Goal: Task Accomplishment & Management: Use online tool/utility

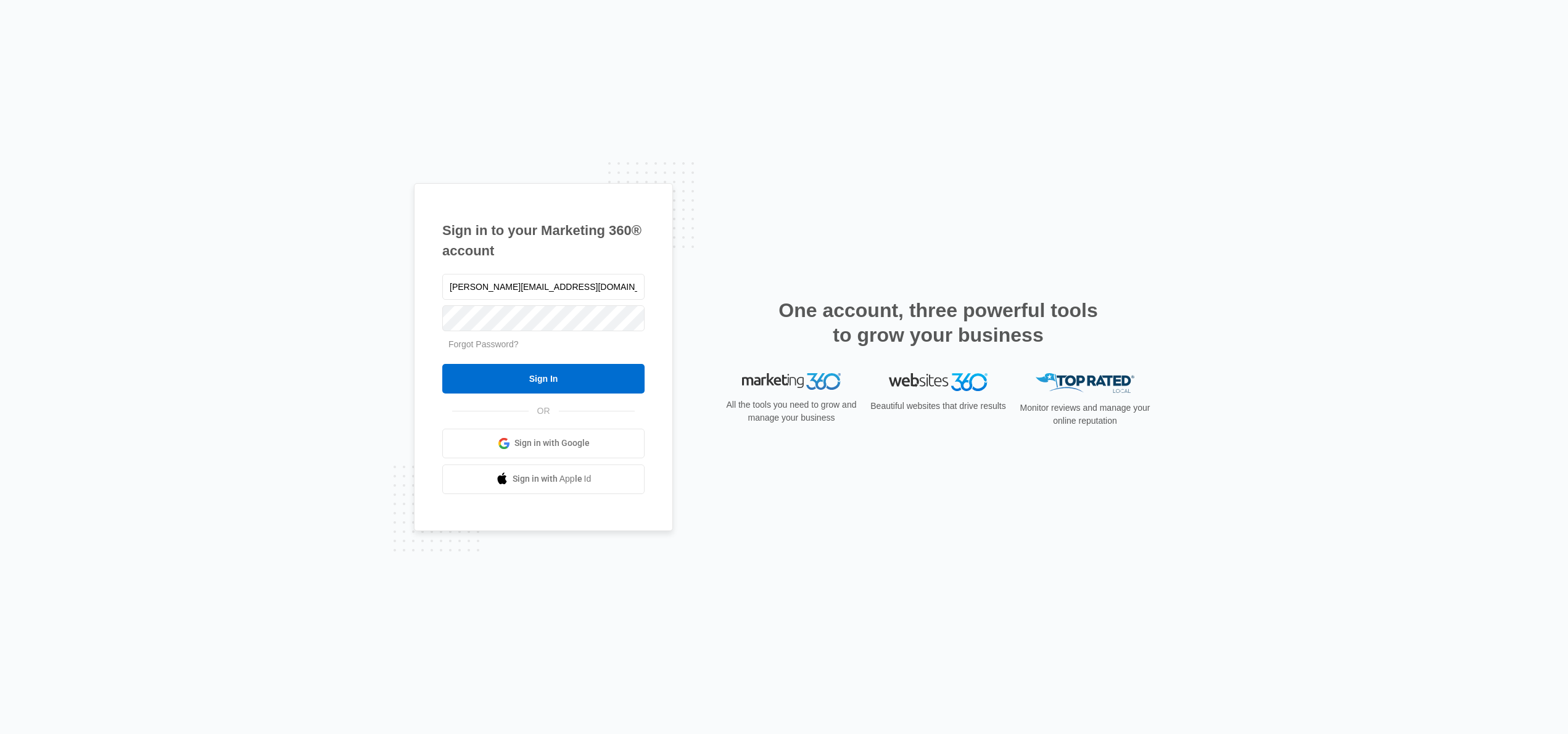
type input "travis@Havencontractingar.com"
click at [542, 380] on input "Sign In" at bounding box center [543, 379] width 202 height 29
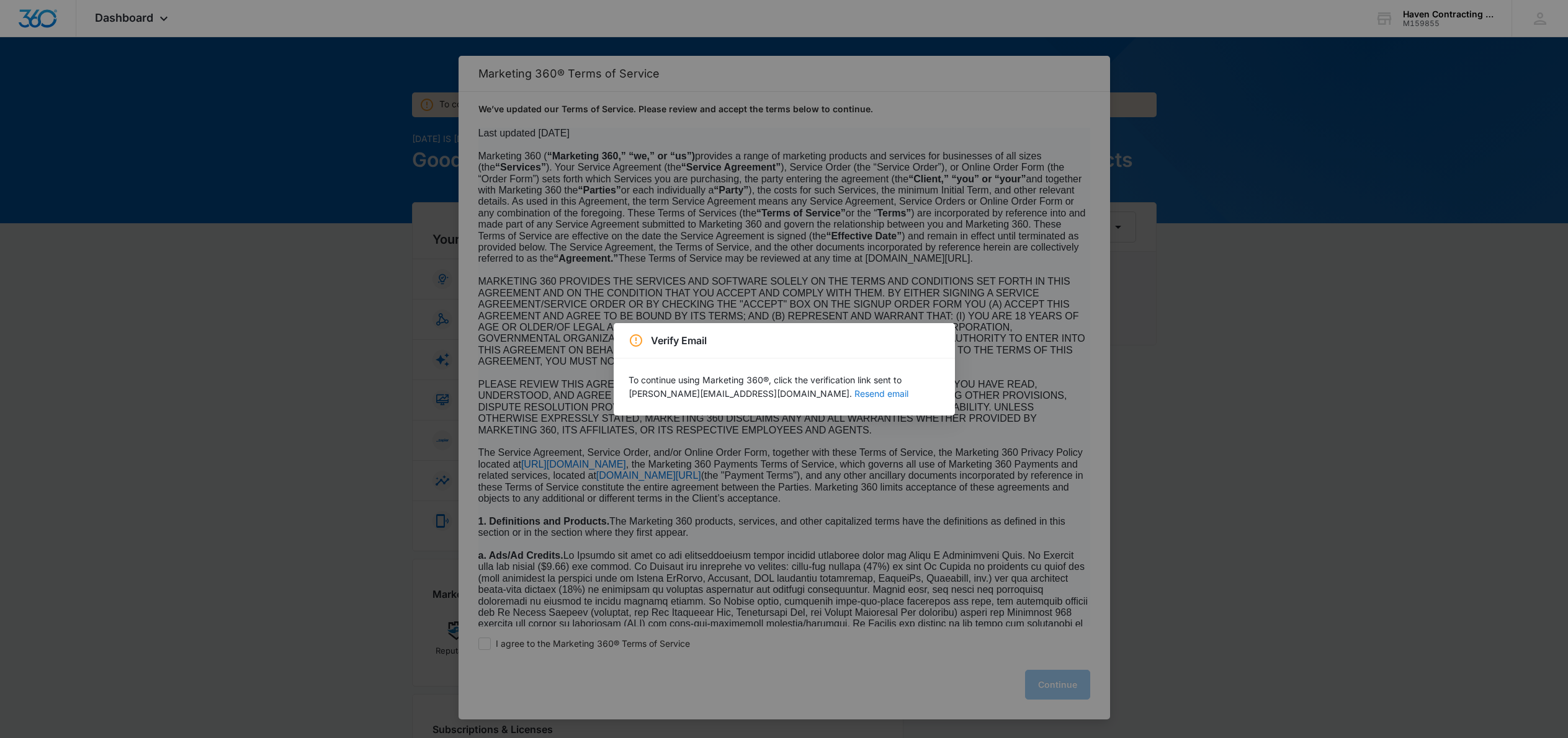
click at [854, 396] on button "Resend email" at bounding box center [881, 394] width 54 height 9
click at [924, 441] on div "Verify Email To continue using Marketing 360®, click the verification link sent…" at bounding box center [784, 369] width 1568 height 738
click at [912, 458] on div "Verify Email To continue using Marketing 360®, click the verification link sent…" at bounding box center [784, 369] width 1568 height 738
click at [1053, 321] on div "Verify Email To continue using Marketing 360®, click the verification link sent…" at bounding box center [784, 369] width 1568 height 738
click at [1067, 96] on div "Verify Email To continue using Marketing 360®, click the verification link sent…" at bounding box center [784, 369] width 1568 height 738
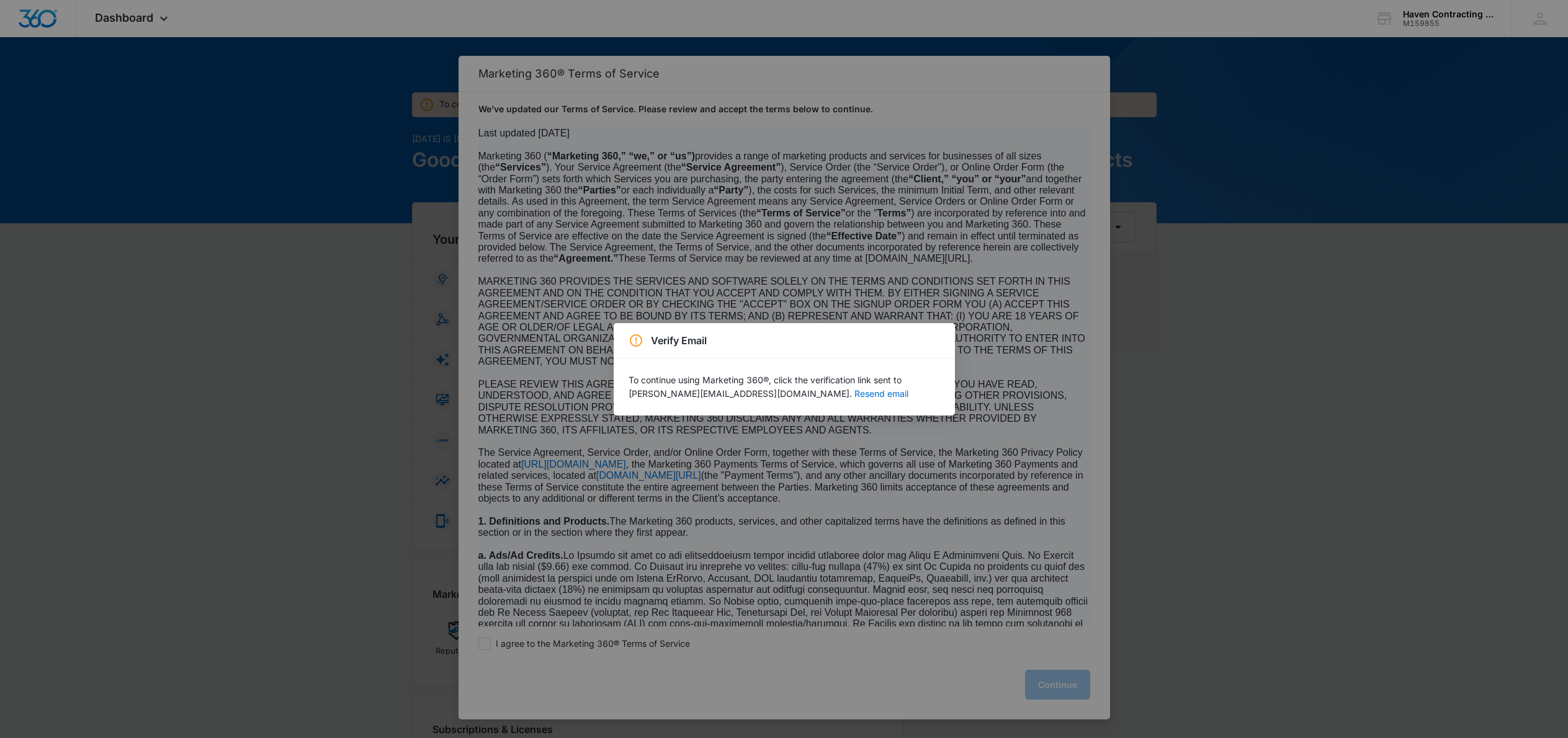
click at [1048, 679] on div "Verify Email To continue using Marketing 360®, click the verification link sent…" at bounding box center [784, 369] width 1568 height 738
drag, startPoint x: 871, startPoint y: 471, endPoint x: 796, endPoint y: 435, distance: 83.2
click at [796, 435] on div "Verify Email To continue using Marketing 360®, click the verification link sent…" at bounding box center [784, 369] width 1568 height 738
click at [926, 394] on p "To continue using Marketing 360®, click the verification link sent to Travis@Ha…" at bounding box center [784, 387] width 311 height 27
drag, startPoint x: 989, startPoint y: 418, endPoint x: 1007, endPoint y: 425, distance: 19.3
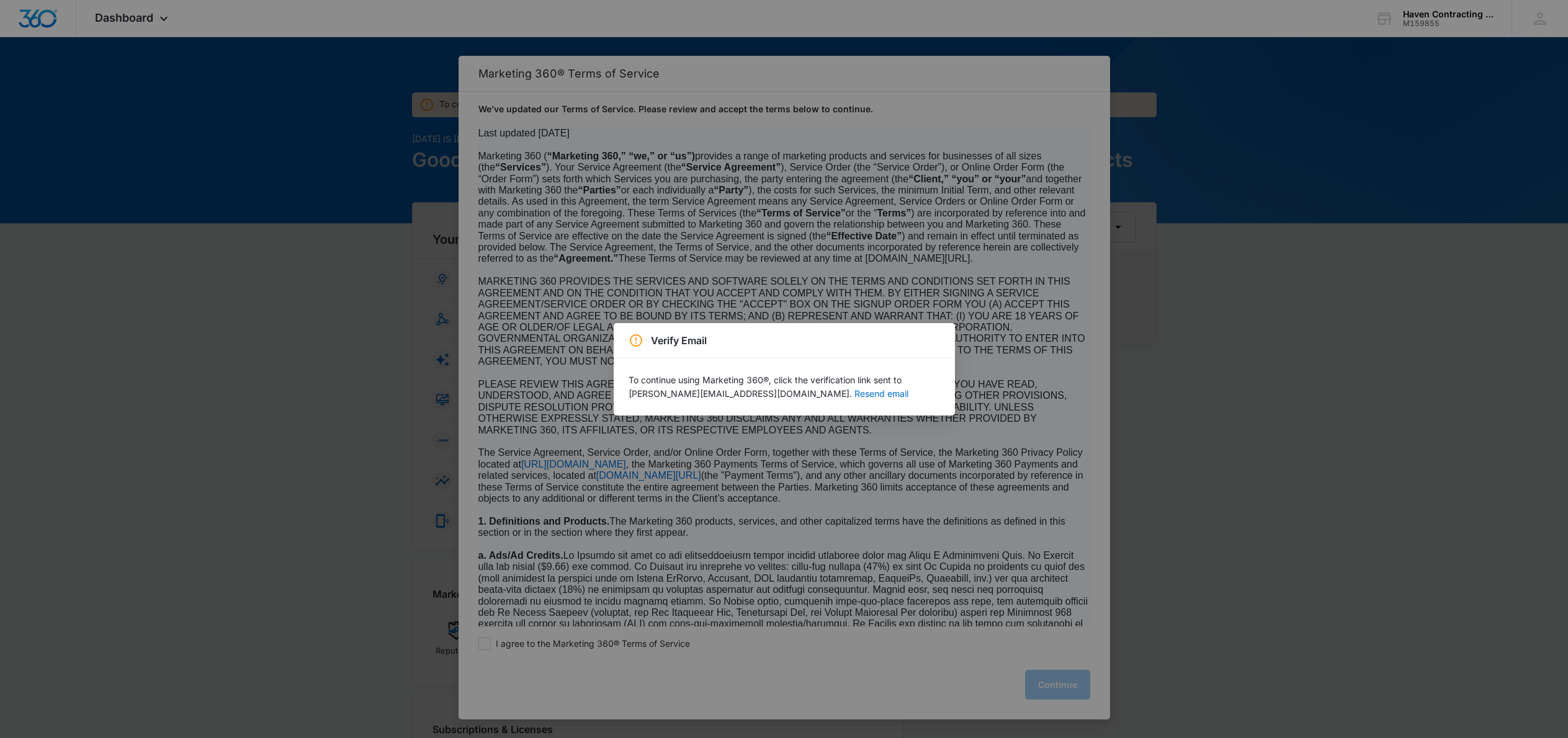
click at [1006, 425] on div "Verify Email To continue using Marketing 360®, click the verification link sent…" at bounding box center [784, 369] width 1568 height 738
click at [1007, 425] on div "Verify Email To continue using Marketing 360®, click the verification link sent…" at bounding box center [784, 369] width 1568 height 738
drag, startPoint x: 1007, startPoint y: 425, endPoint x: 988, endPoint y: 435, distance: 21.5
click at [984, 435] on div "Verify Email To continue using Marketing 360®, click the verification link sent…" at bounding box center [784, 369] width 1568 height 738
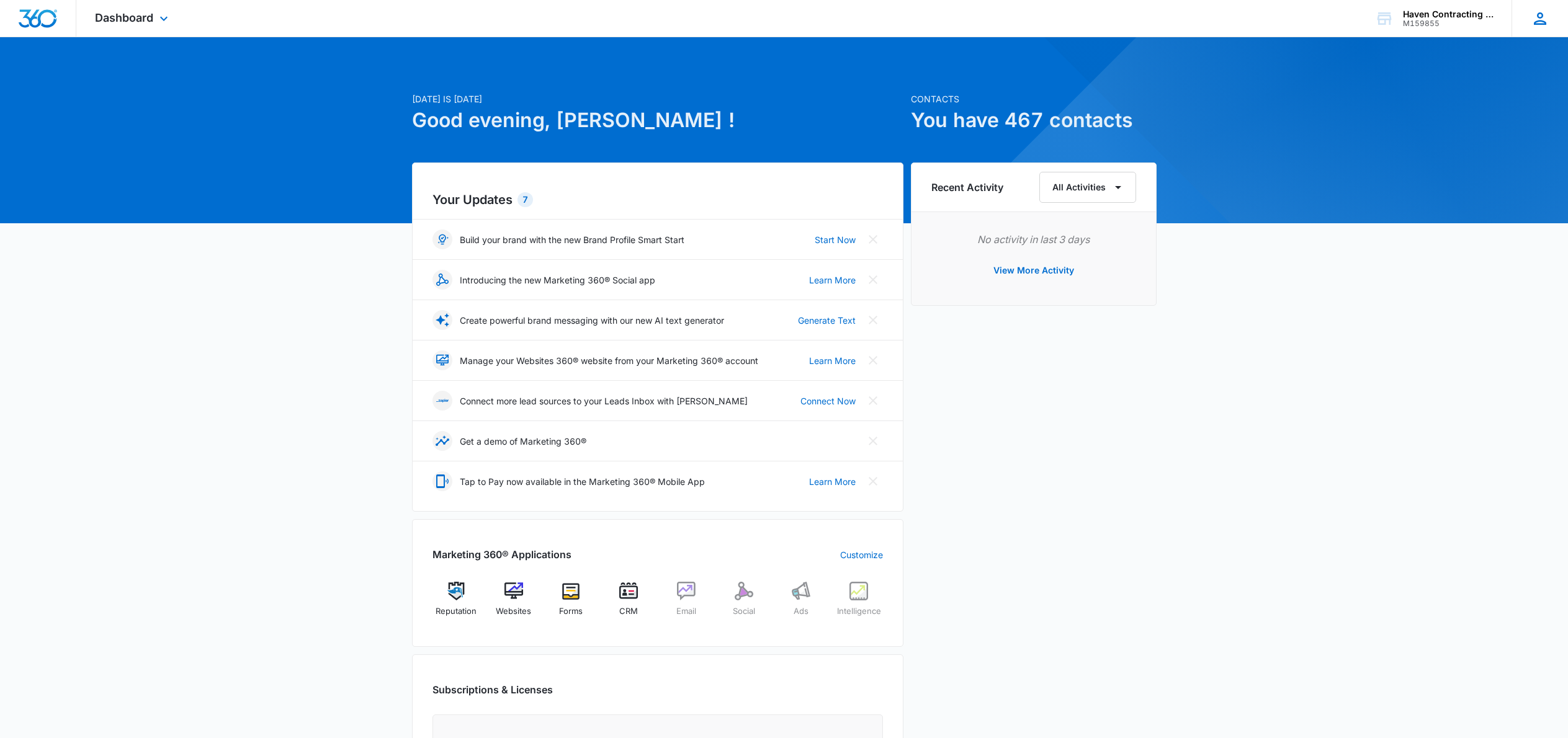
click at [1540, 25] on icon at bounding box center [1540, 19] width 19 height 19
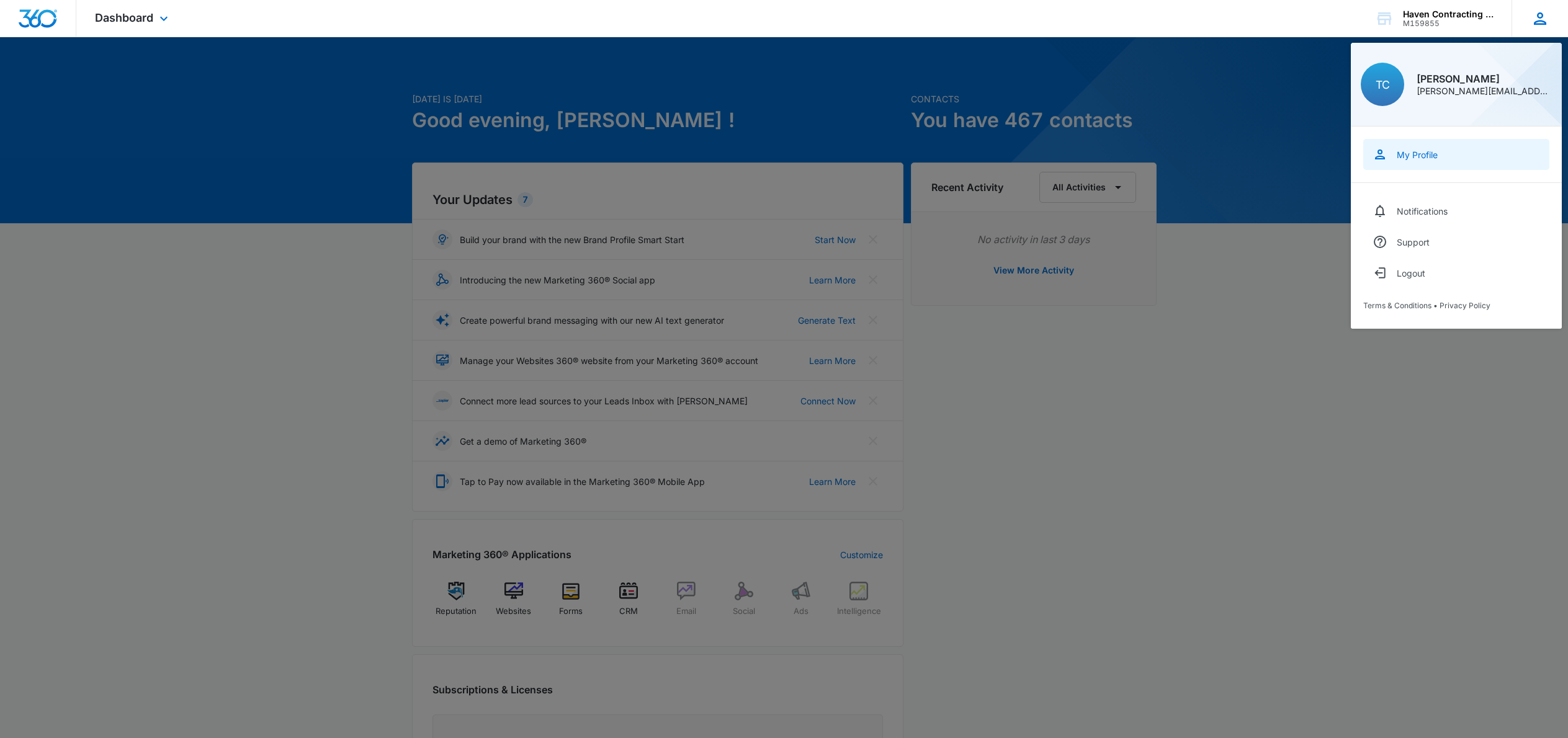
click at [1412, 148] on link "My Profile" at bounding box center [1456, 154] width 186 height 31
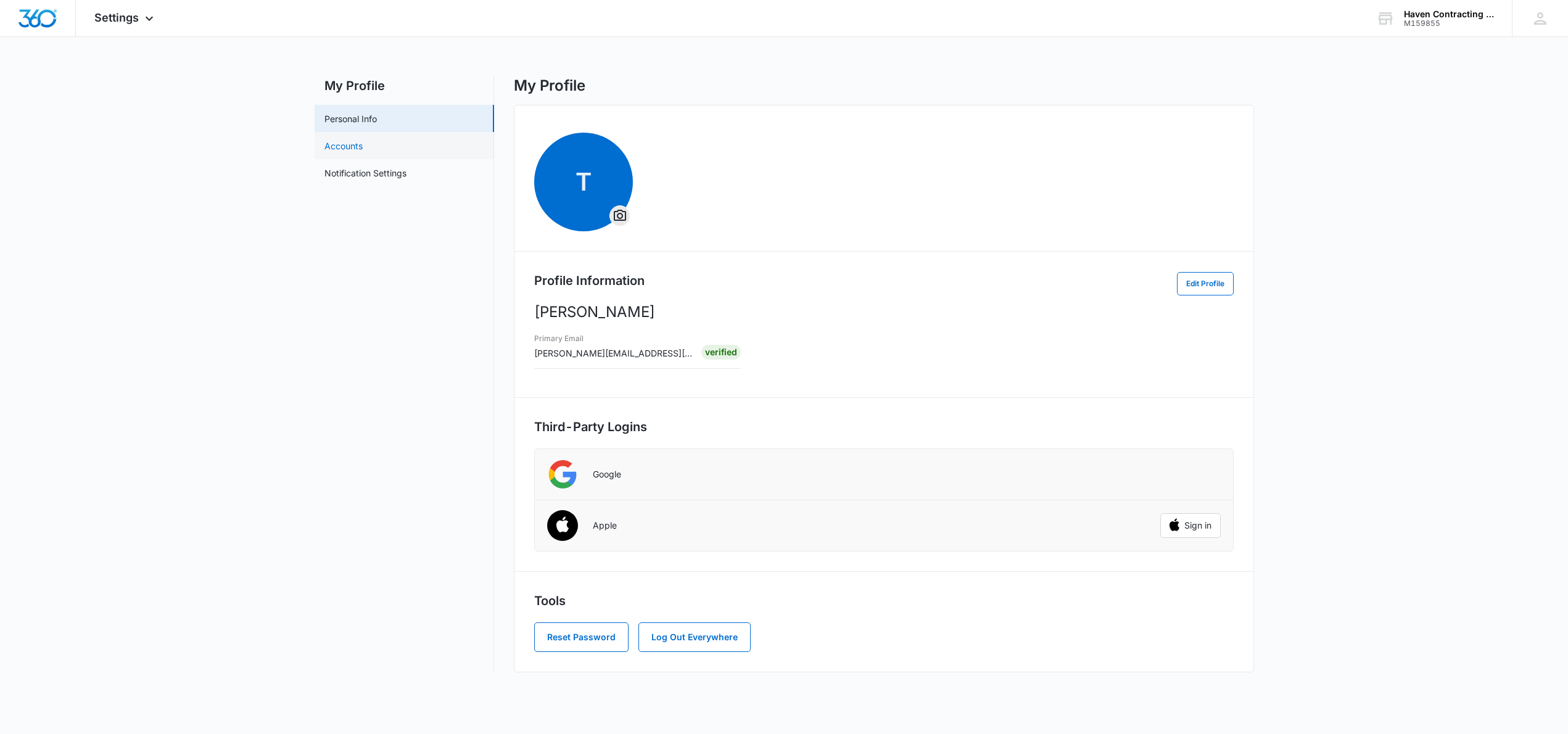
click at [363, 152] on link "Accounts" at bounding box center [343, 145] width 38 height 13
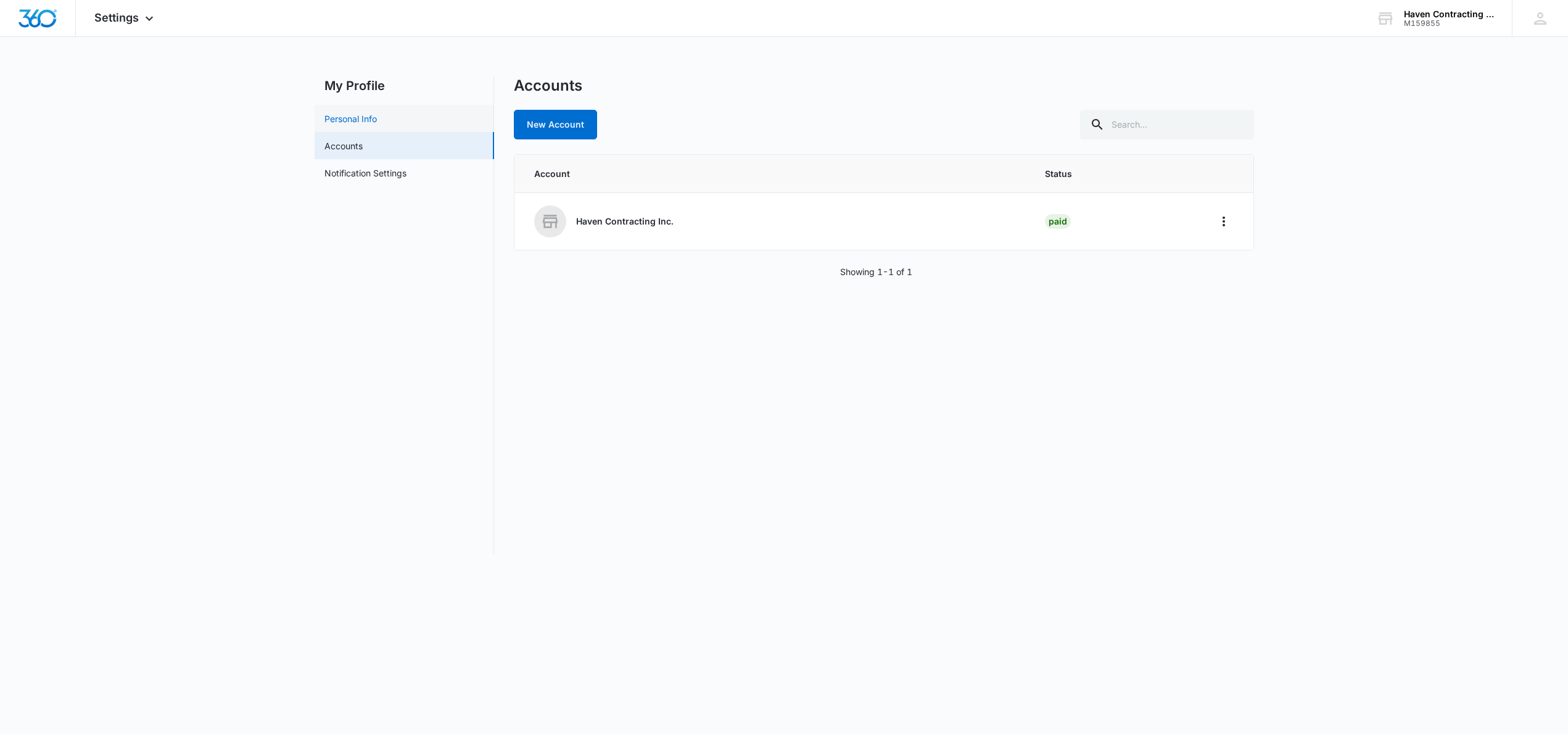
click at [343, 112] on link "Personal Info" at bounding box center [351, 118] width 53 height 13
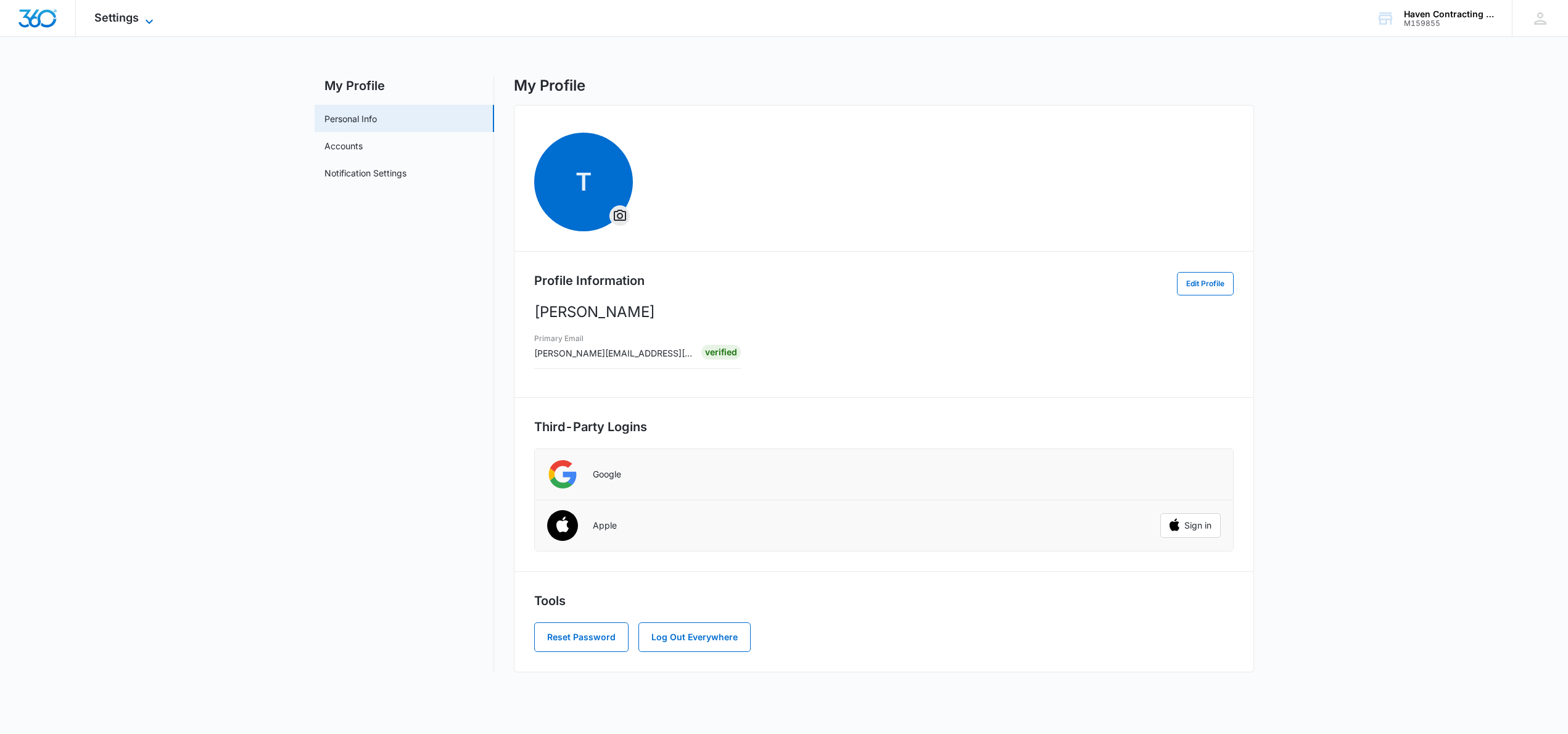
click at [113, 16] on span "Settings" at bounding box center [117, 18] width 44 height 13
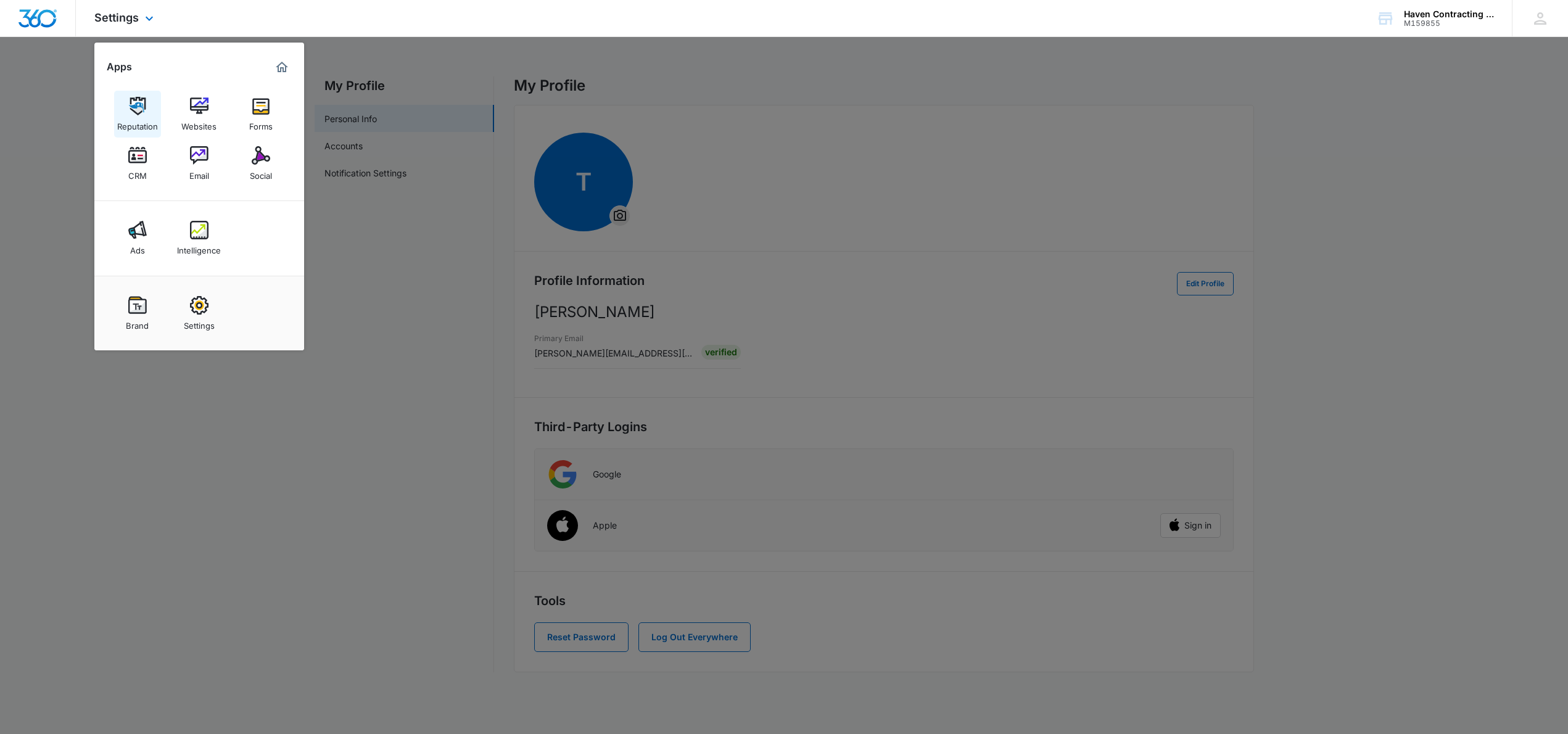
click at [127, 103] on link "Reputation" at bounding box center [137, 114] width 47 height 47
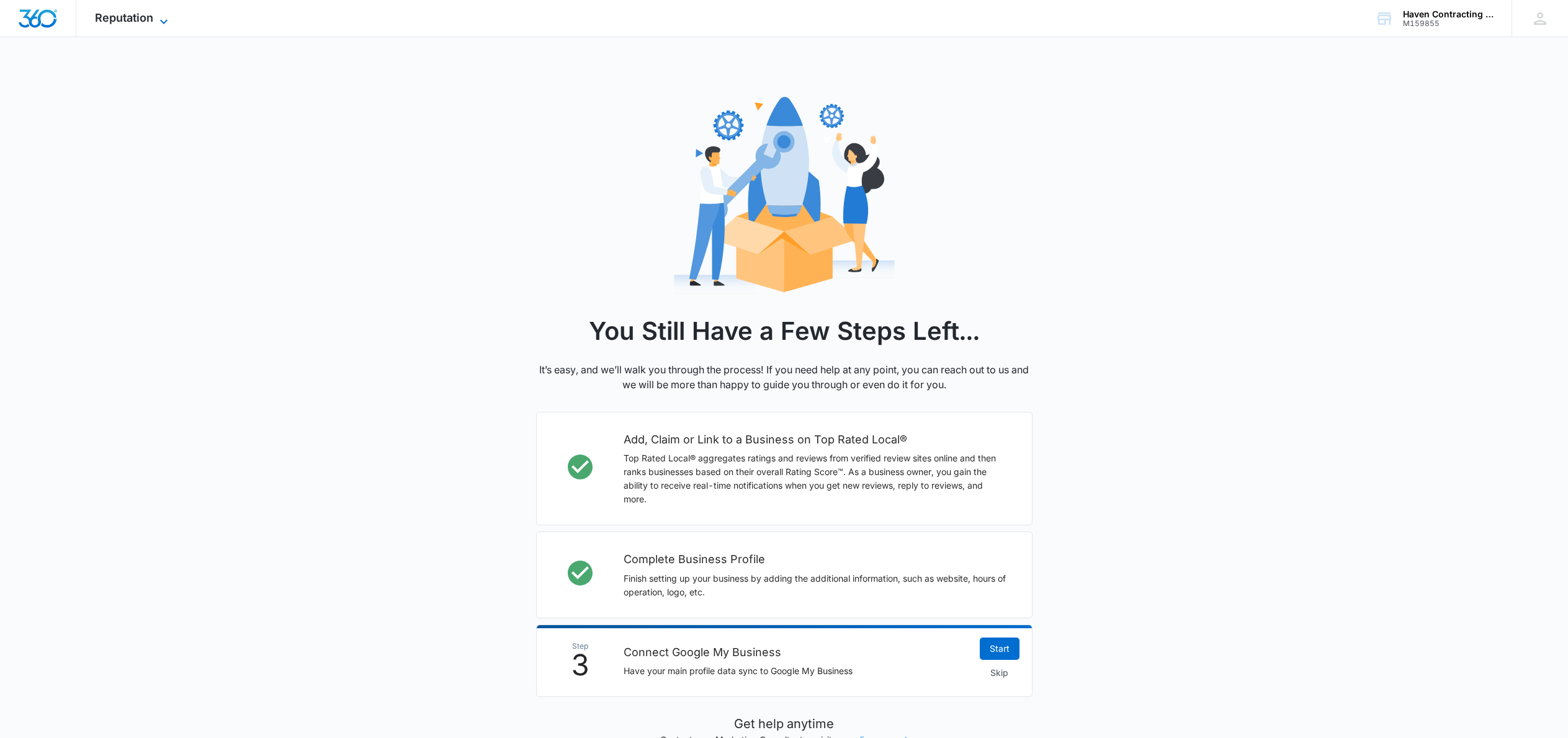
click at [139, 20] on span "Reputation" at bounding box center [124, 18] width 59 height 13
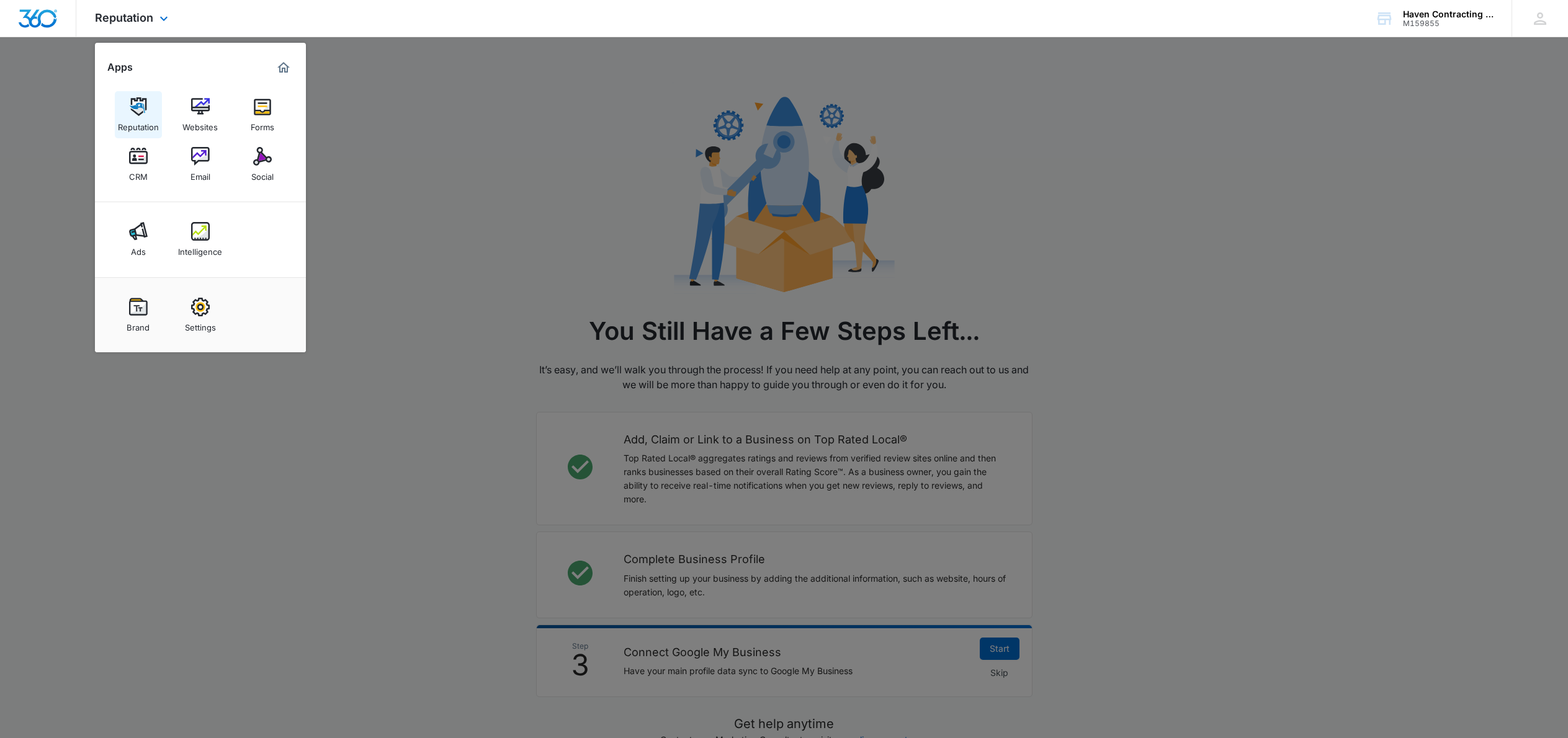
click at [142, 118] on div "Reputation" at bounding box center [138, 124] width 41 height 16
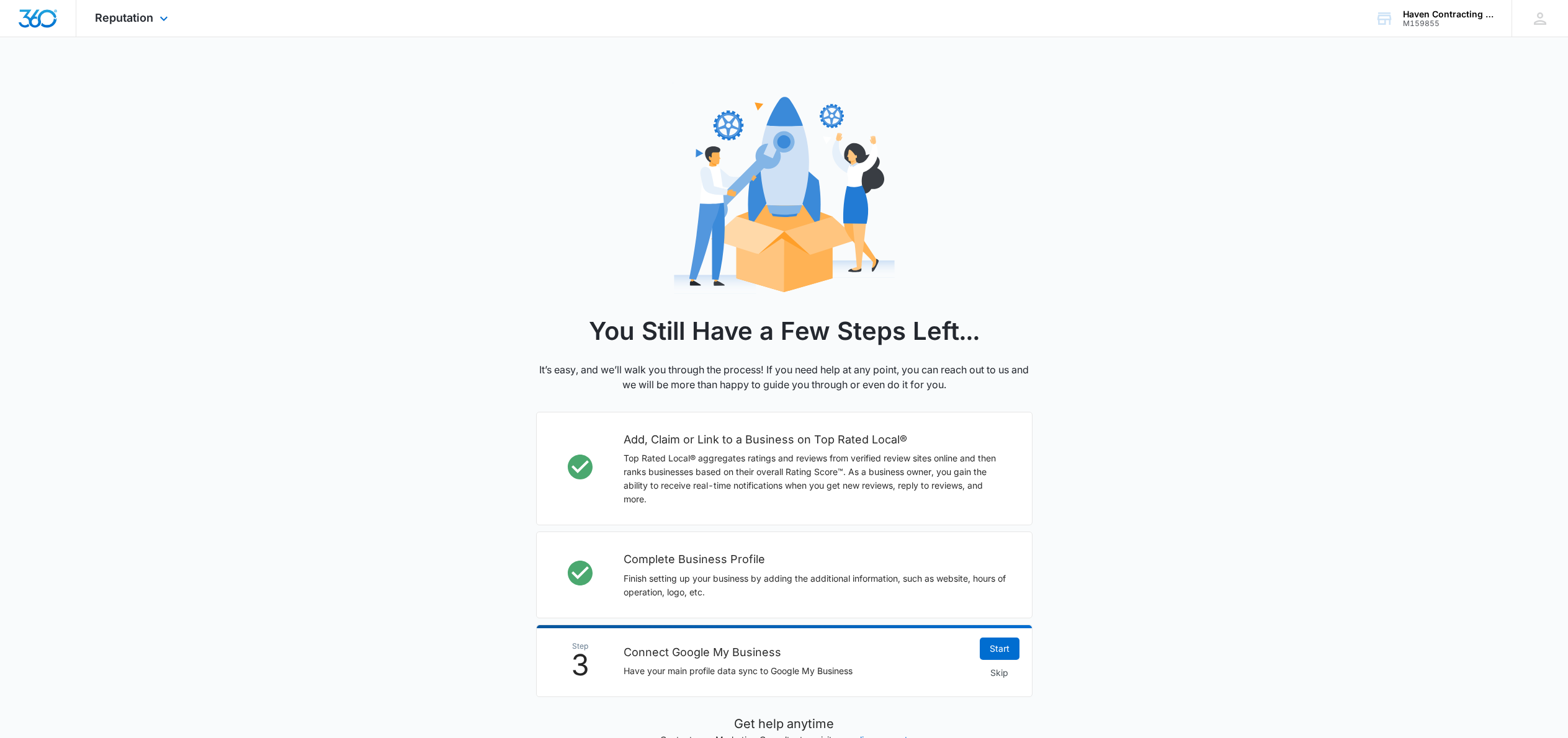
click at [136, 25] on div "Reputation Apps Reputation Websites Forms CRM Email Social Ads Intelligence Bra…" at bounding box center [133, 18] width 113 height 37
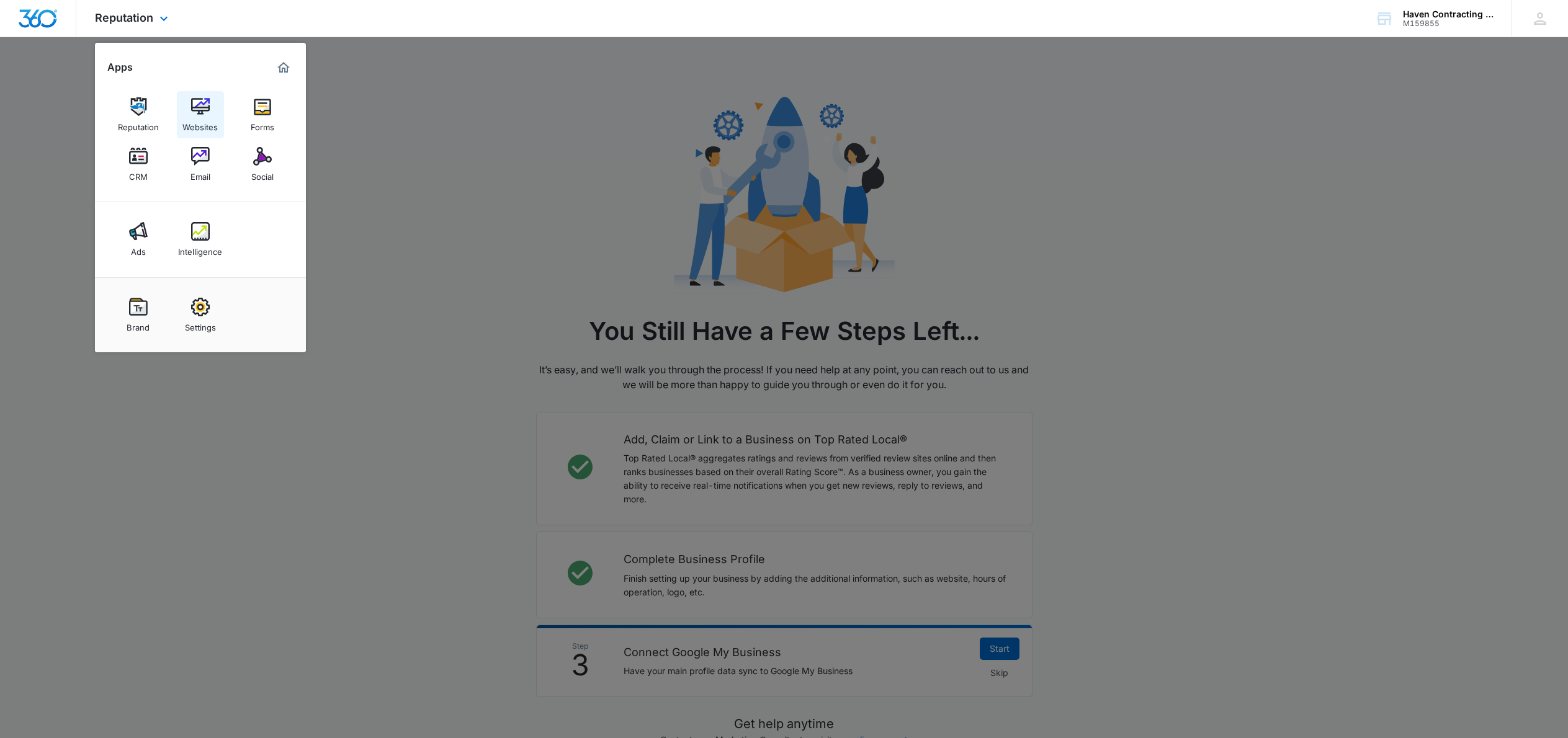
click at [202, 105] on img at bounding box center [200, 107] width 19 height 19
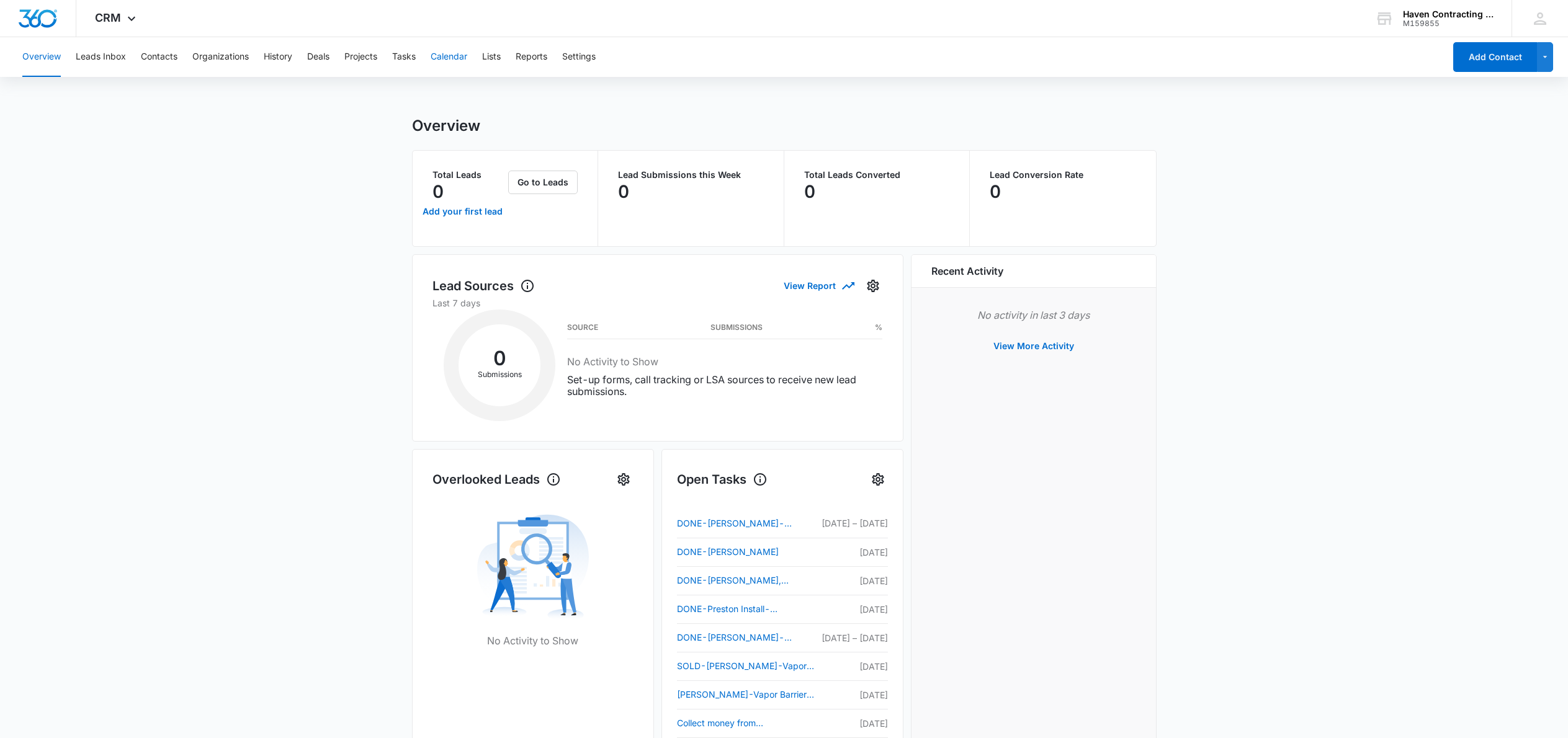
click at [452, 60] on button "Calendar" at bounding box center [449, 57] width 37 height 40
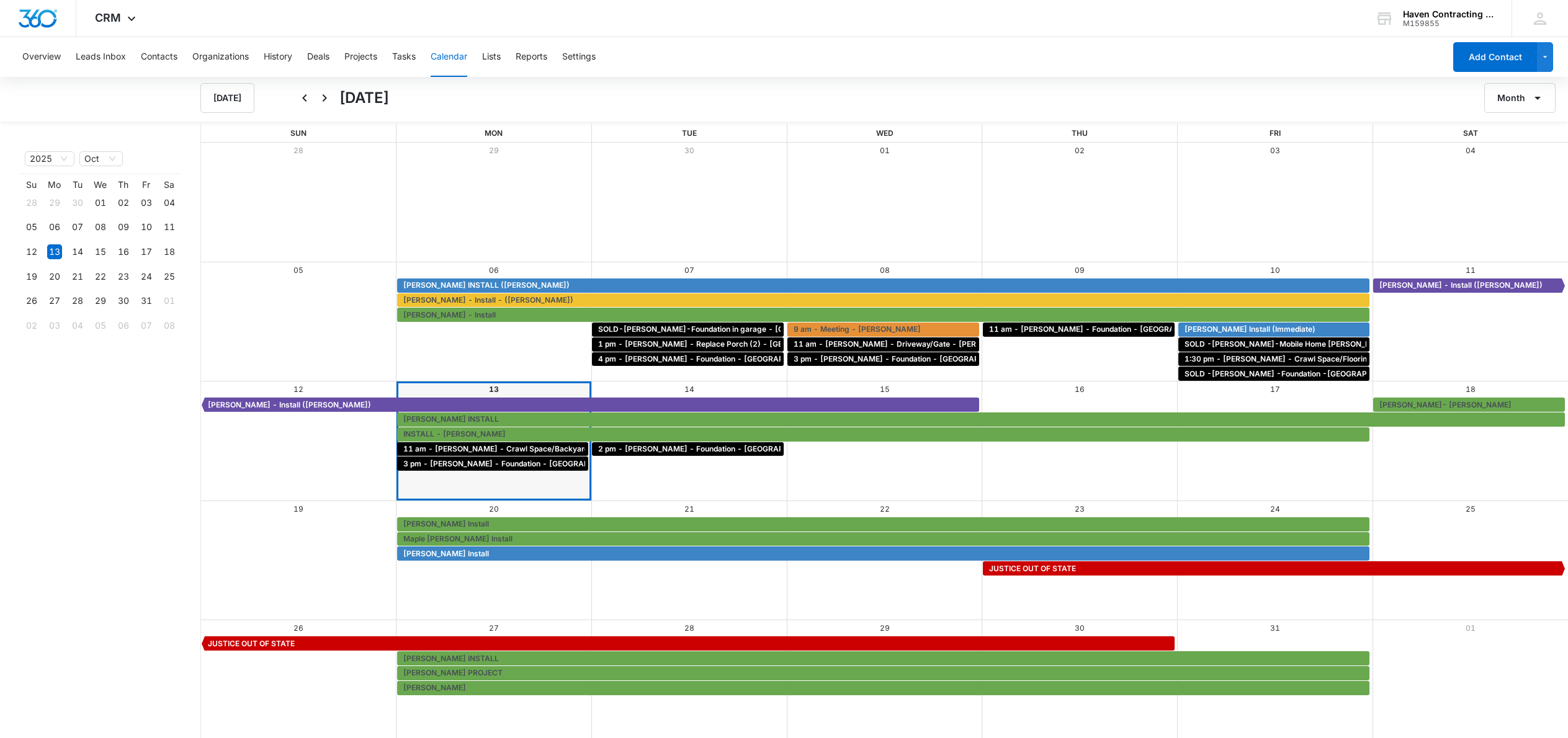
scroll to position [1, 0]
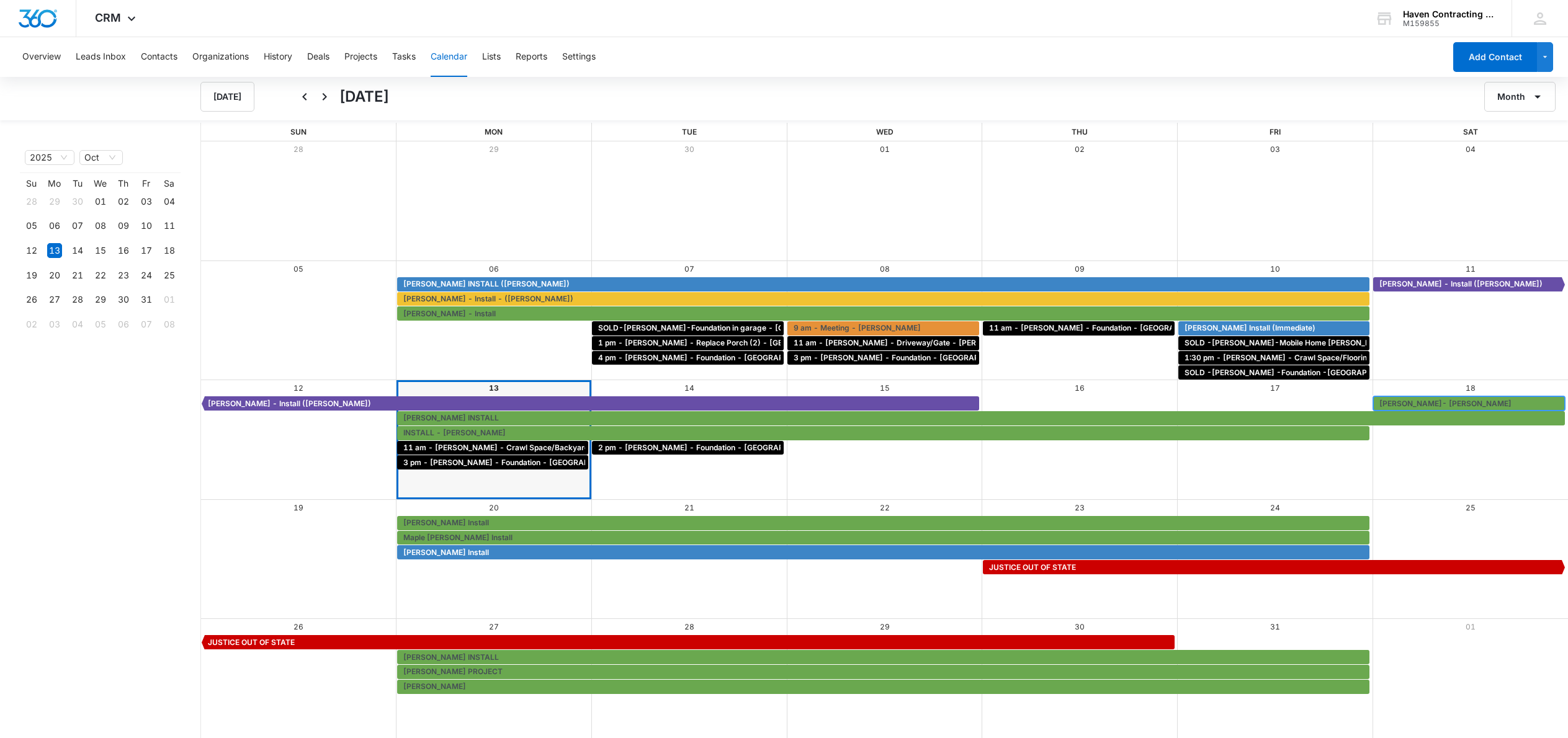
click at [1453, 403] on span "[PERSON_NAME]- [PERSON_NAME]" at bounding box center [1446, 404] width 132 height 11
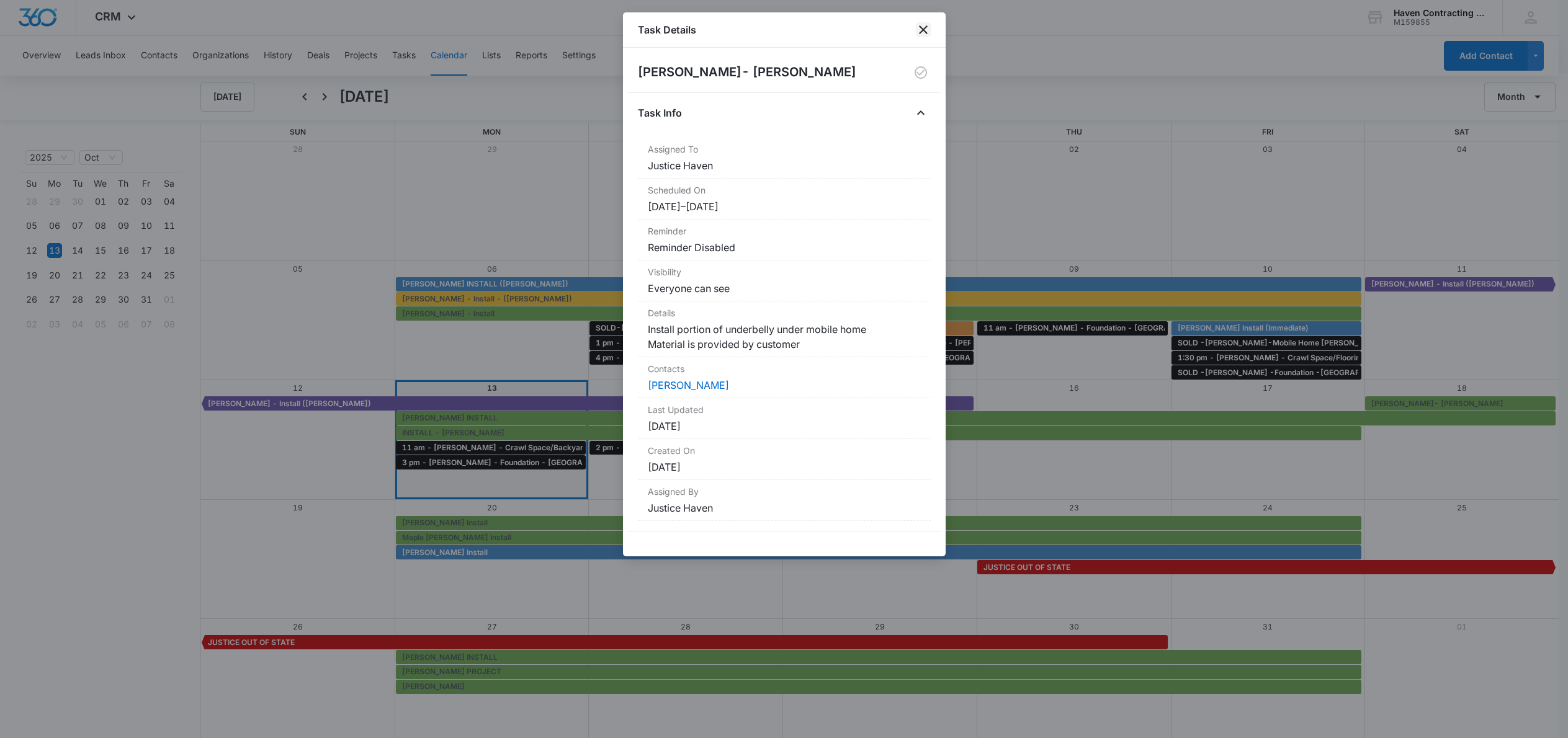
click at [916, 33] on icon "close" at bounding box center [924, 30] width 15 height 15
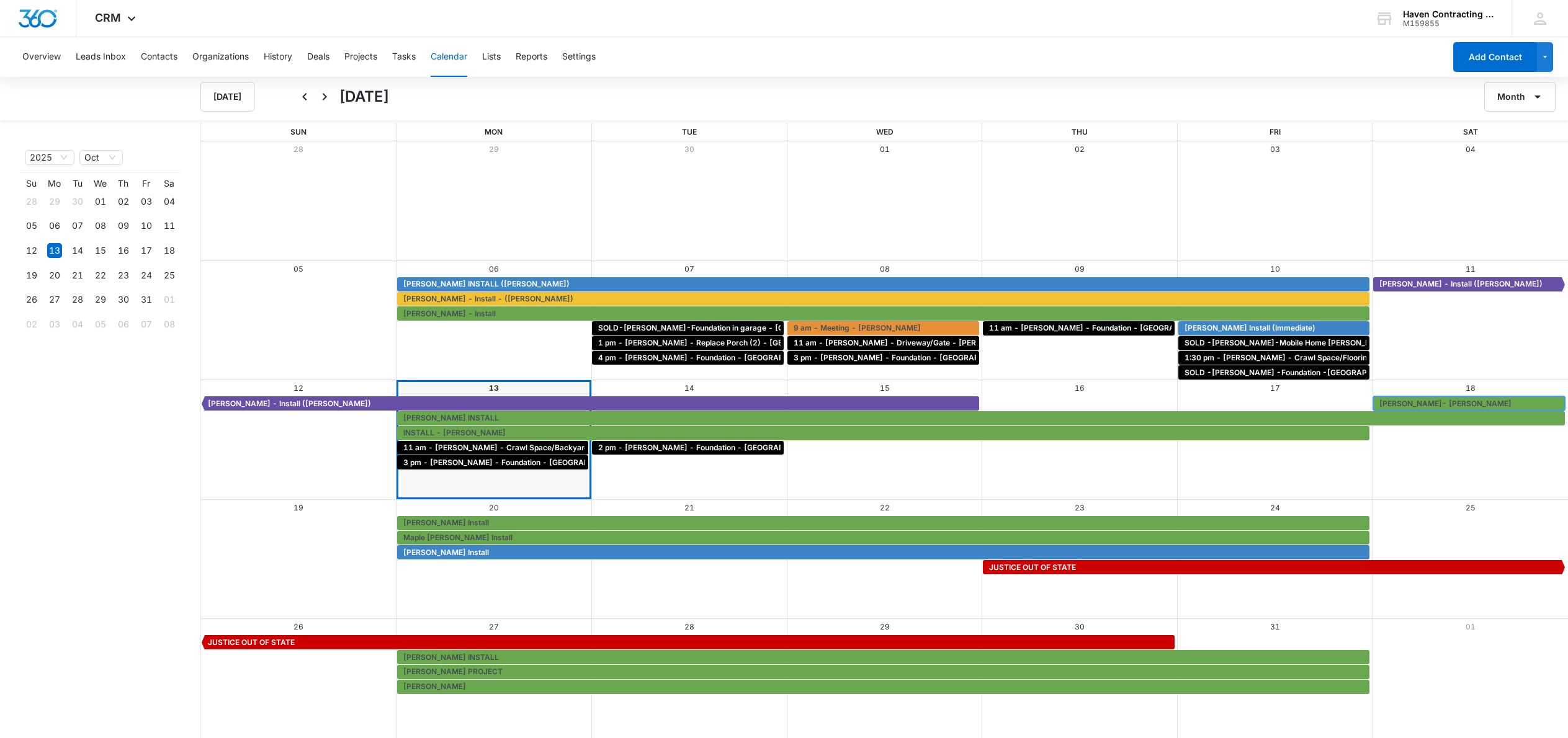
click at [1411, 402] on span "[PERSON_NAME]- [PERSON_NAME]" at bounding box center [1446, 404] width 132 height 11
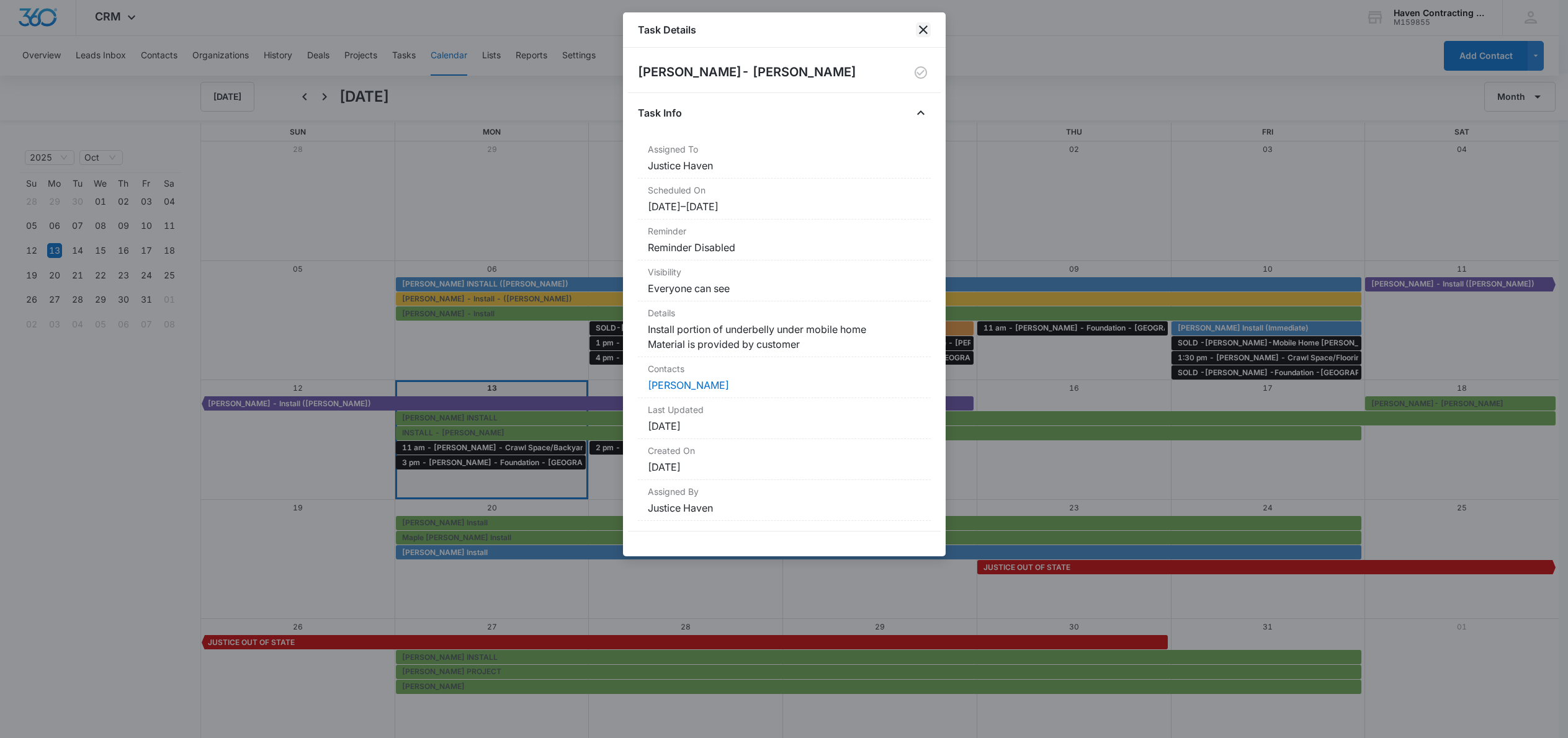
click at [924, 33] on icon "close" at bounding box center [924, 30] width 15 height 15
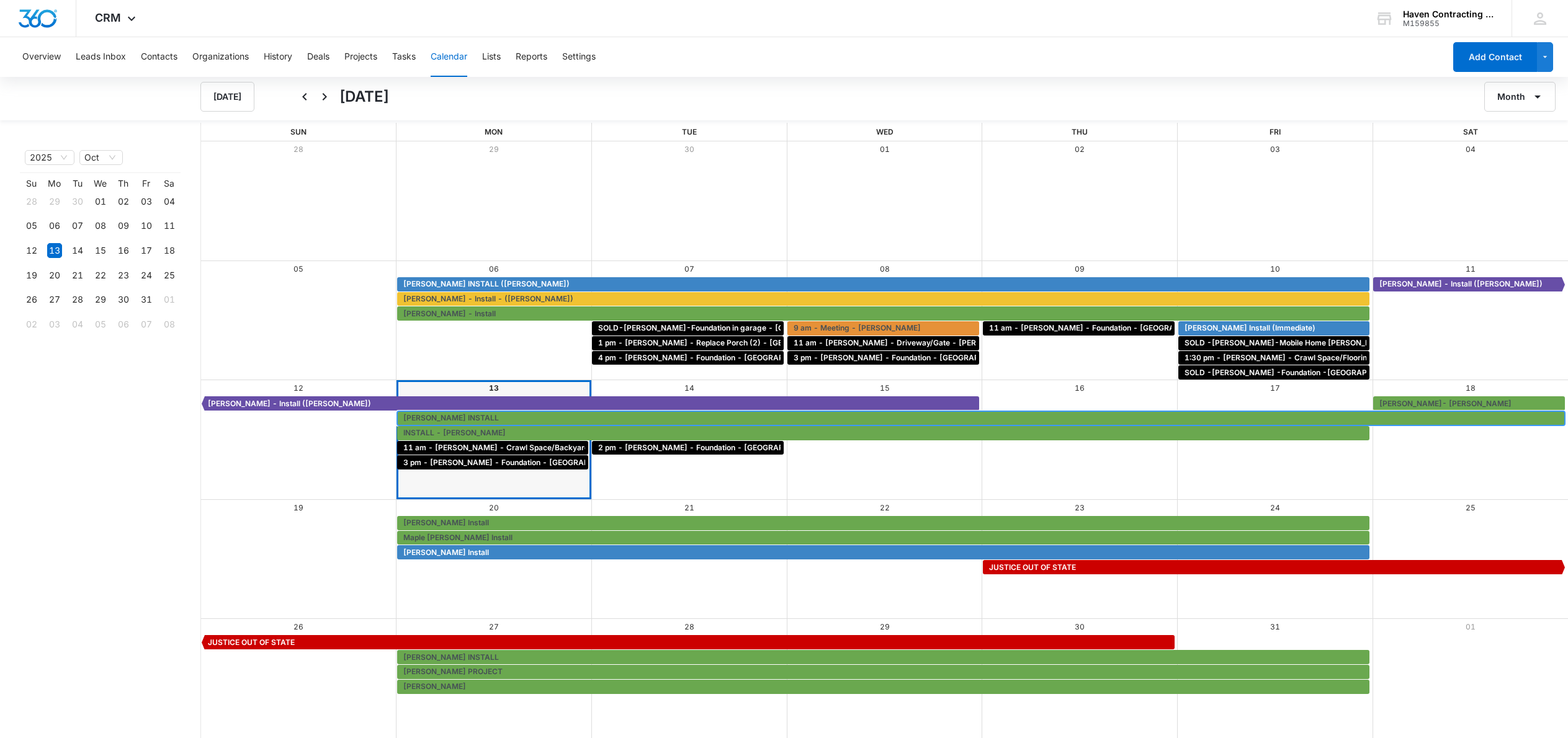
click at [465, 418] on span "RON HAYNIE INSTALL" at bounding box center [451, 418] width 96 height 11
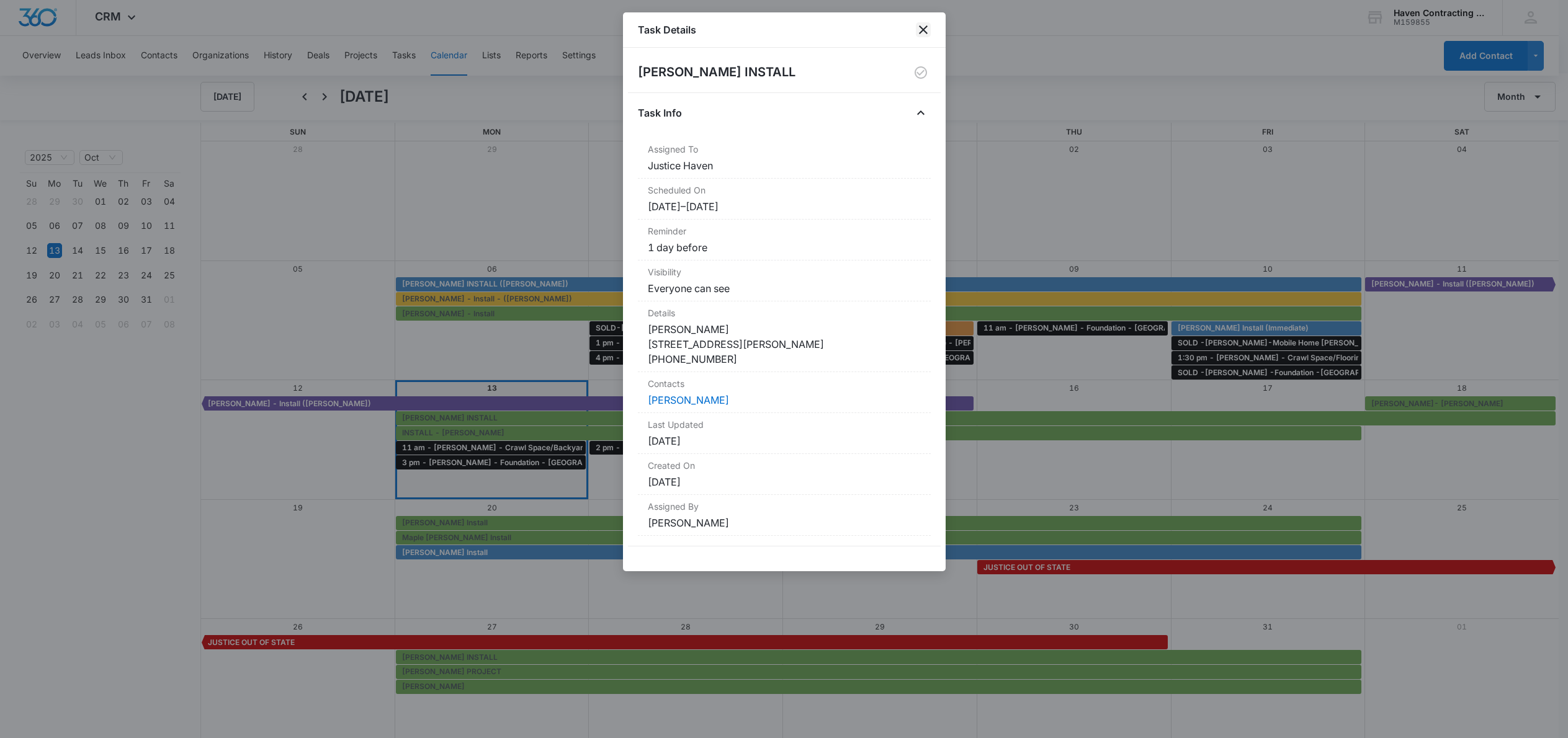
click at [924, 29] on icon "close" at bounding box center [924, 30] width 9 height 9
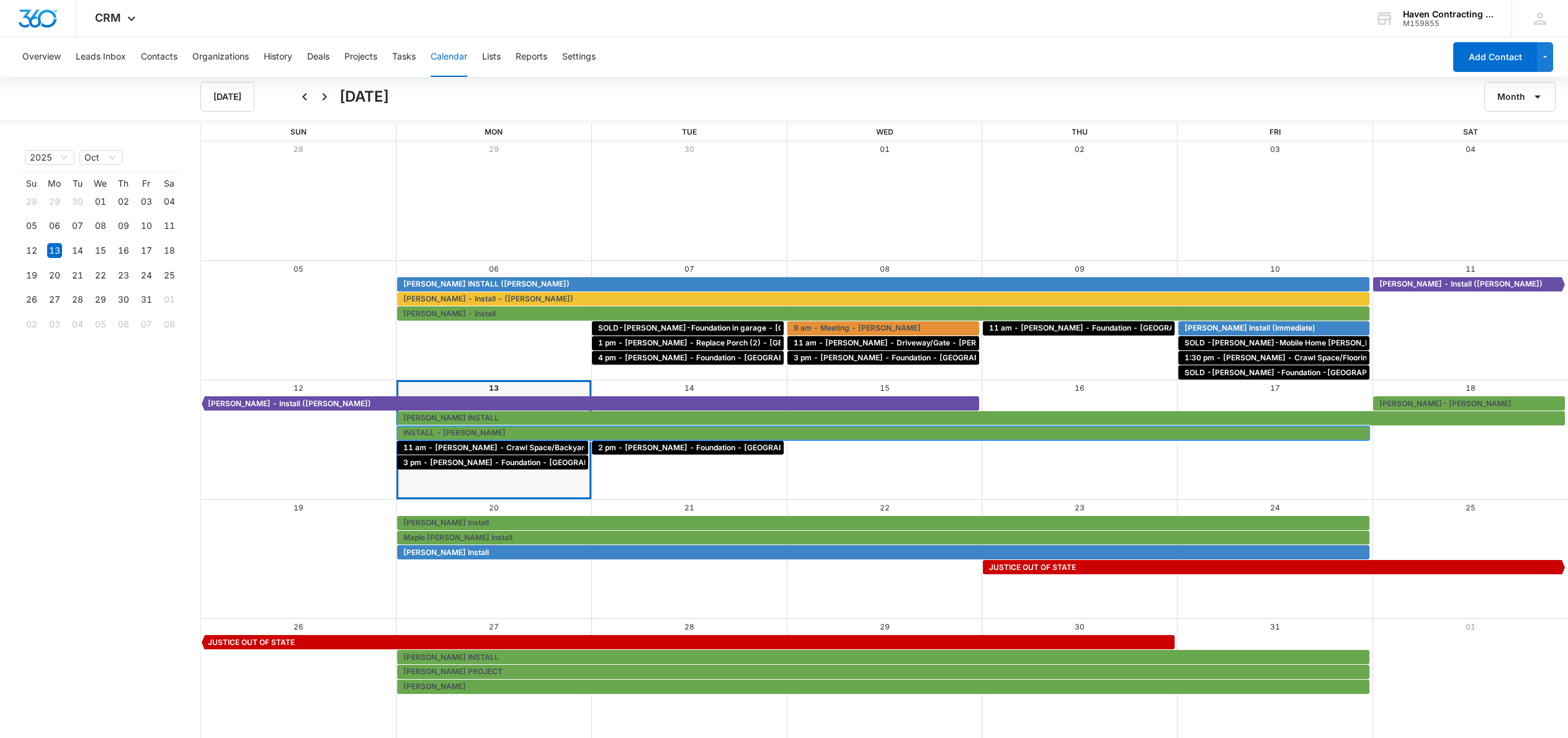
click at [475, 432] on span "INSTALL - MARK TURNER" at bounding box center [455, 433] width 102 height 11
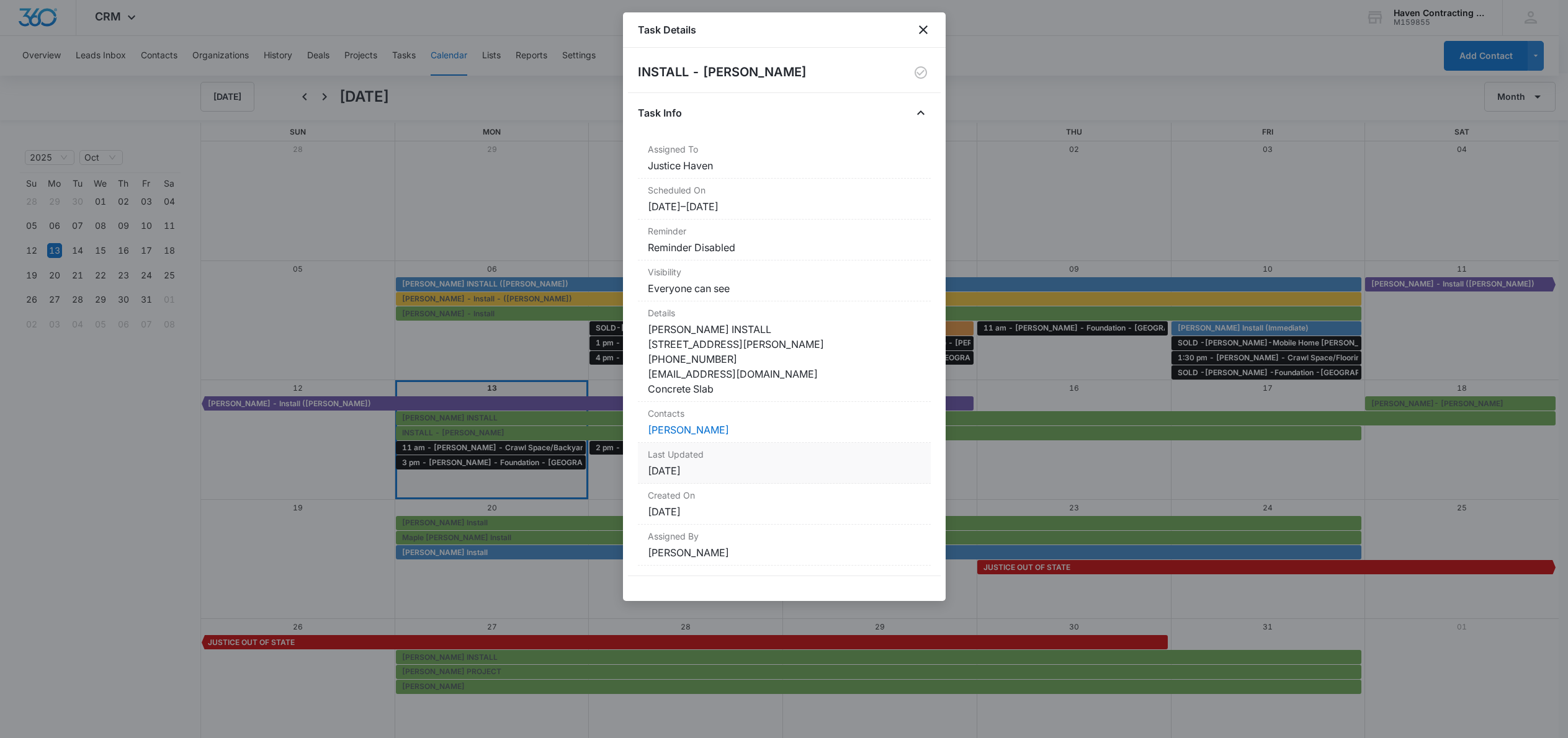
scroll to position [0, 0]
click at [927, 31] on icon "close" at bounding box center [924, 30] width 15 height 15
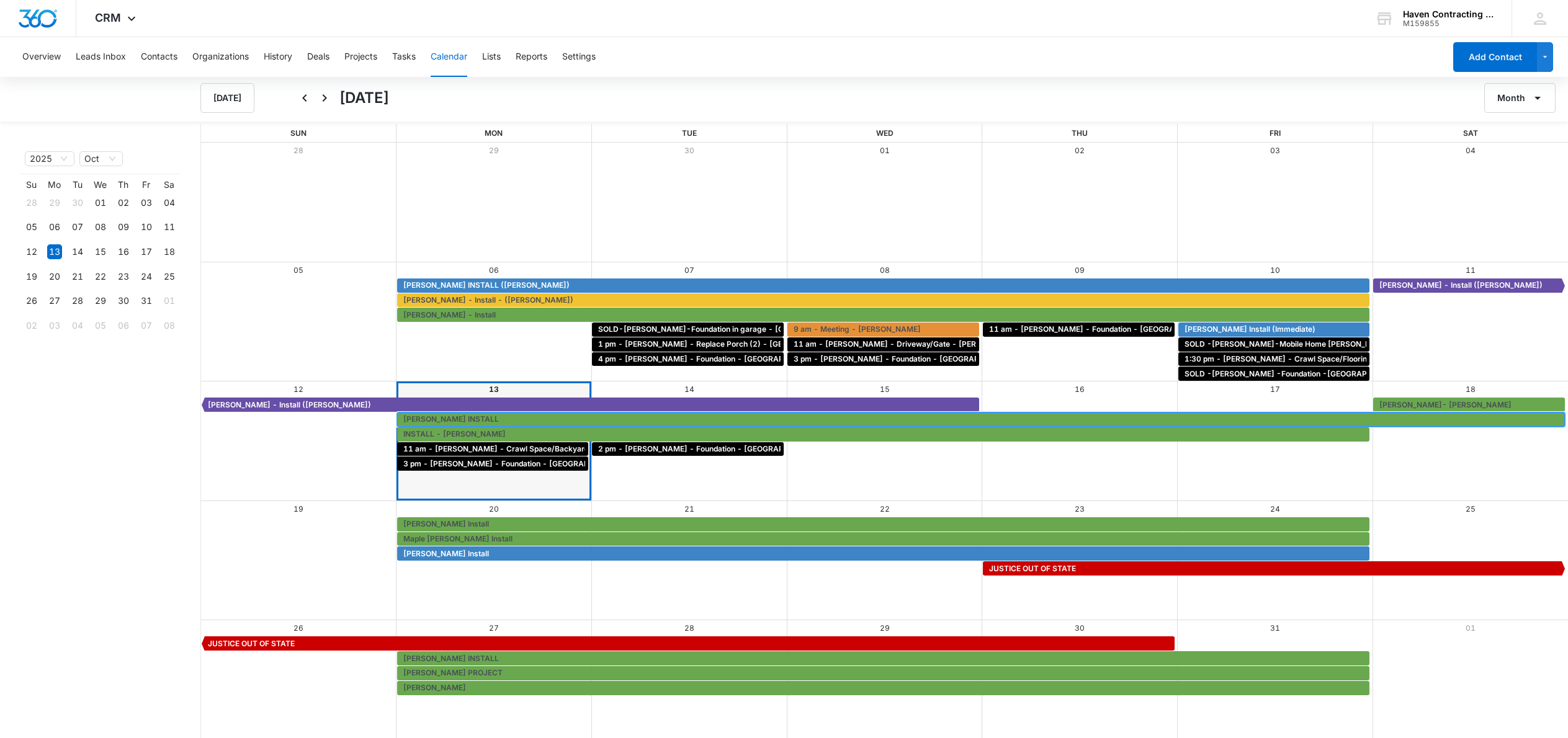
click at [470, 416] on span "[PERSON_NAME] INSTALL" at bounding box center [451, 420] width 96 height 11
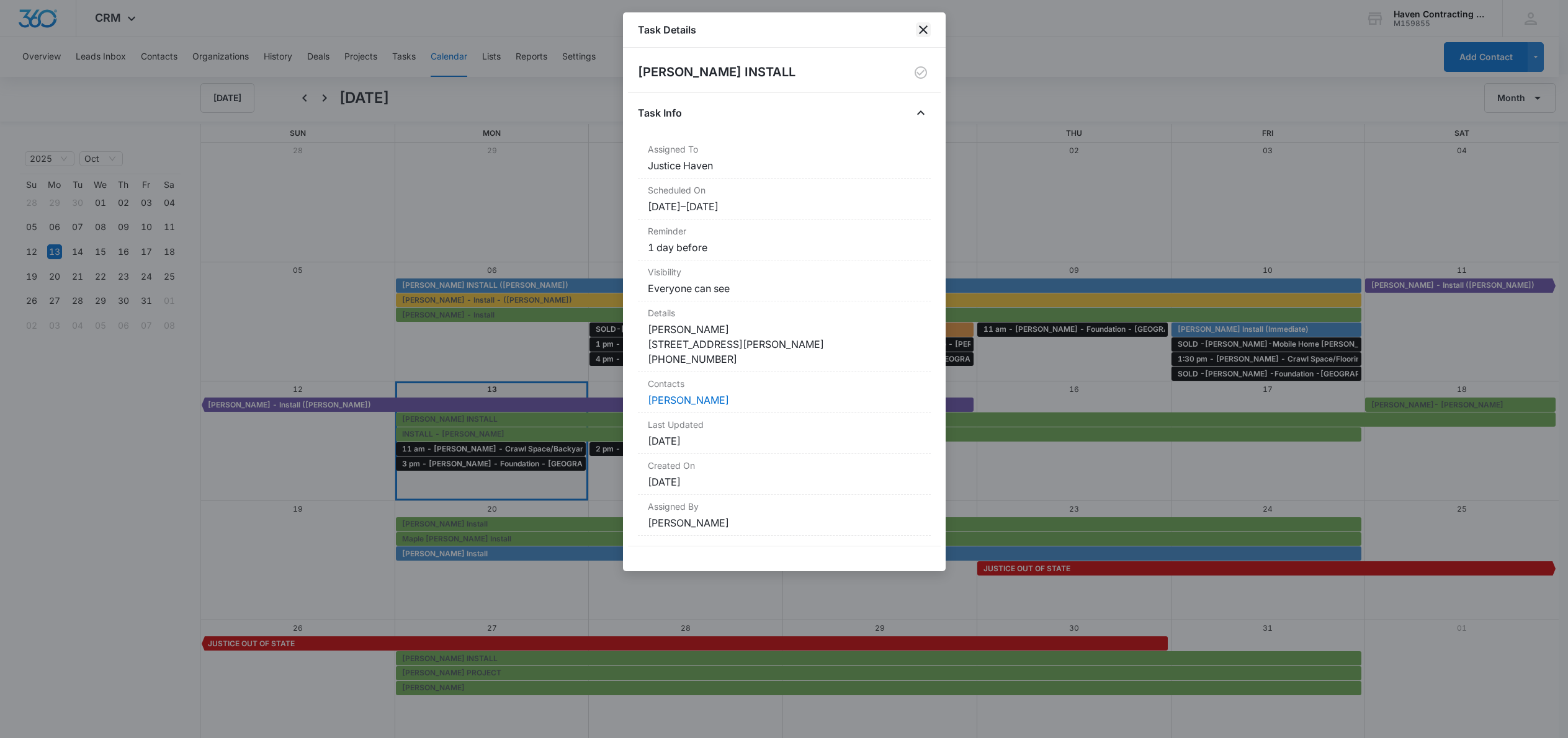
click at [922, 30] on icon "close" at bounding box center [924, 30] width 15 height 15
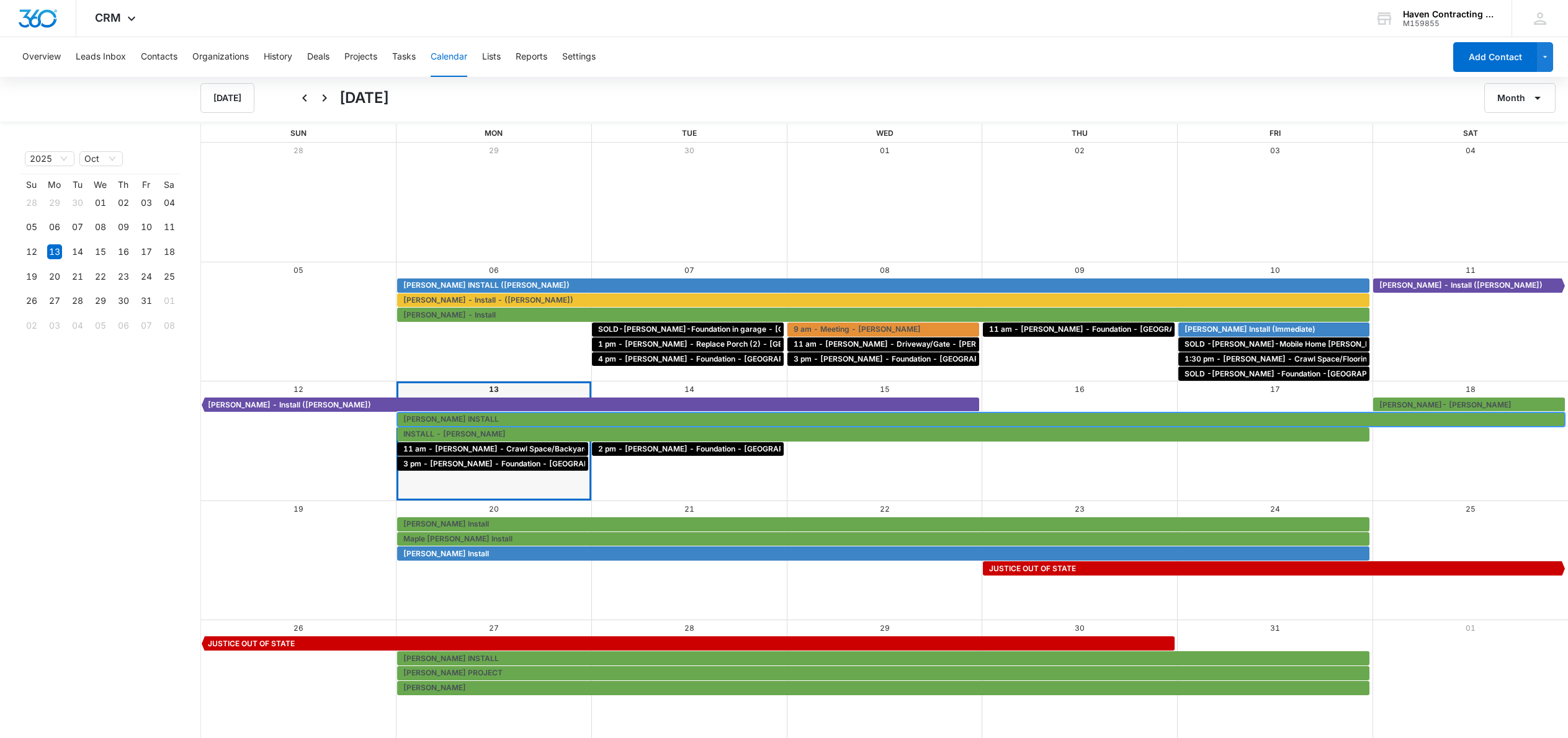
scroll to position [1, 0]
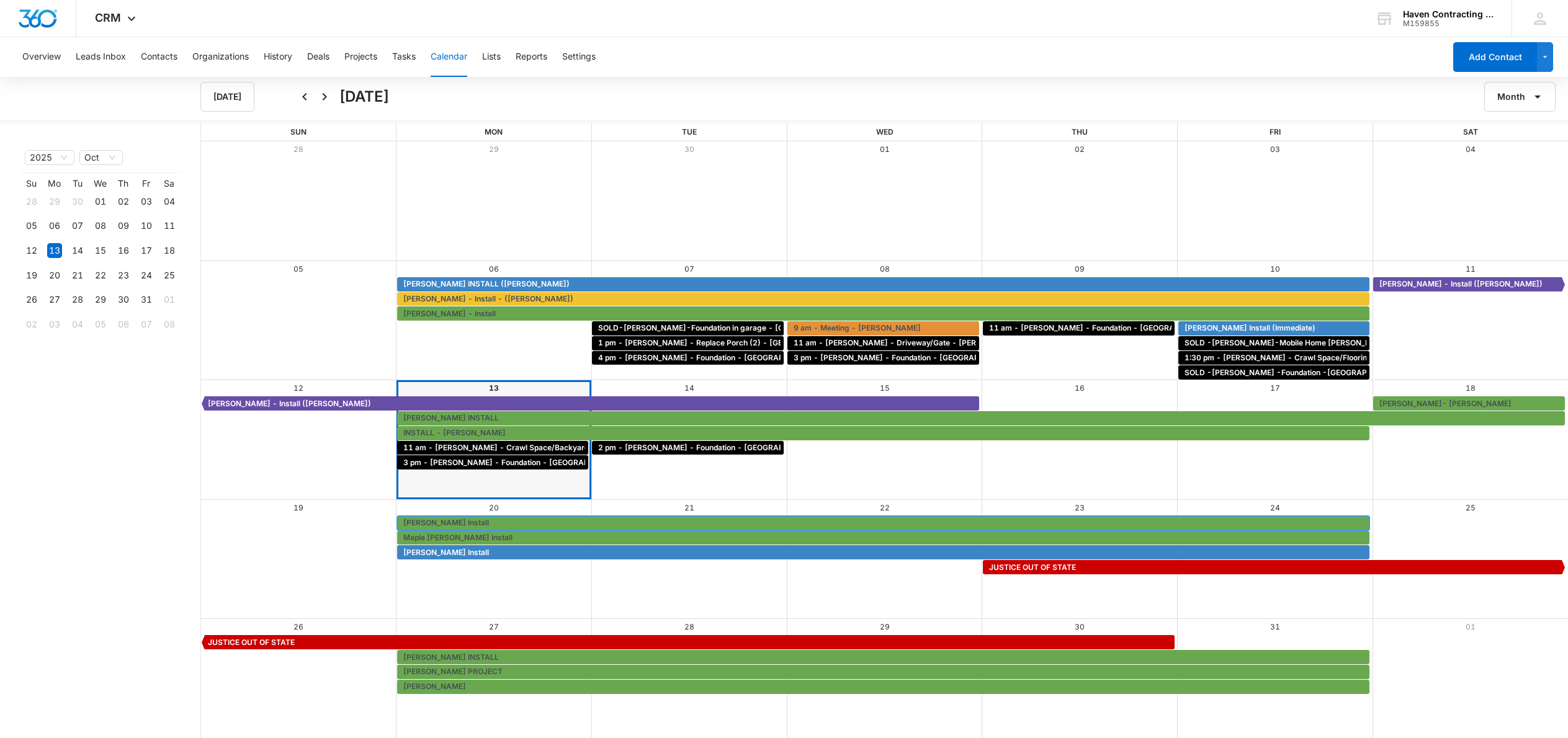
click at [428, 524] on span "[PERSON_NAME] Install" at bounding box center [446, 523] width 86 height 11
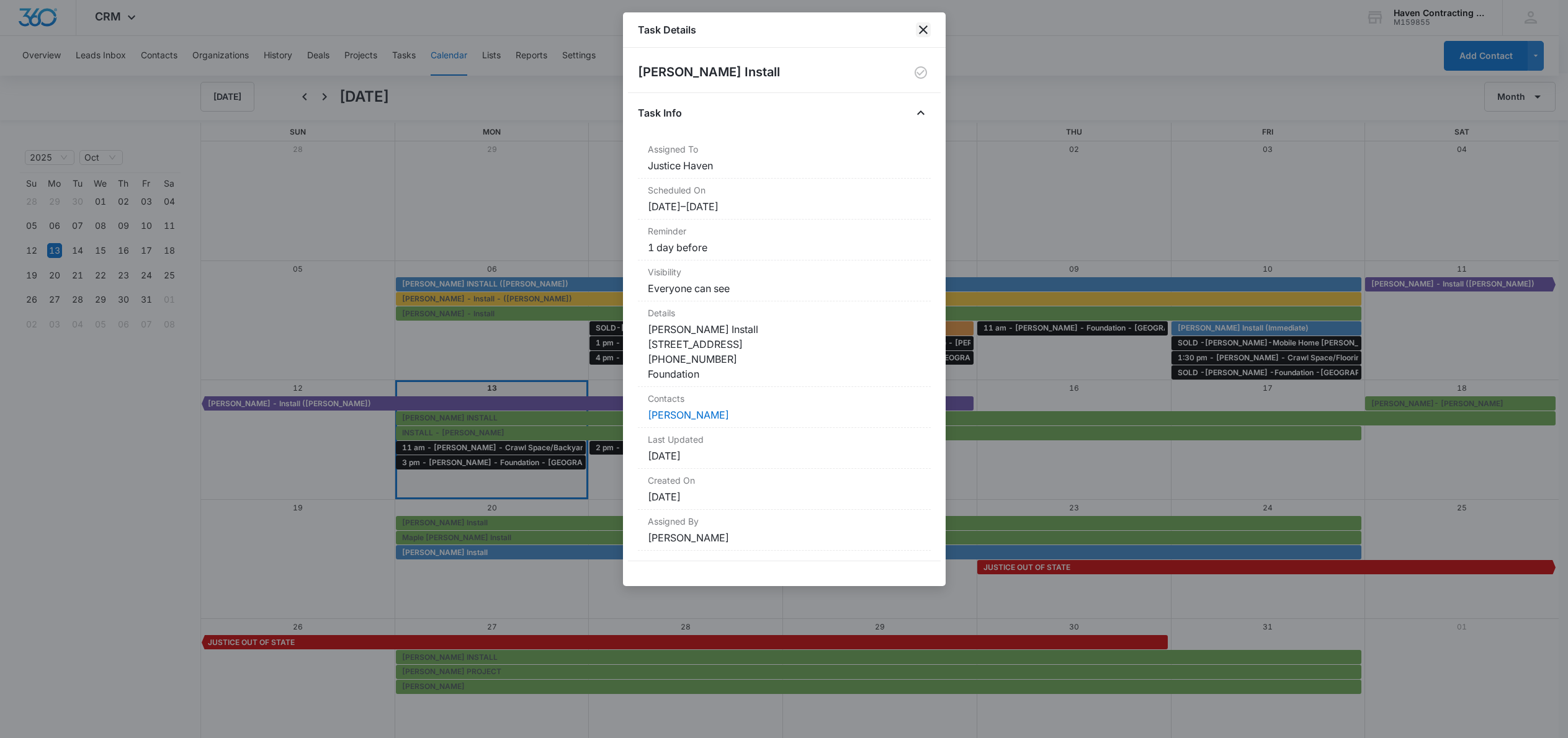
click at [924, 30] on icon "close" at bounding box center [924, 30] width 15 height 15
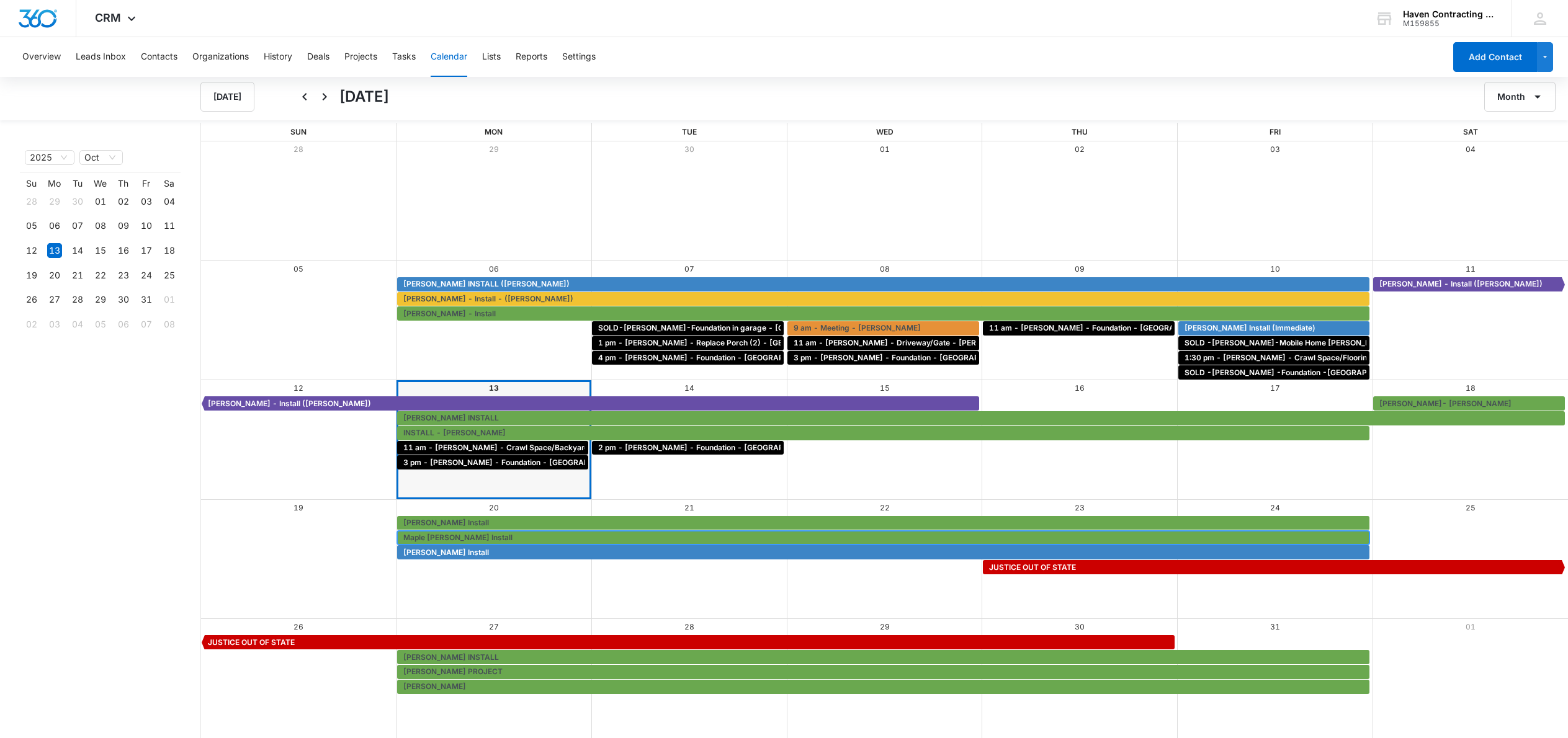
click at [445, 536] on span "Maple [PERSON_NAME] Install" at bounding box center [458, 538] width 109 height 11
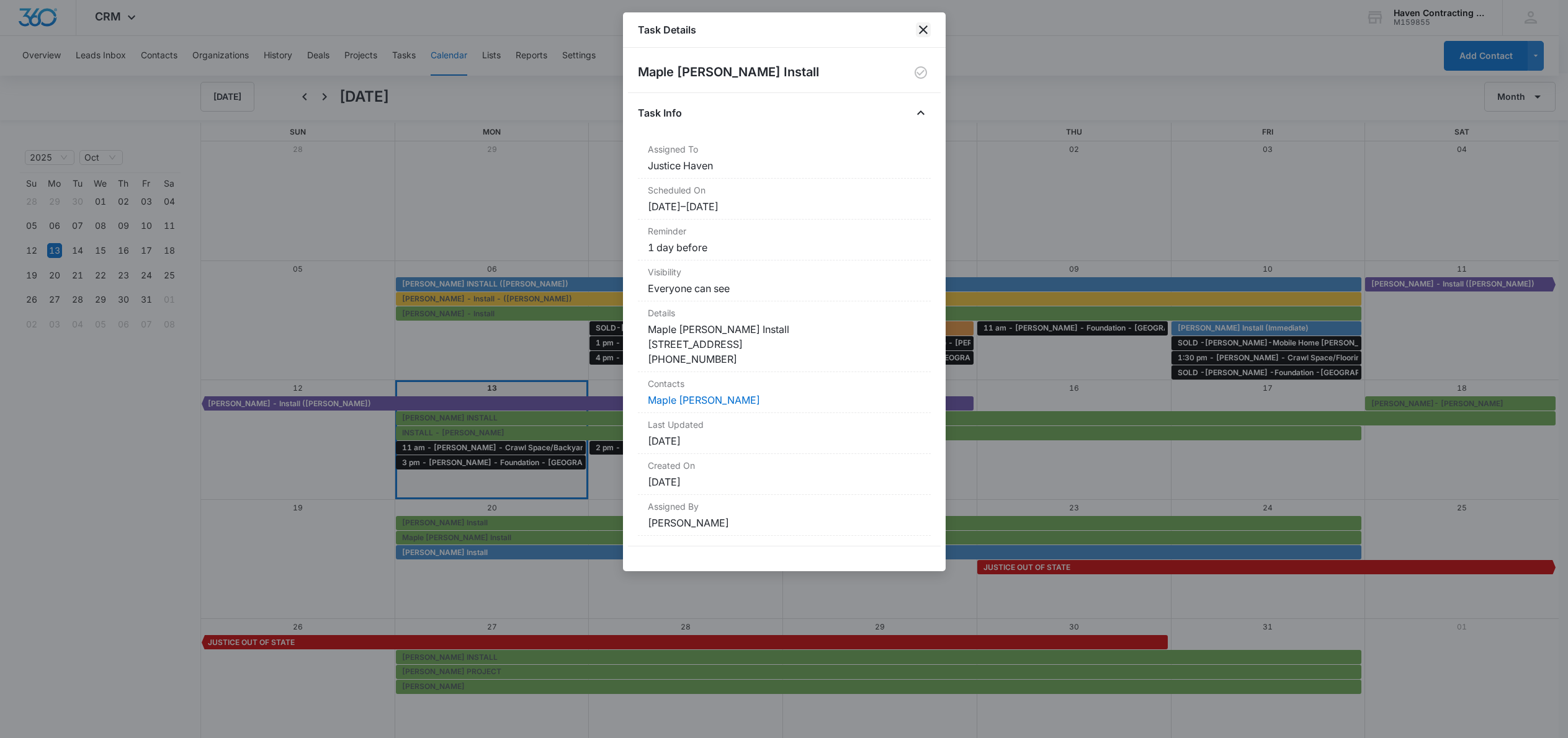
click at [917, 25] on icon "close" at bounding box center [924, 30] width 15 height 15
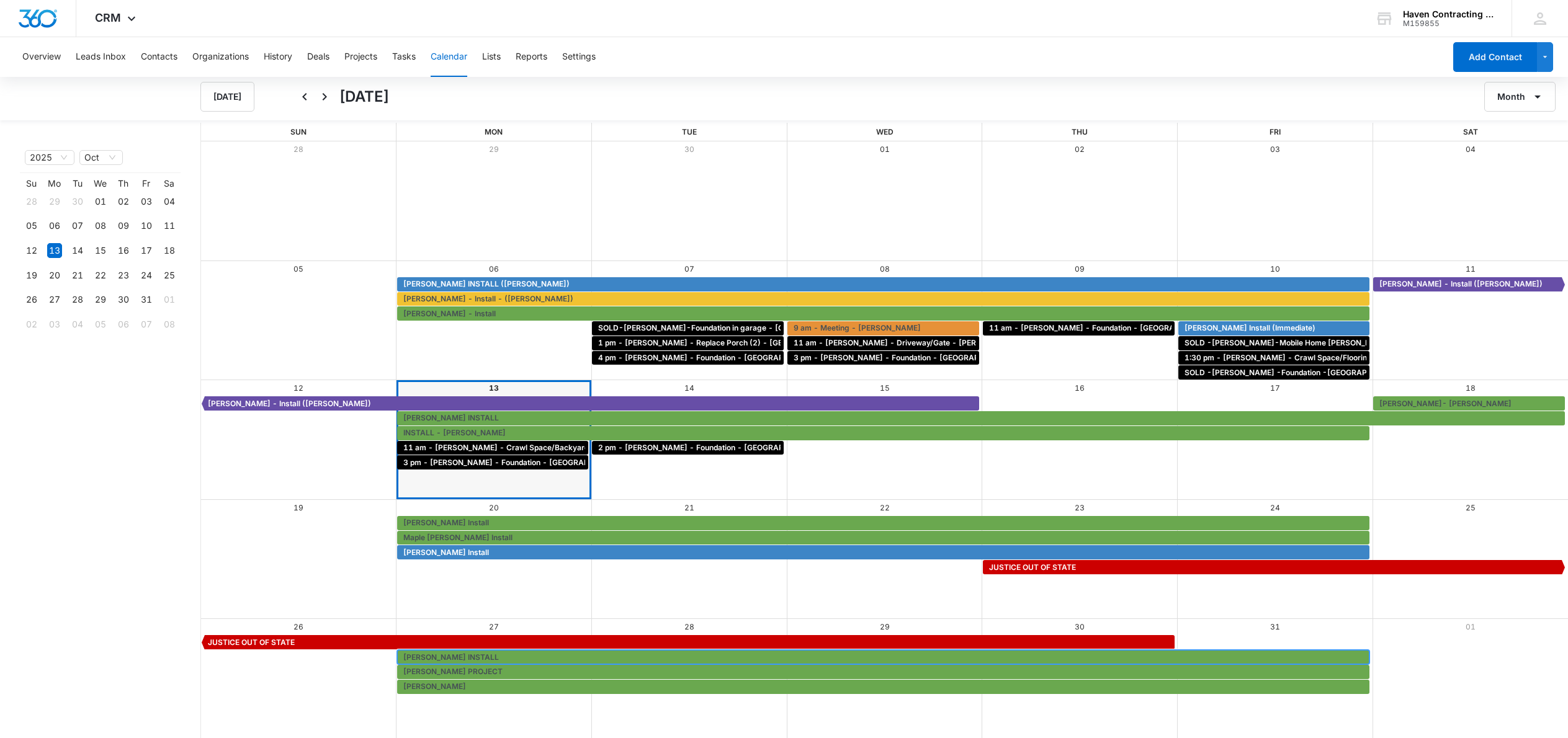
click at [451, 659] on span "[PERSON_NAME] INSTALL" at bounding box center [451, 658] width 96 height 11
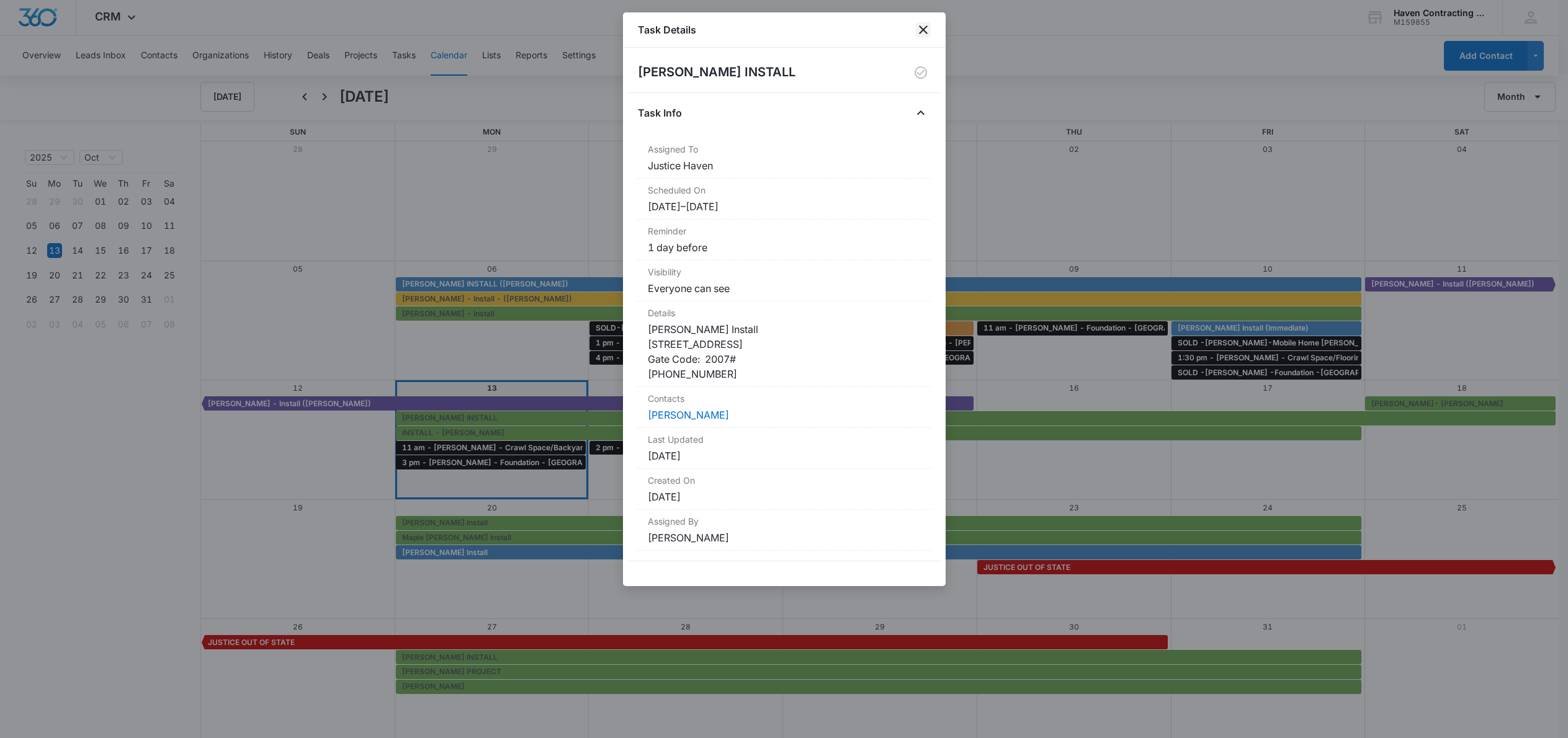
click at [920, 34] on icon "close" at bounding box center [924, 30] width 15 height 15
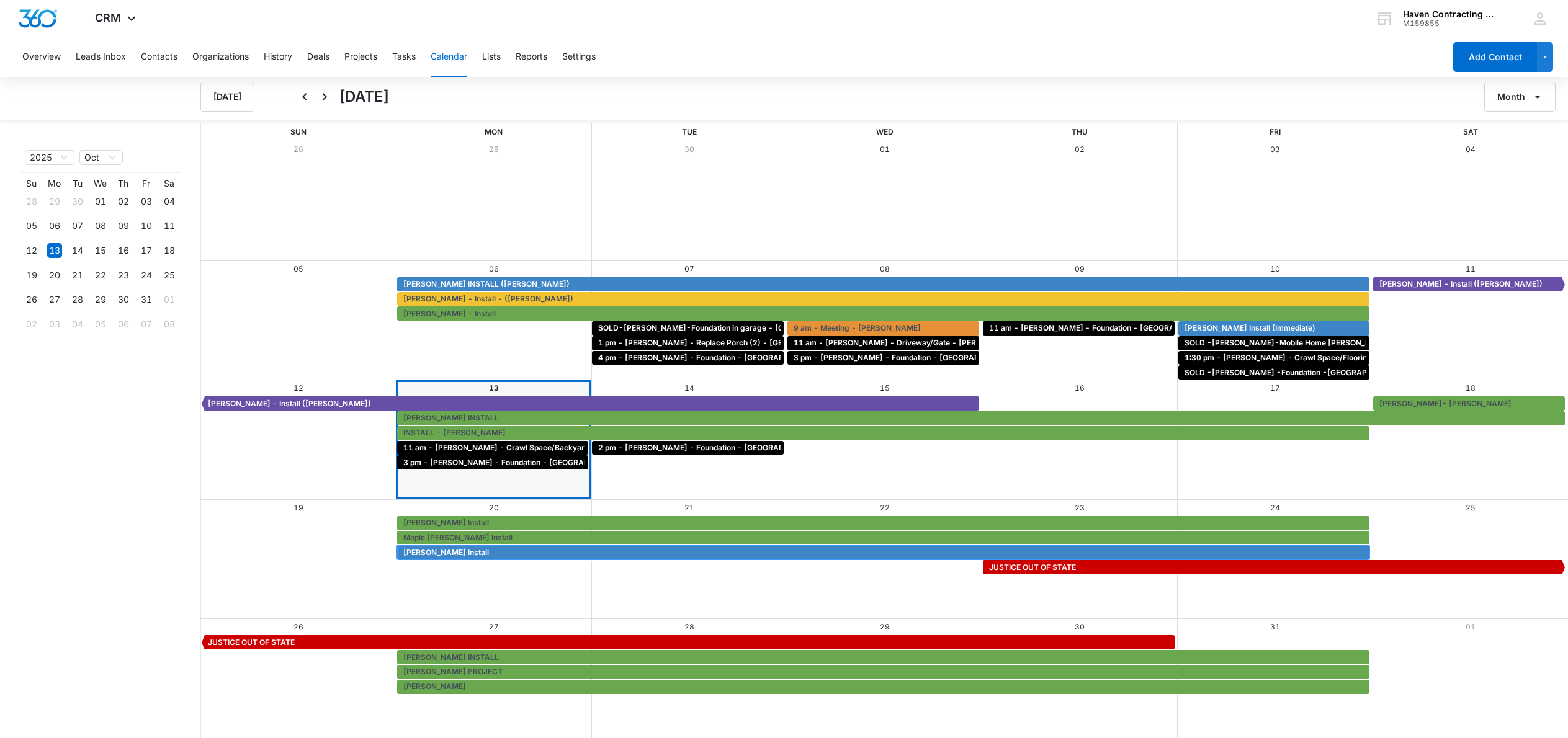
click at [468, 554] on span "[PERSON_NAME] Install" at bounding box center [446, 553] width 86 height 11
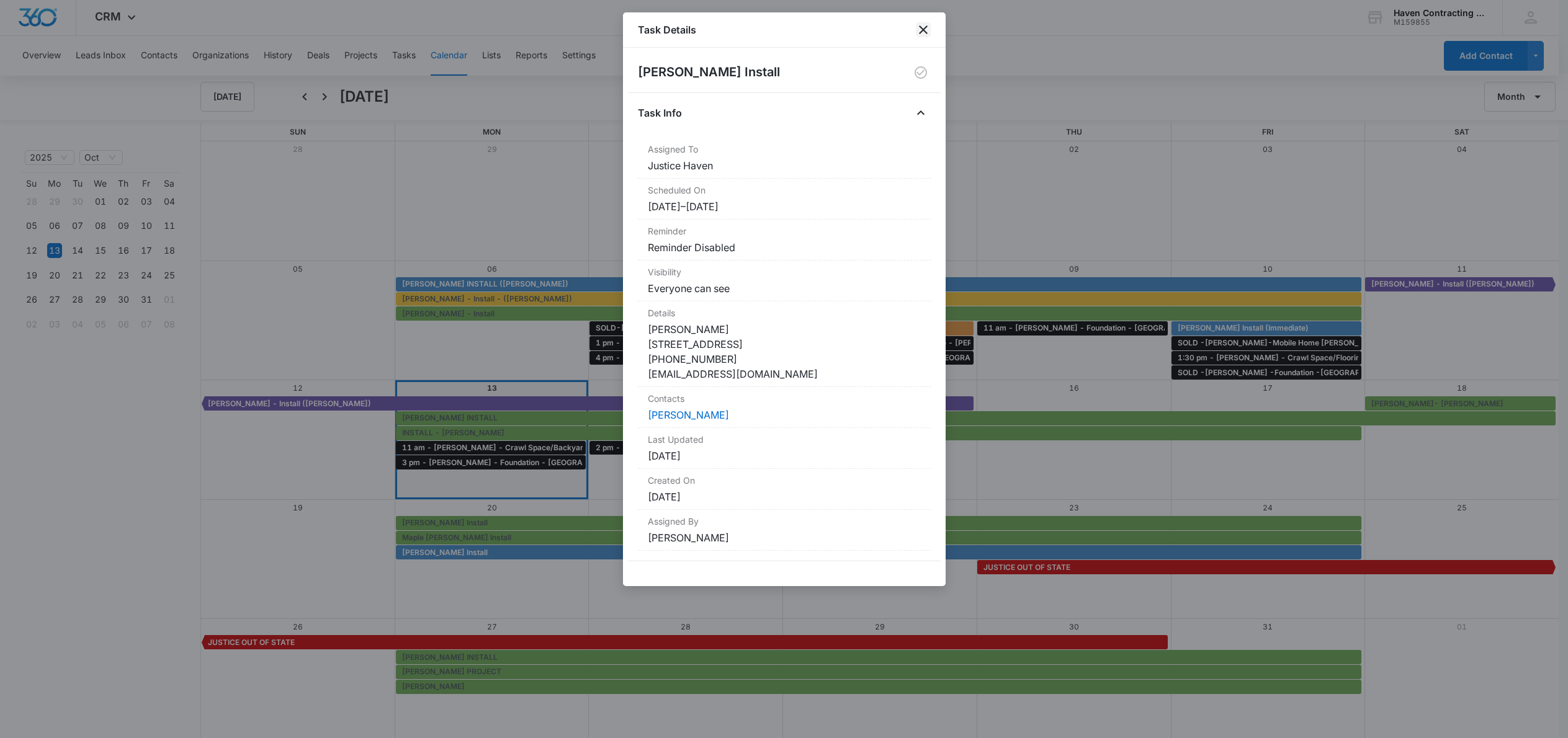
click at [919, 25] on icon "close" at bounding box center [924, 30] width 15 height 15
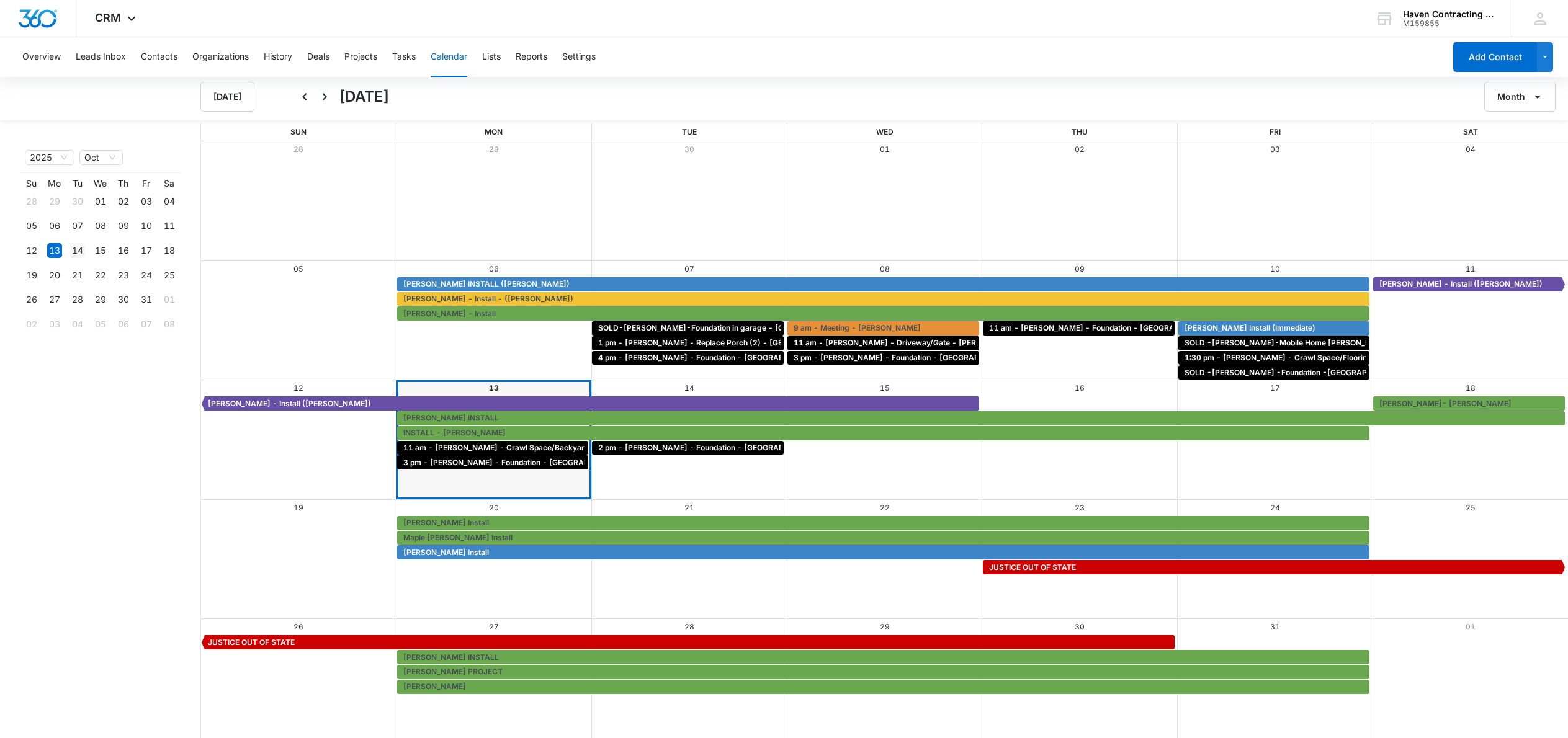
click at [79, 252] on div "14" at bounding box center [78, 251] width 15 height 15
click at [56, 250] on div "13" at bounding box center [55, 251] width 15 height 15
click at [108, 156] on span "Oct" at bounding box center [101, 158] width 33 height 14
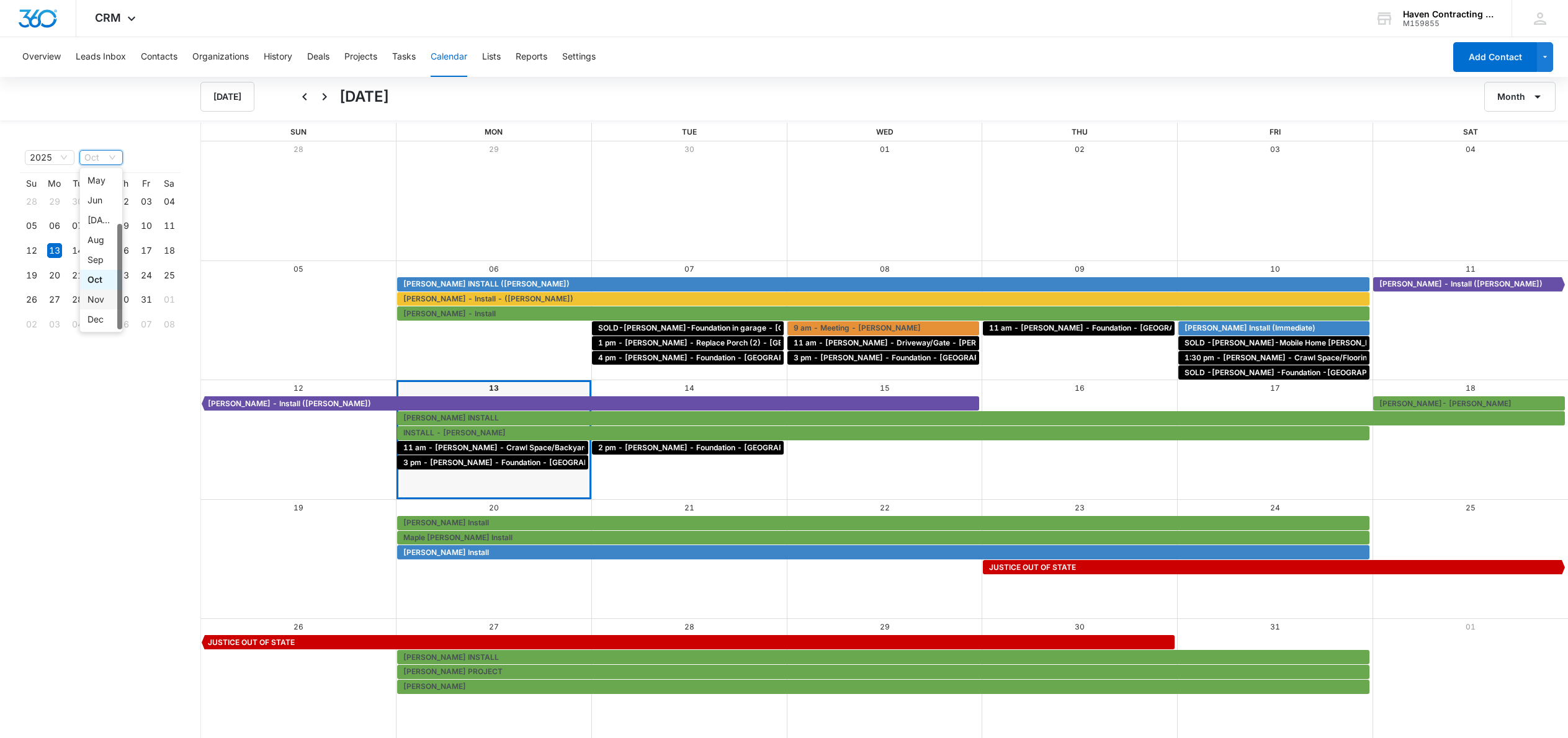
click at [96, 294] on div "Nov" at bounding box center [101, 300] width 27 height 14
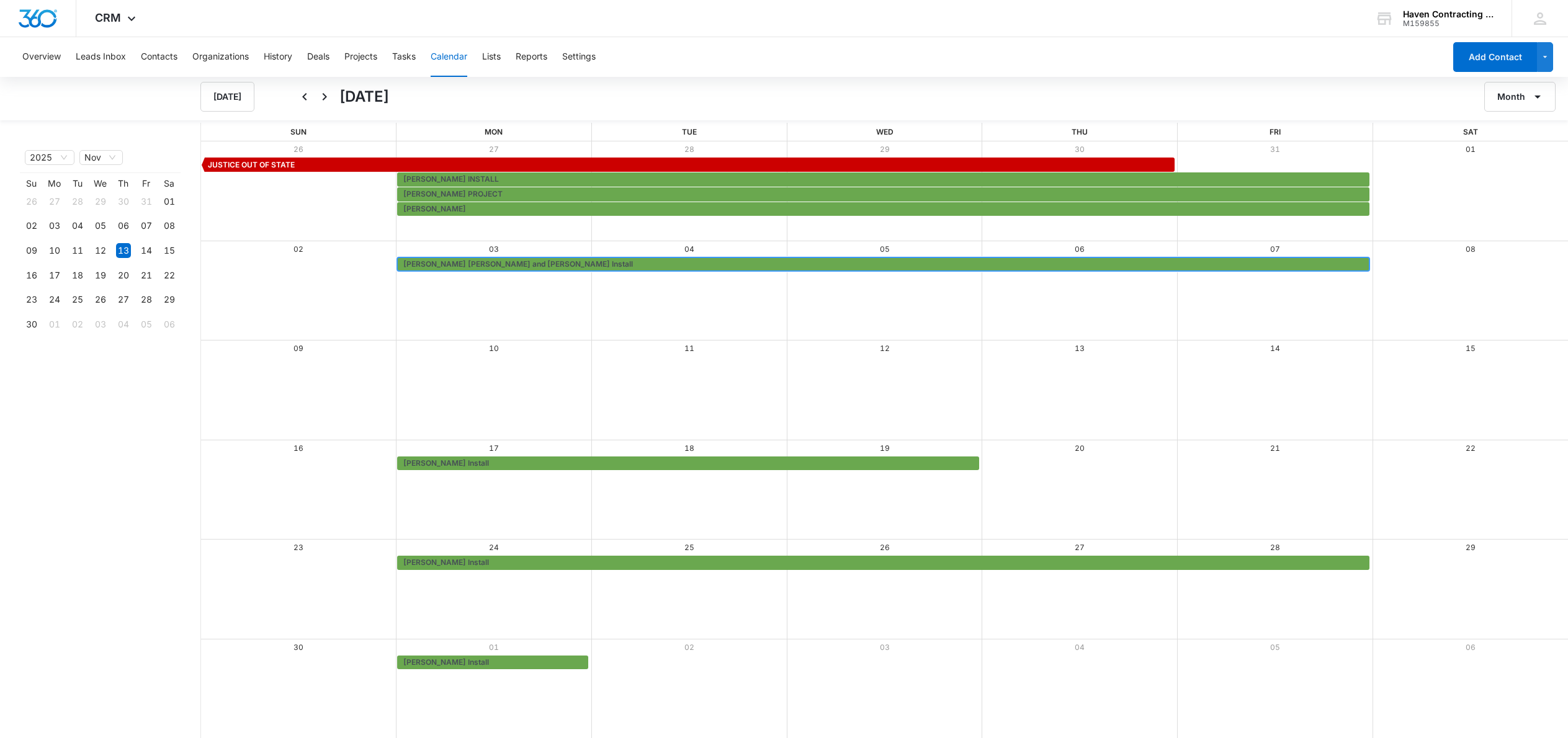
click at [496, 265] on span "Mary Ellen and Steve Wood Install" at bounding box center [518, 264] width 229 height 11
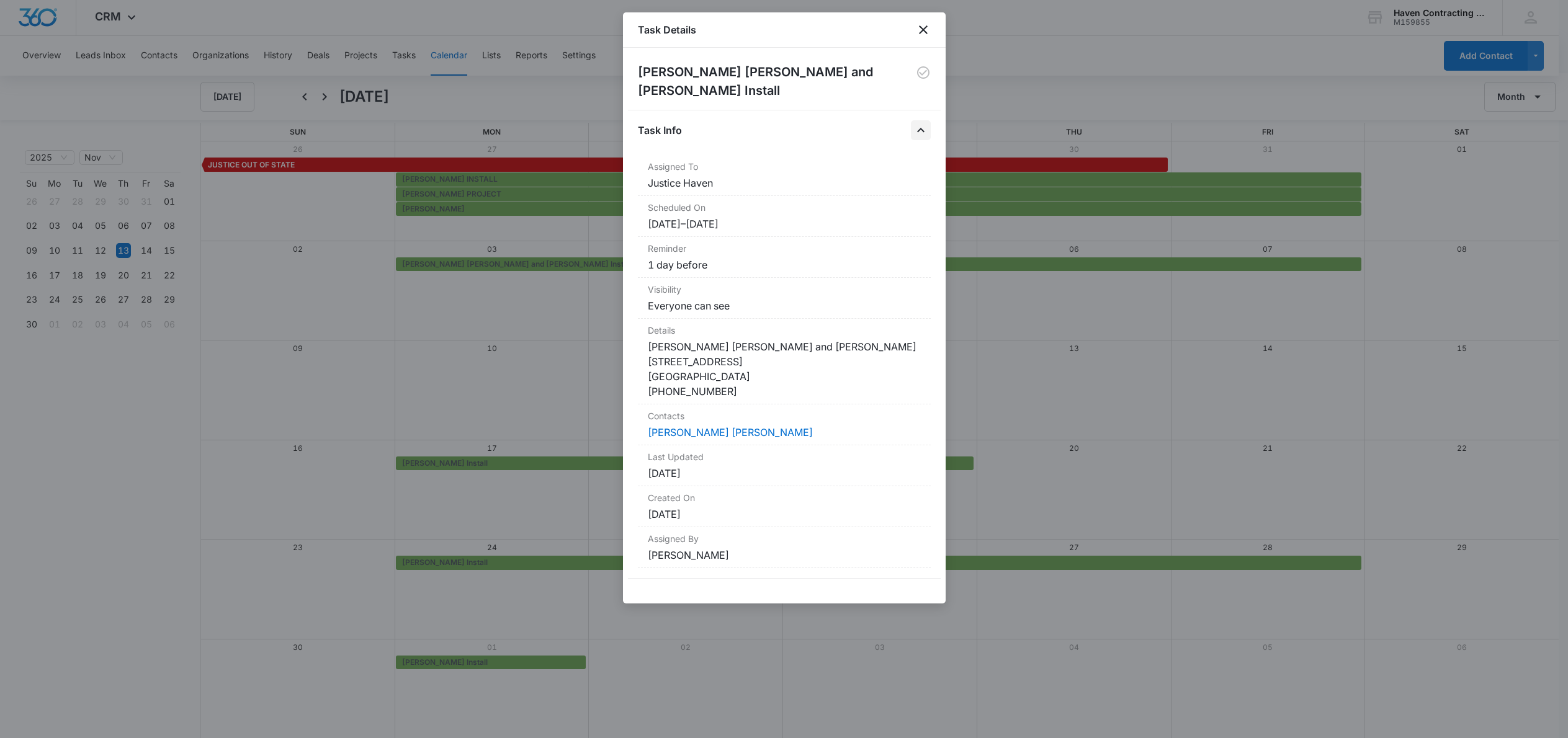
click at [925, 123] on icon "Close" at bounding box center [921, 130] width 15 height 15
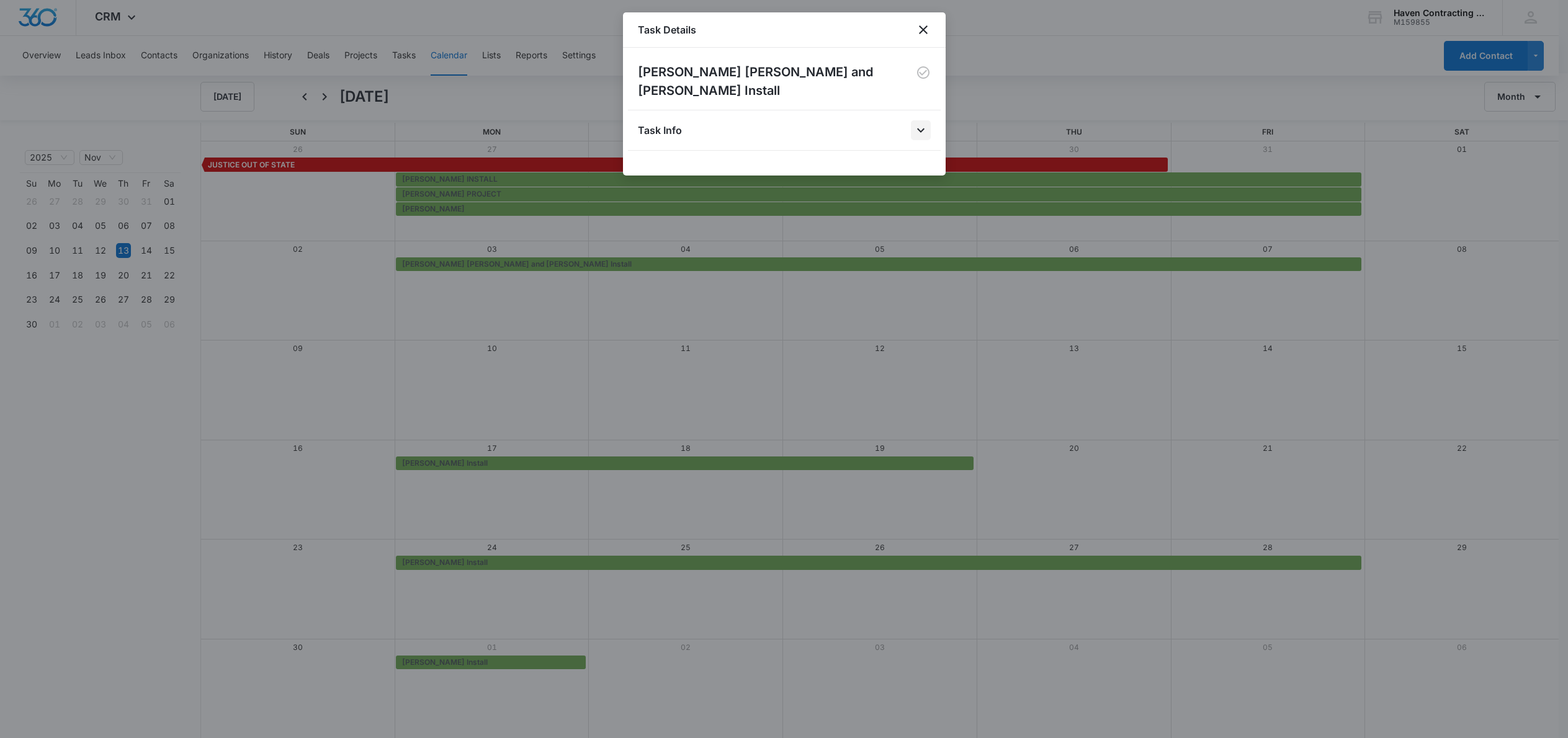
click at [925, 123] on icon "Open" at bounding box center [921, 130] width 15 height 15
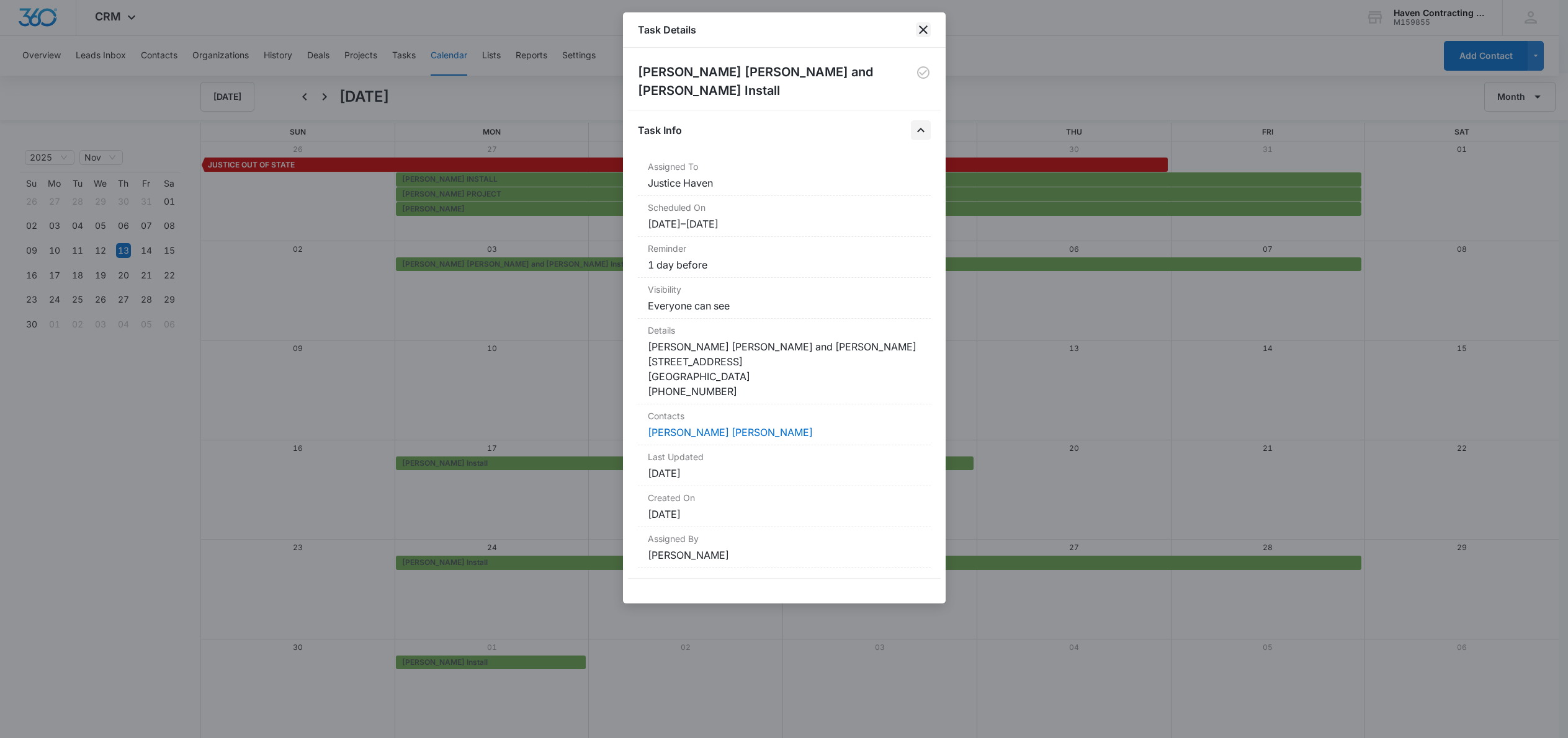
click at [924, 28] on icon "close" at bounding box center [924, 30] width 9 height 9
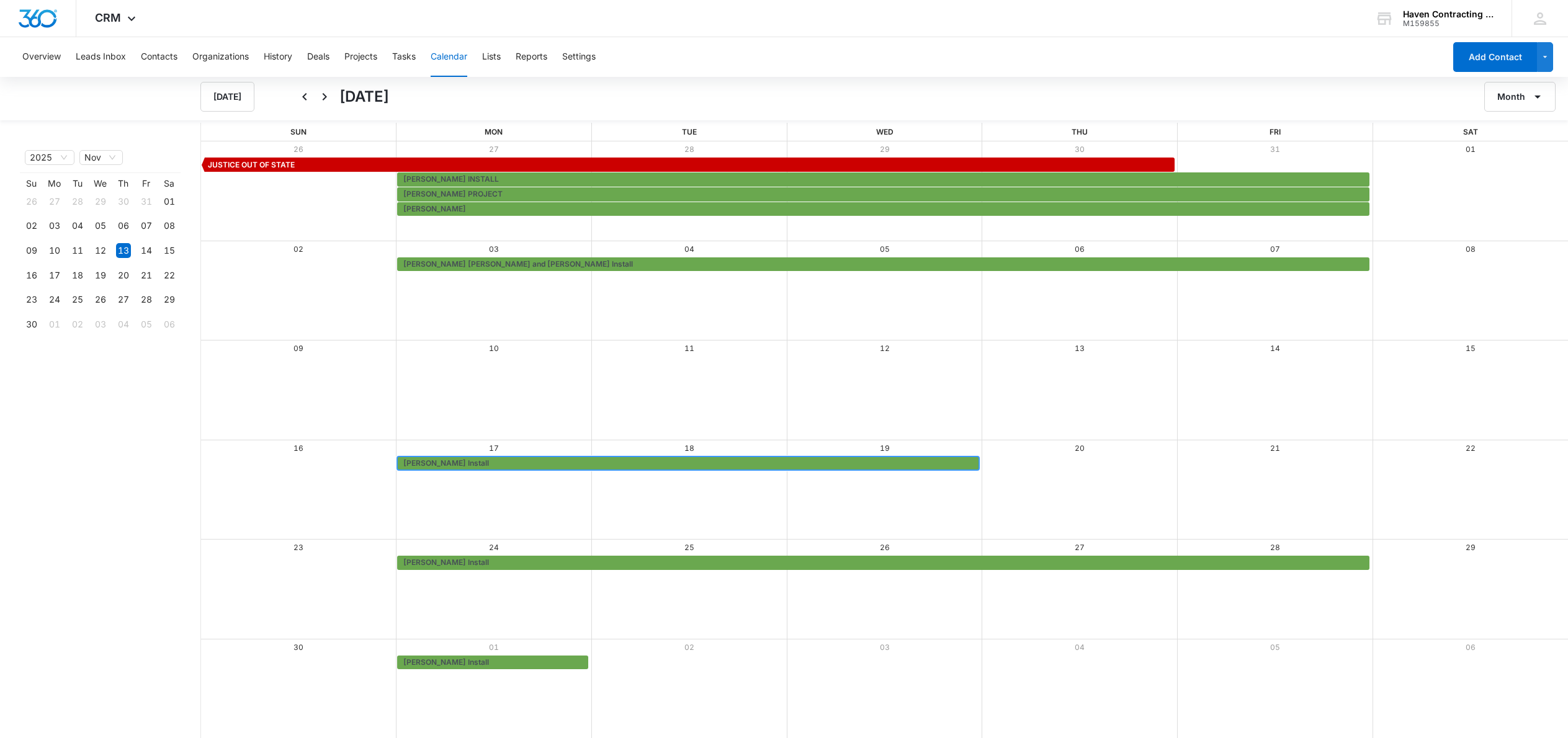
click at [441, 461] on span "Lam Hoffman Install" at bounding box center [446, 463] width 86 height 11
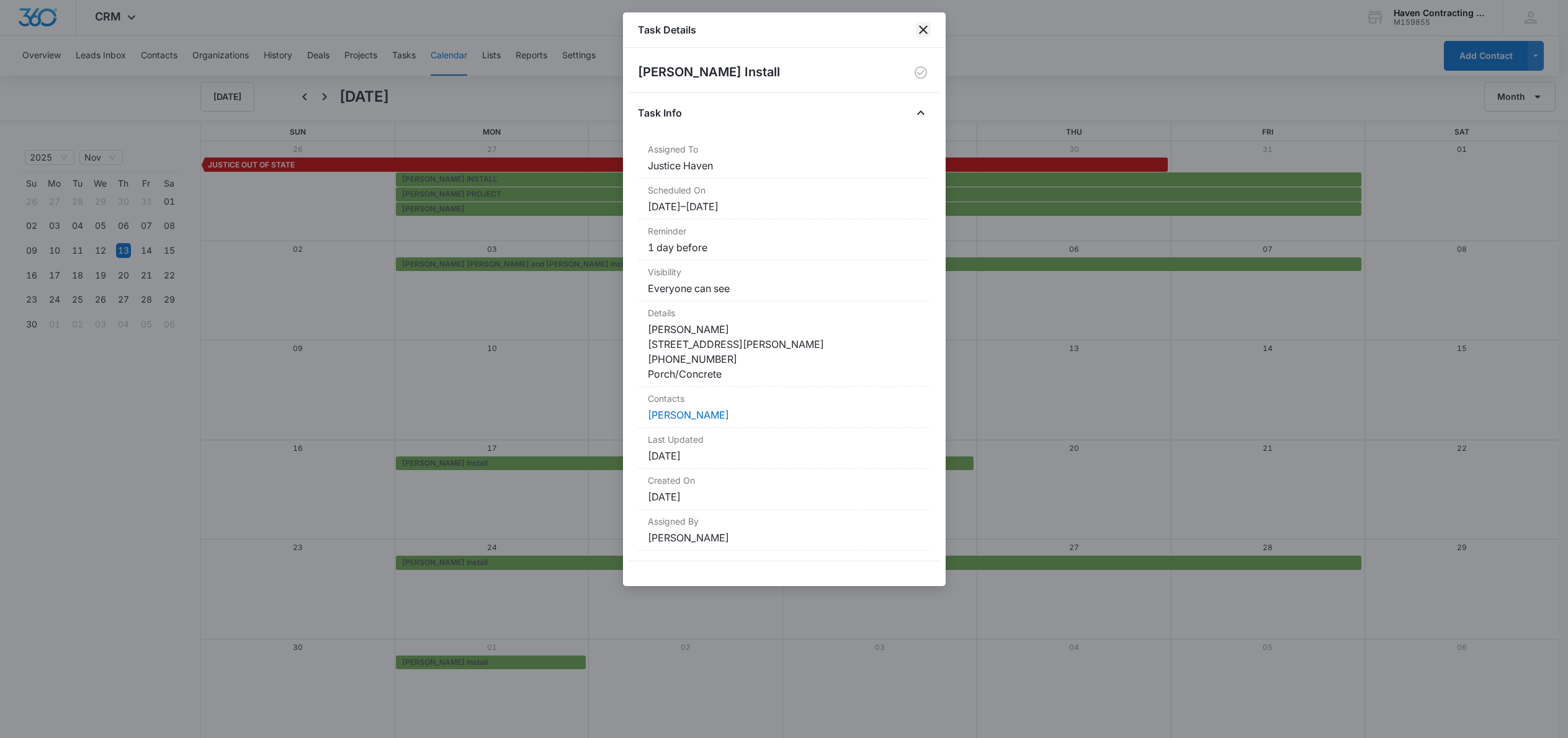
click at [926, 25] on icon "close" at bounding box center [924, 30] width 15 height 15
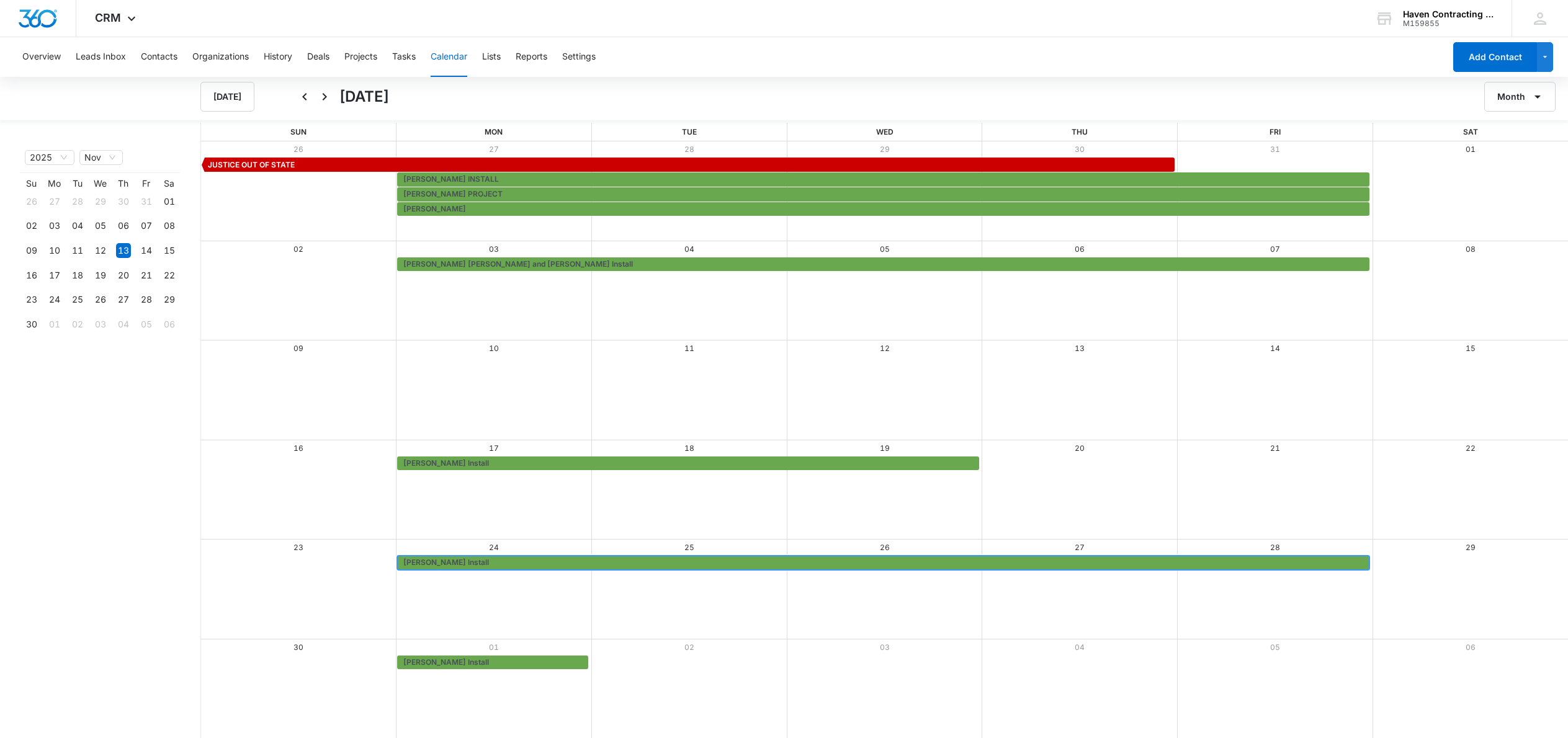
click at [438, 561] on span "Rugel Install" at bounding box center [446, 563] width 86 height 11
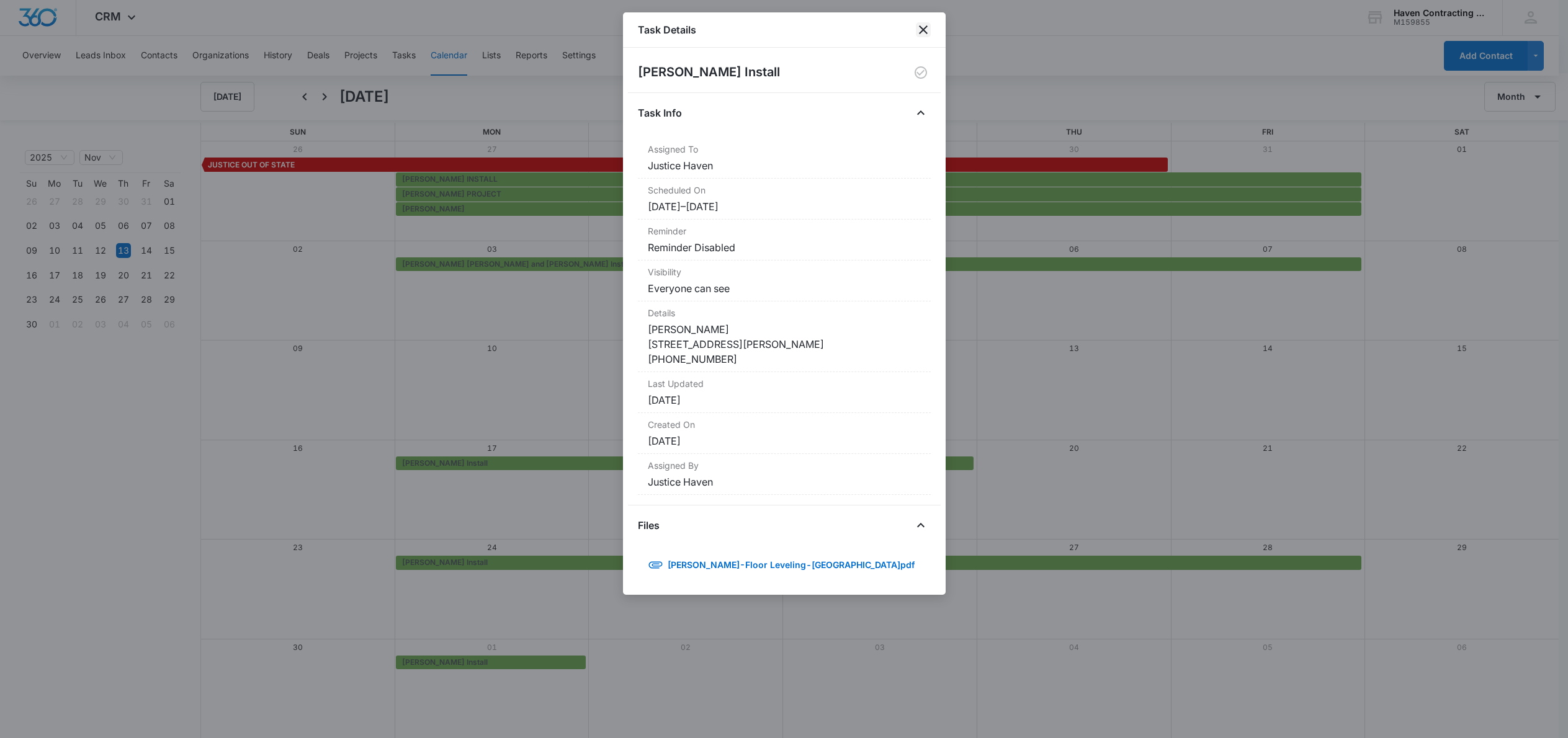
click at [922, 26] on icon "close" at bounding box center [924, 30] width 15 height 15
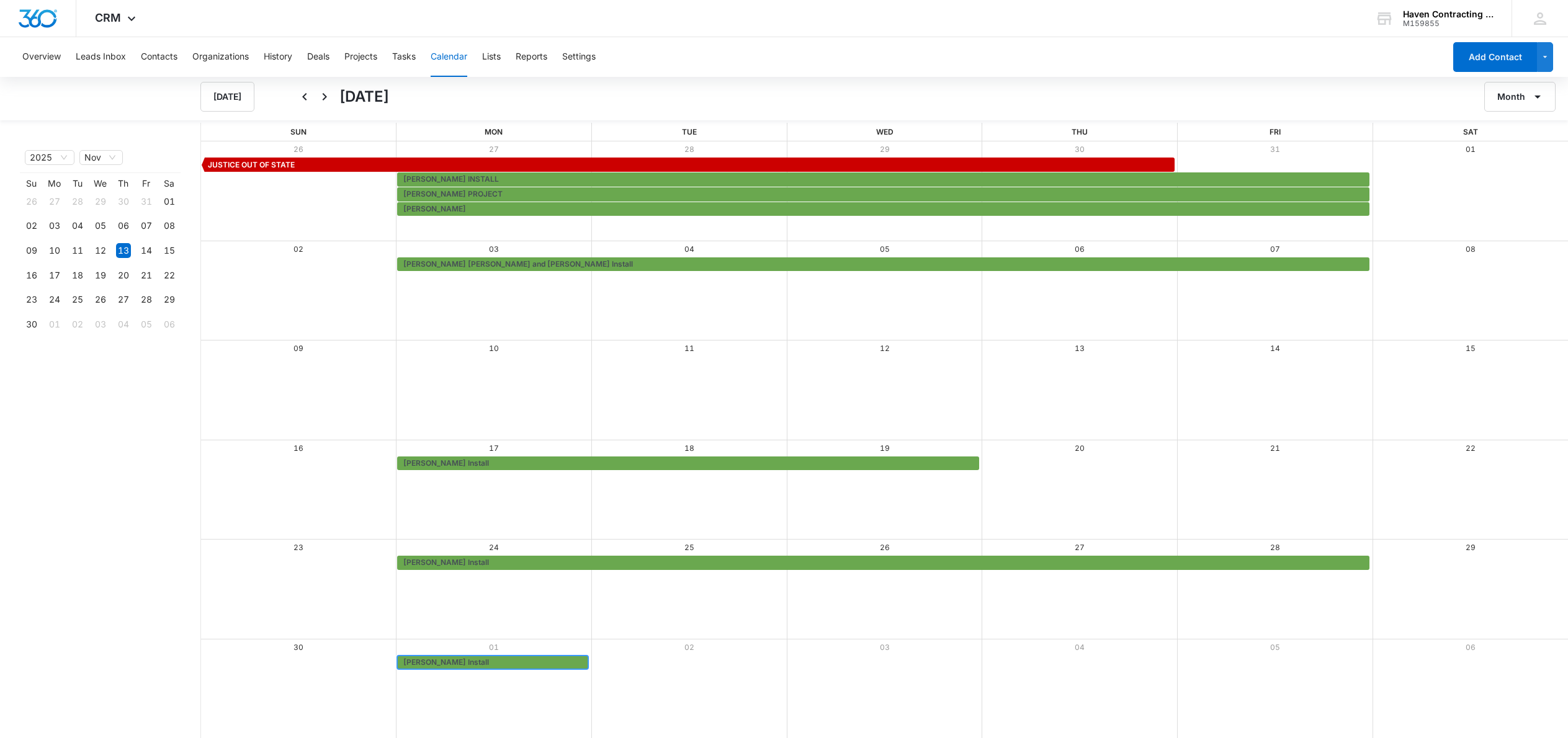
click at [427, 659] on span "Lutter Install" at bounding box center [446, 662] width 86 height 11
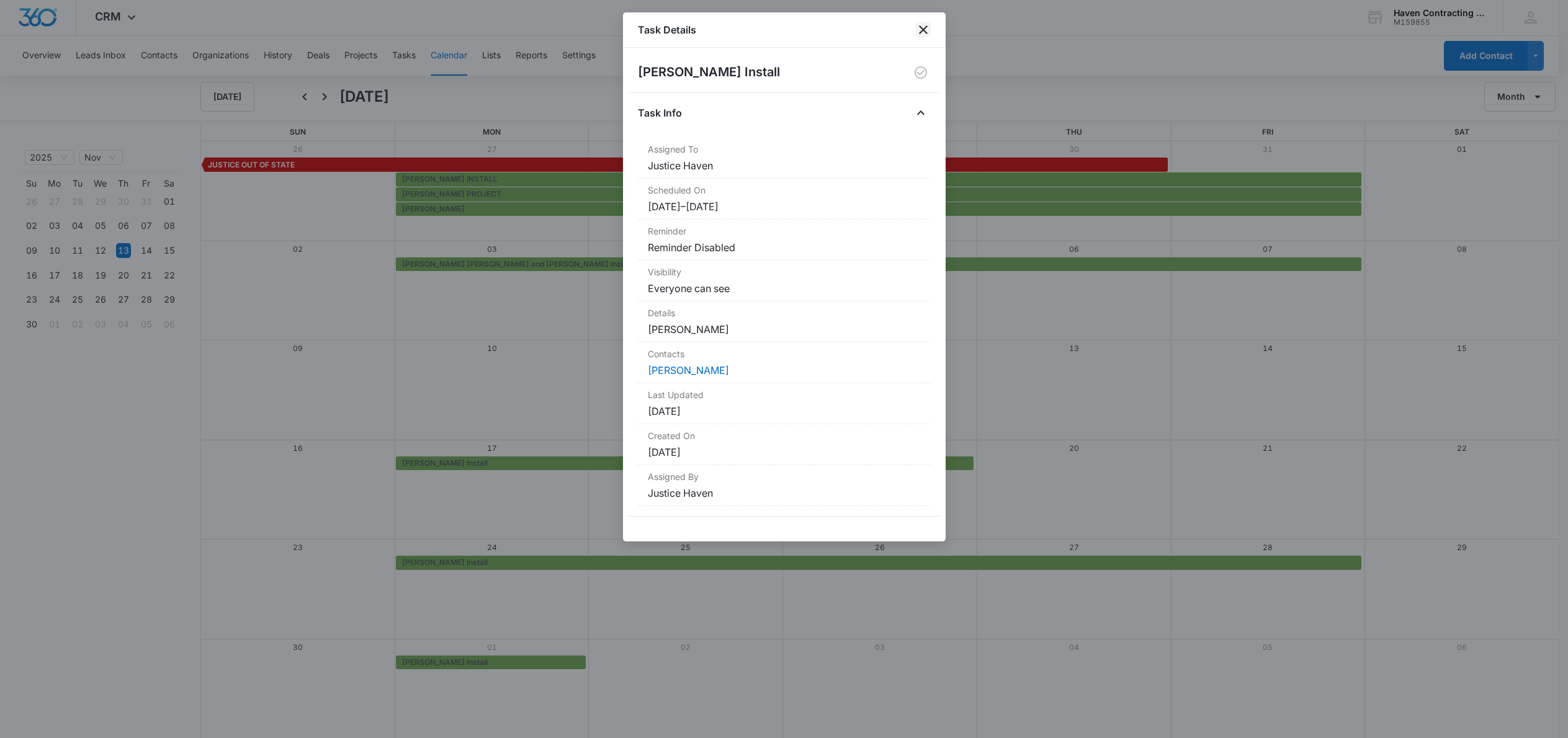
click at [926, 33] on icon "close" at bounding box center [924, 30] width 15 height 15
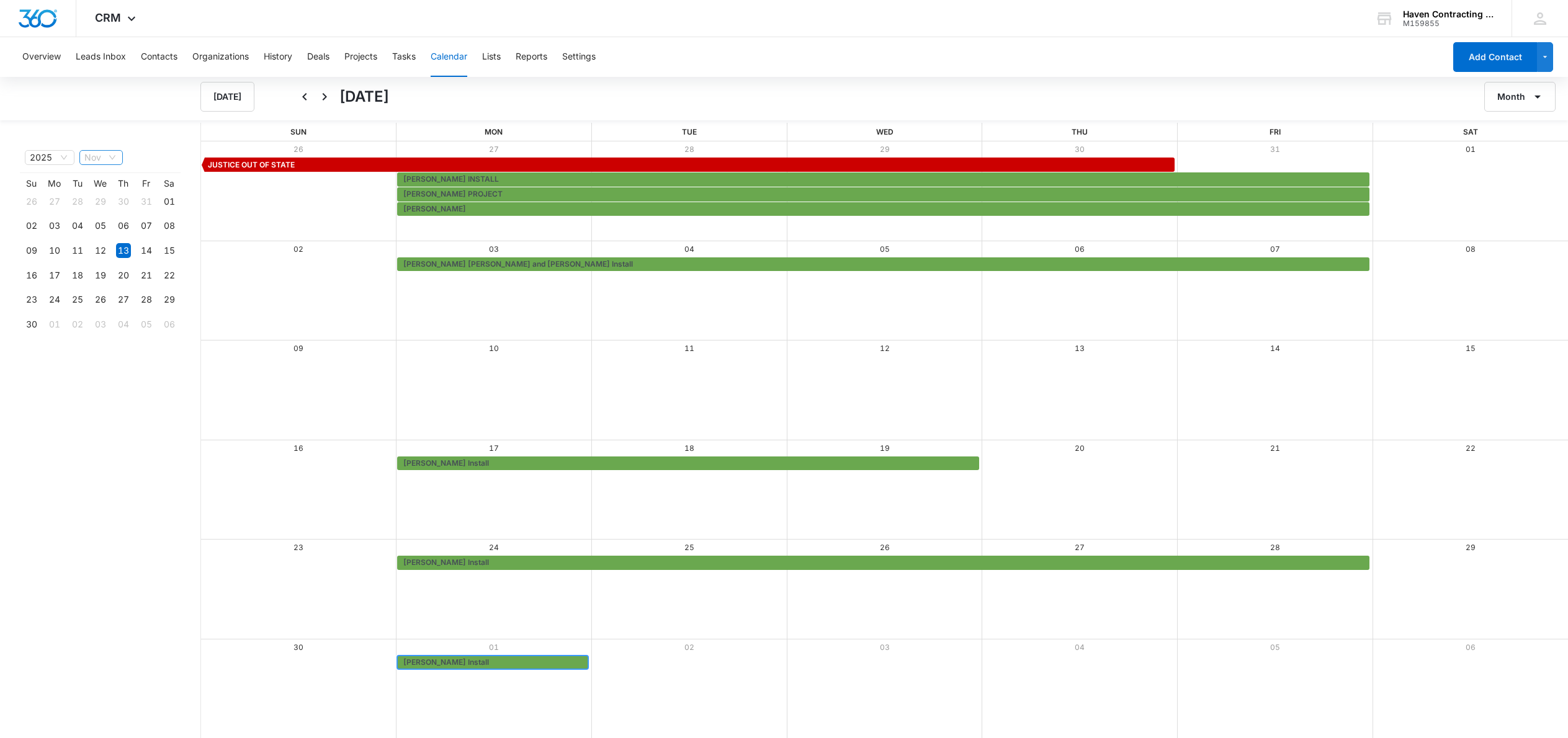
click at [109, 160] on span "Nov" at bounding box center [101, 158] width 33 height 14
click at [94, 323] on div "Dec" at bounding box center [101, 320] width 27 height 14
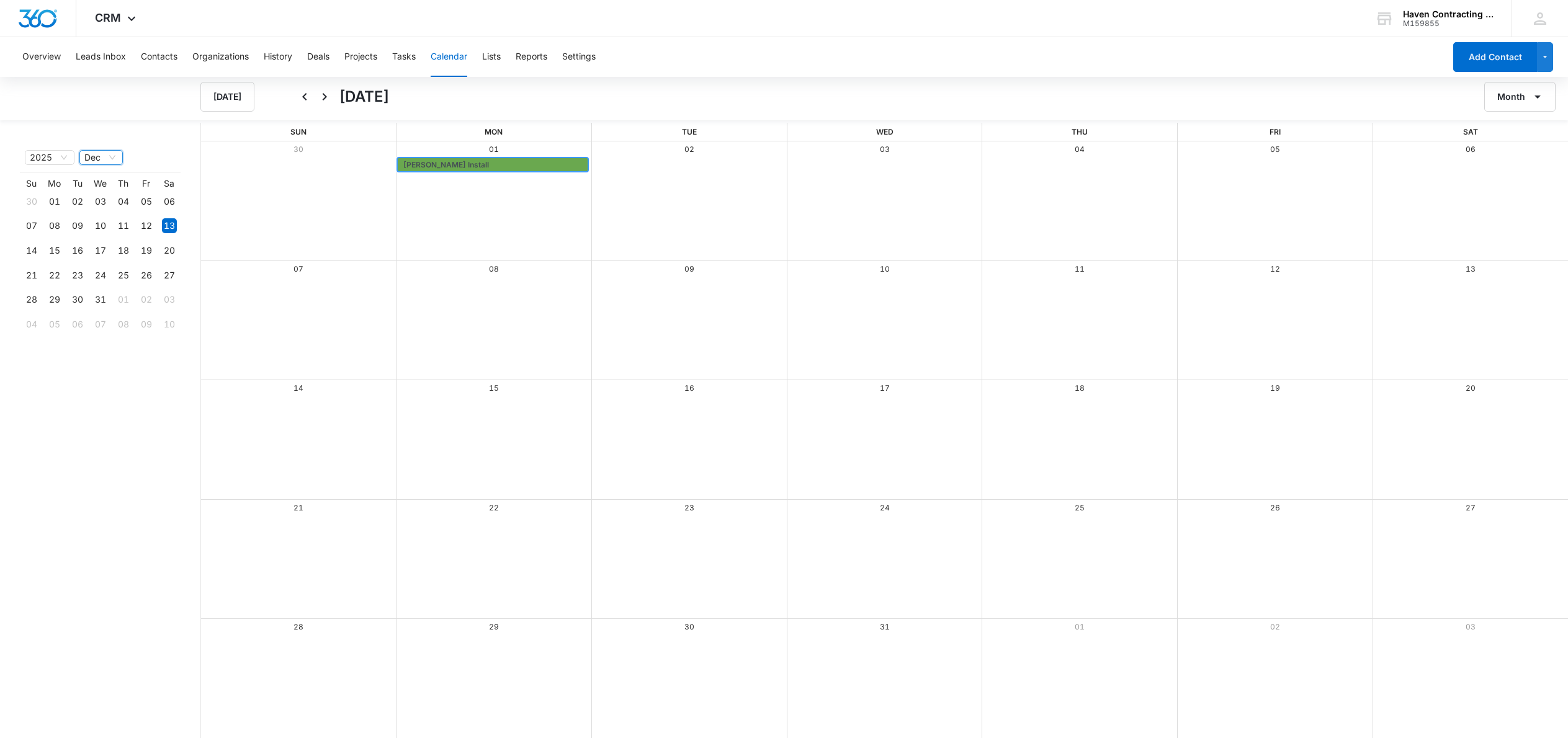
click at [426, 162] on span "Lutter Install" at bounding box center [446, 165] width 86 height 11
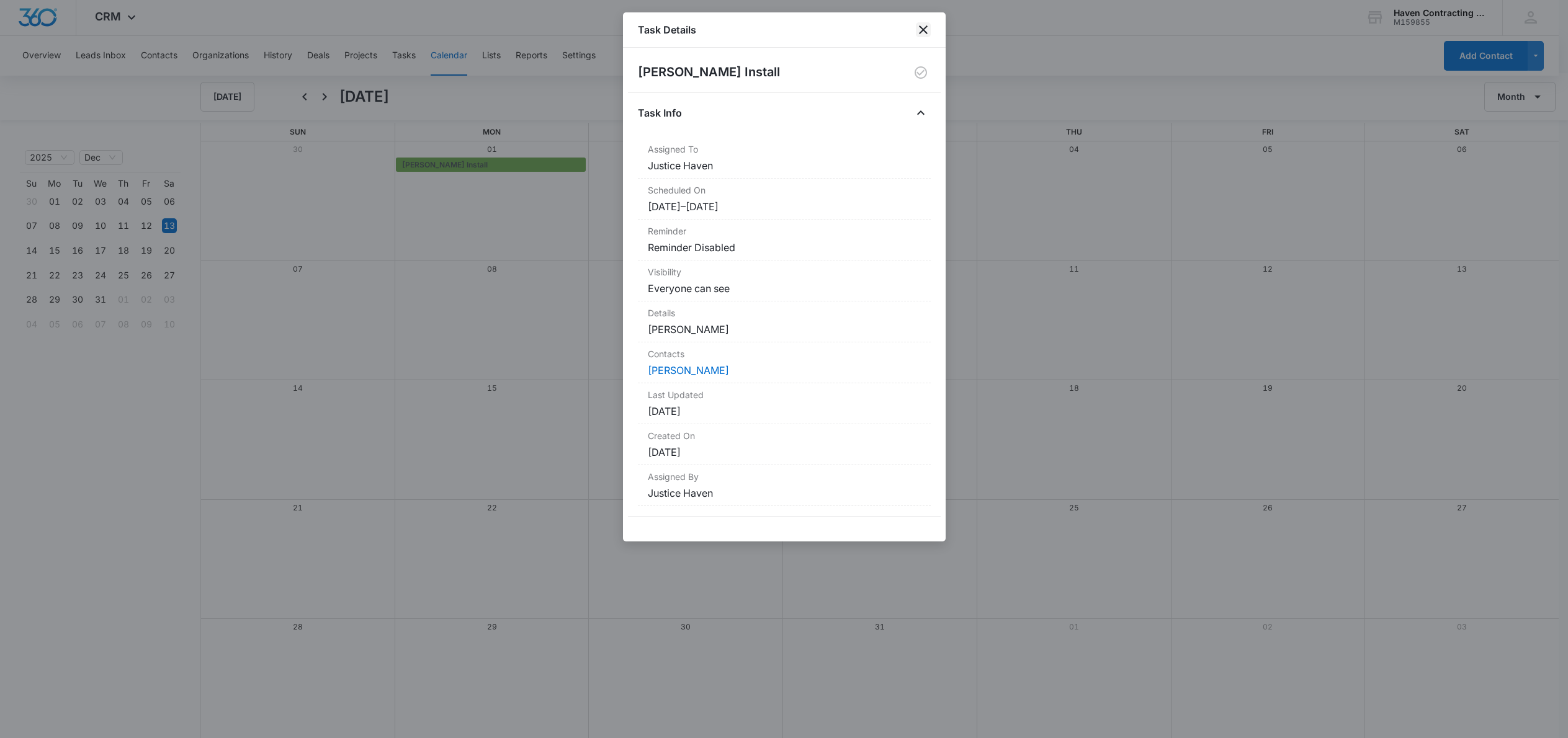
click at [922, 28] on icon "close" at bounding box center [924, 30] width 9 height 9
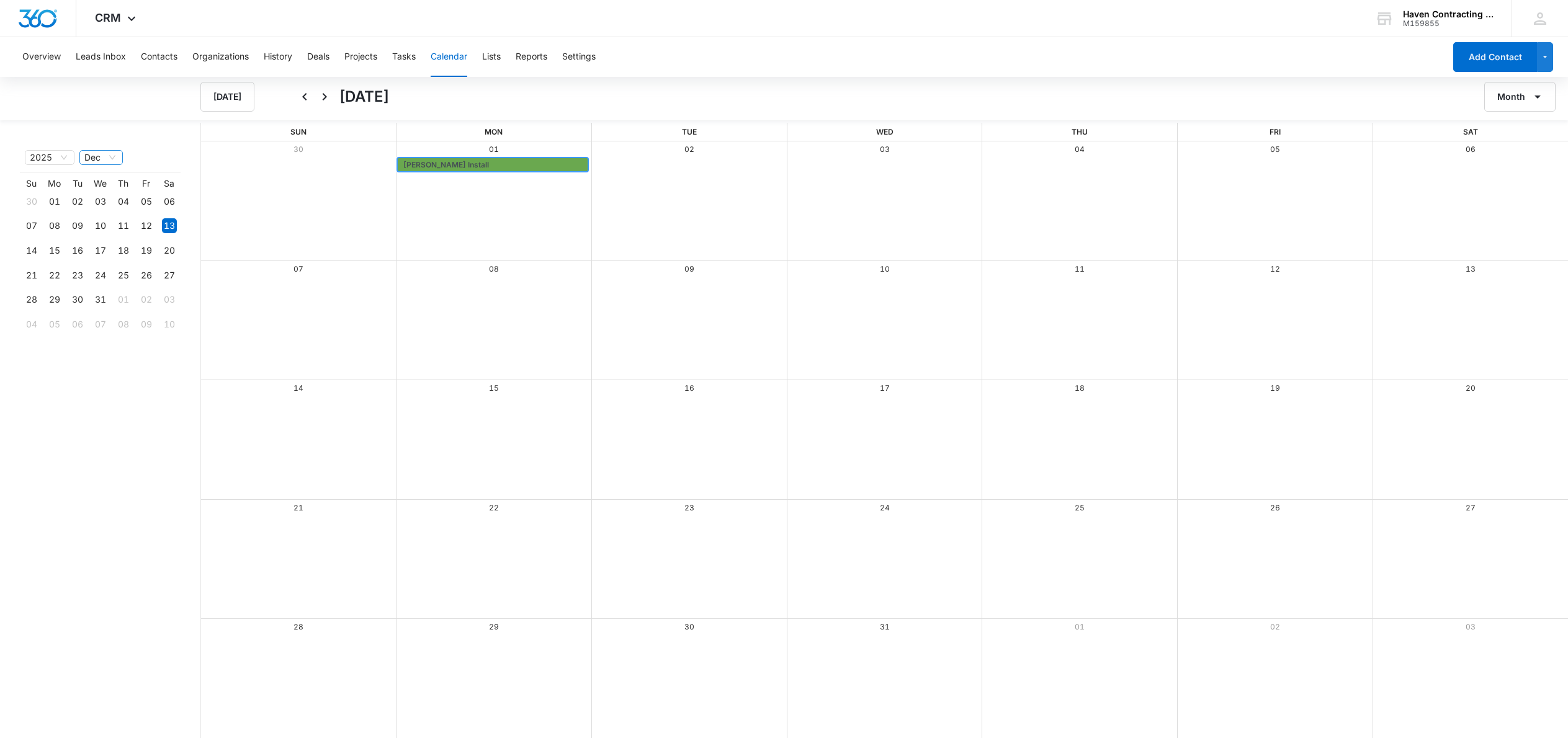
click at [108, 159] on span "Dec" at bounding box center [101, 158] width 33 height 14
click at [98, 279] on div "Oct" at bounding box center [101, 281] width 27 height 14
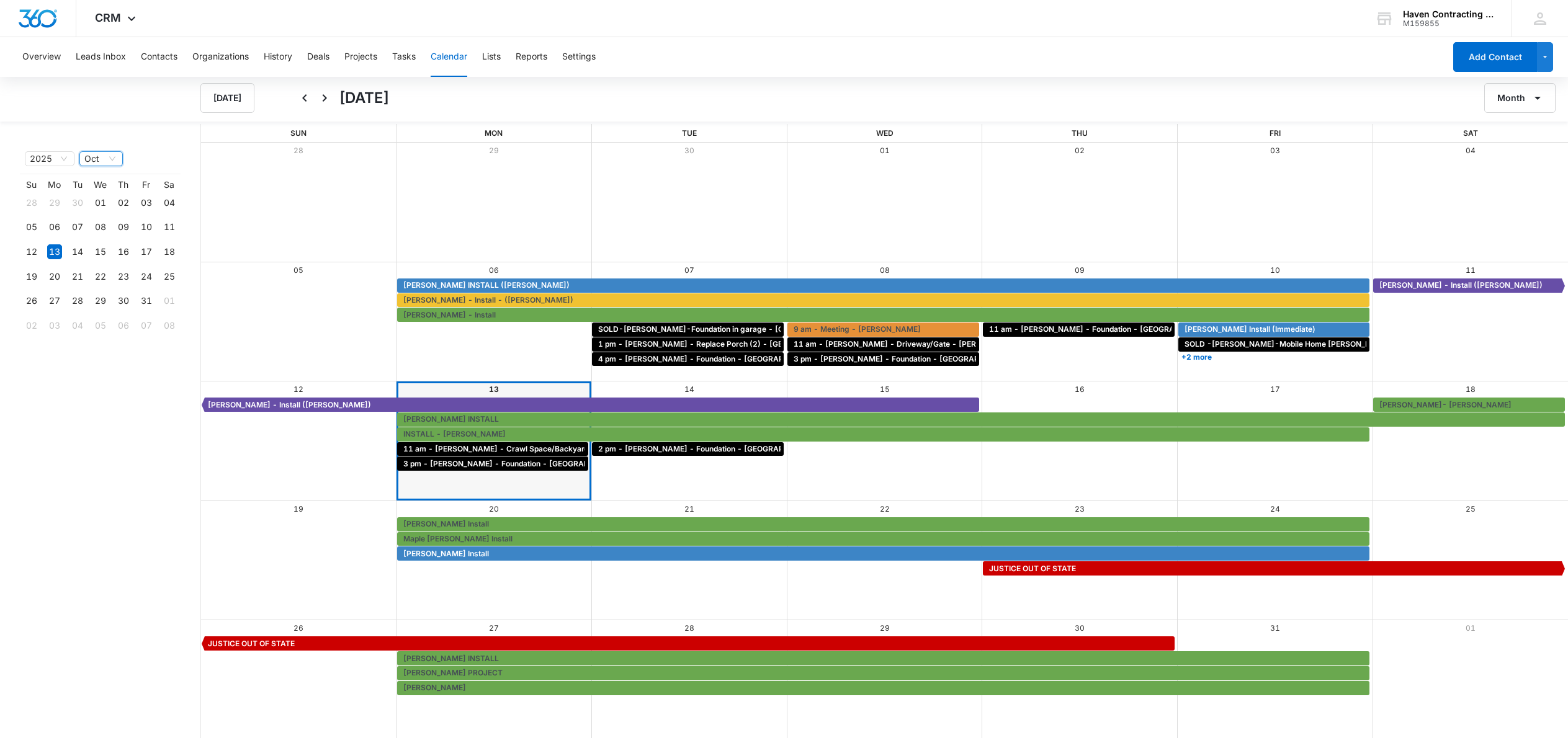
scroll to position [1, 0]
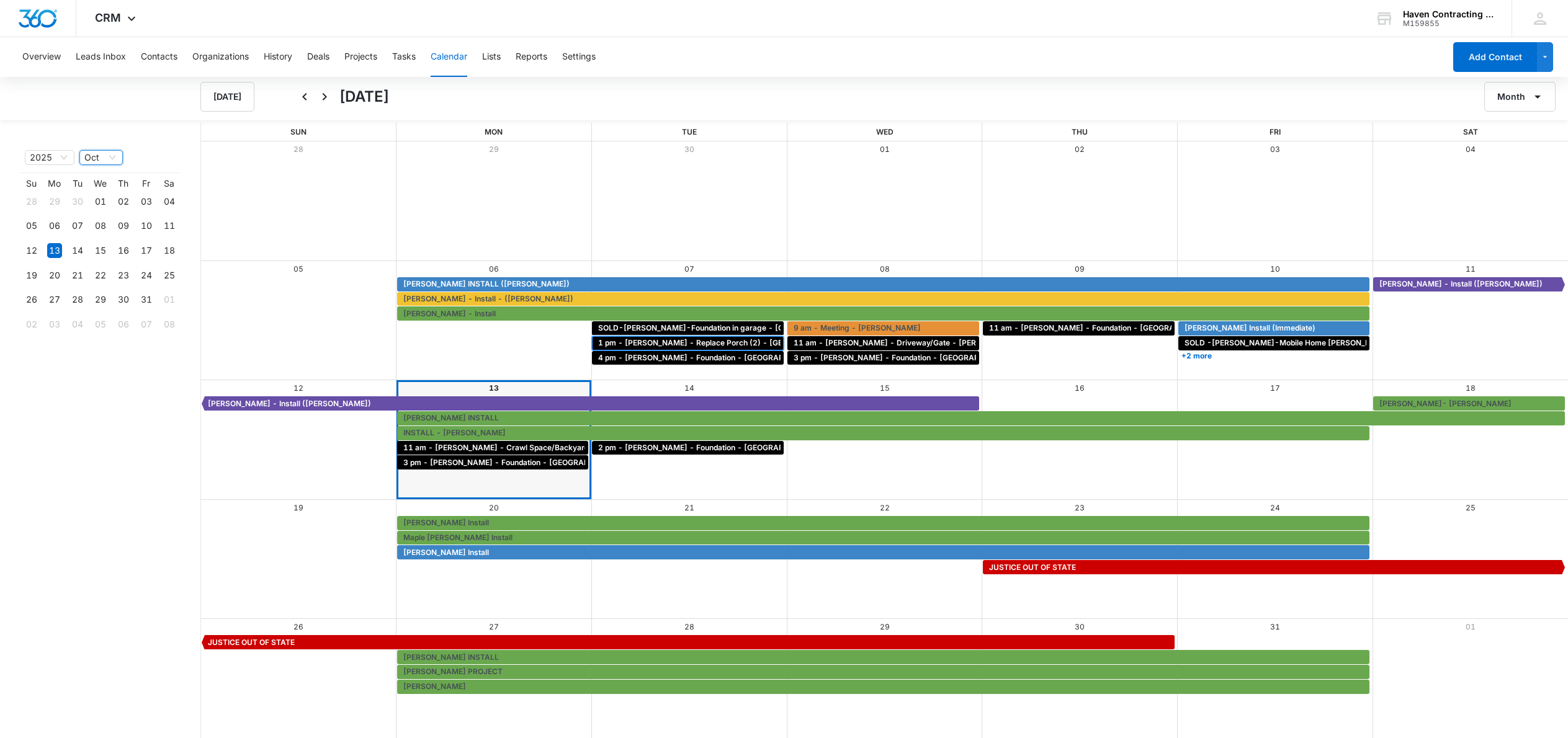
click at [715, 341] on span "1 pm - [PERSON_NAME] - Replace Porch (2) - [GEOGRAPHIC_DATA]" at bounding box center [724, 343] width 252 height 11
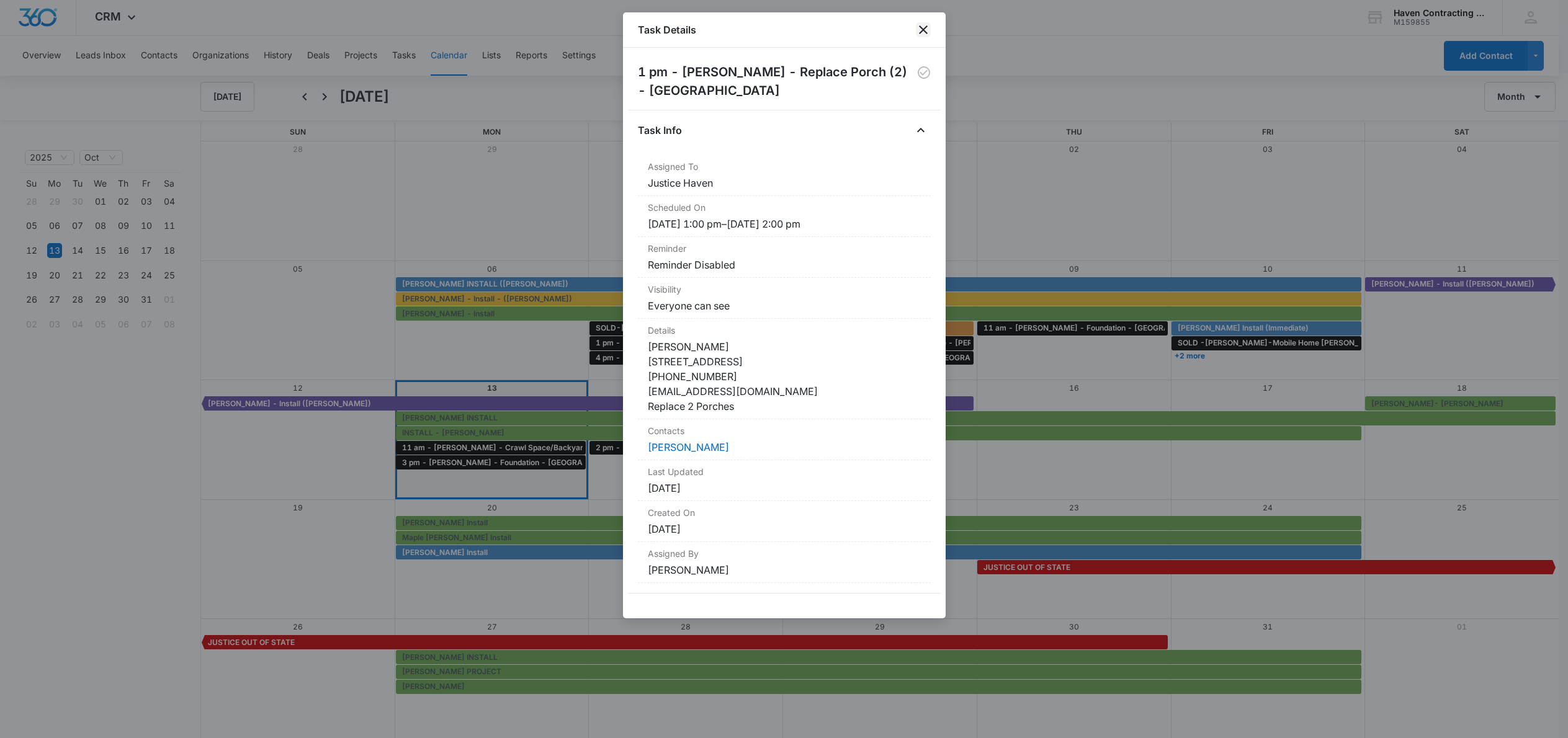
click at [922, 28] on icon "close" at bounding box center [924, 30] width 9 height 9
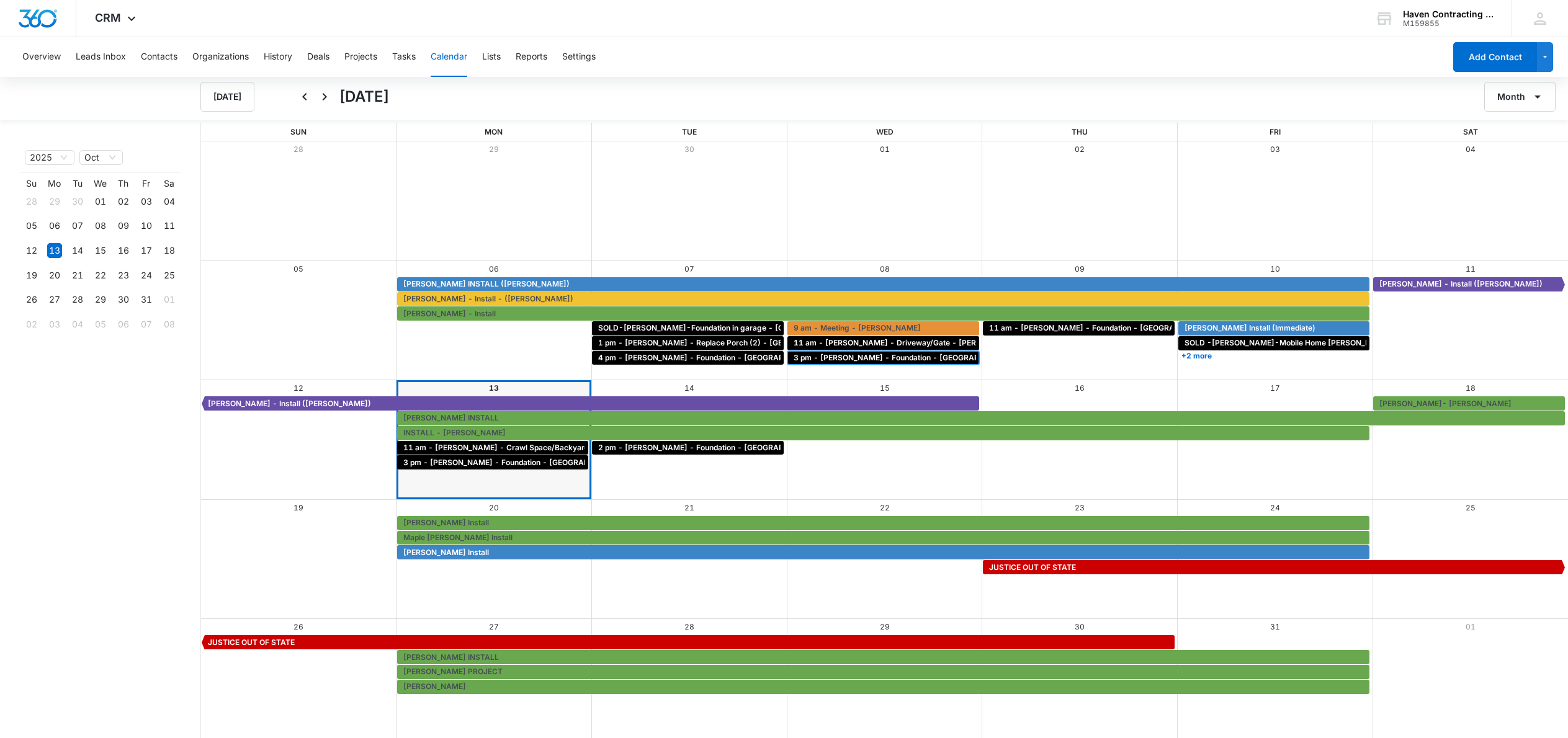
click at [866, 360] on span "3 pm - [PERSON_NAME] - Foundation - [GEOGRAPHIC_DATA]" at bounding box center [907, 358] width 226 height 11
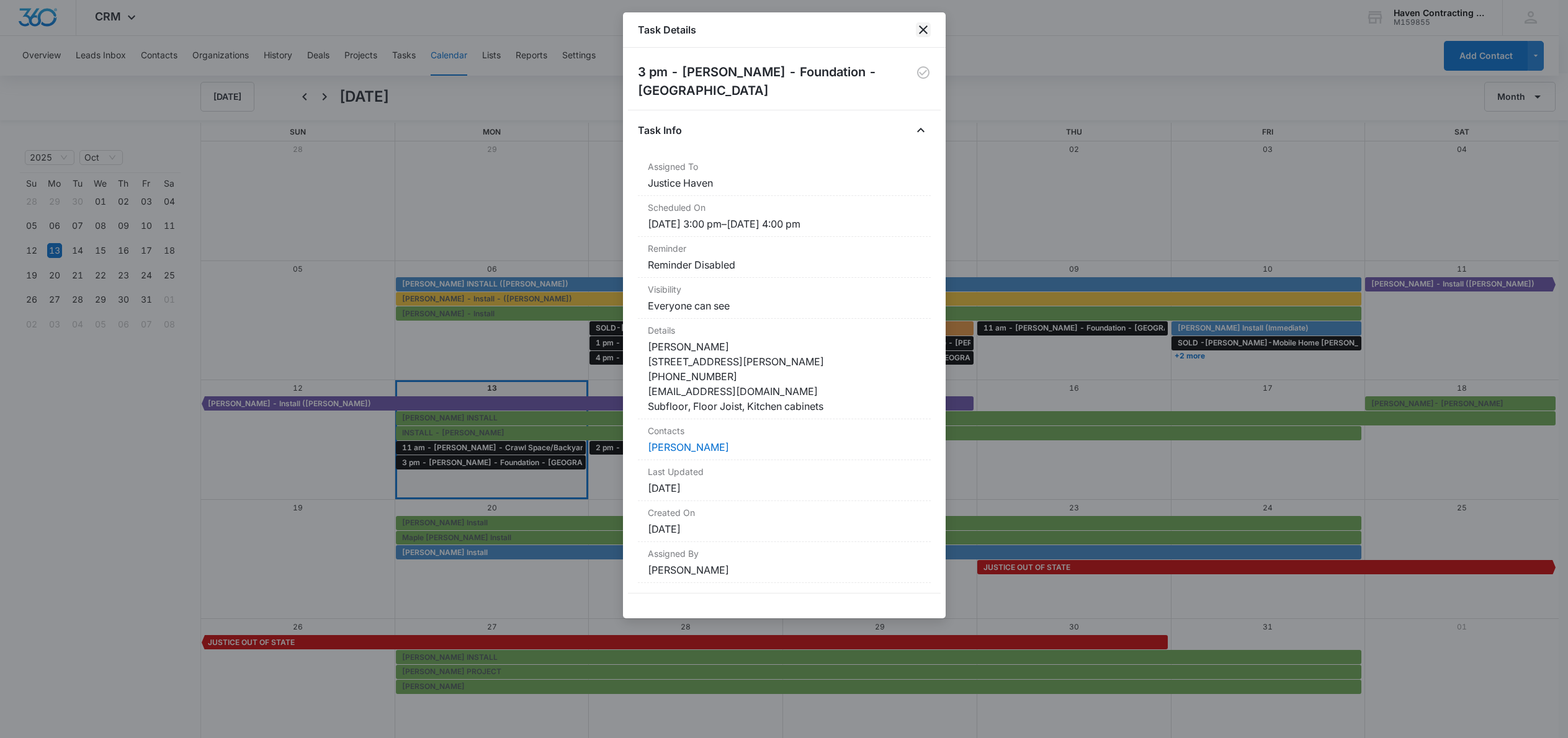
click at [924, 27] on icon "close" at bounding box center [924, 30] width 15 height 15
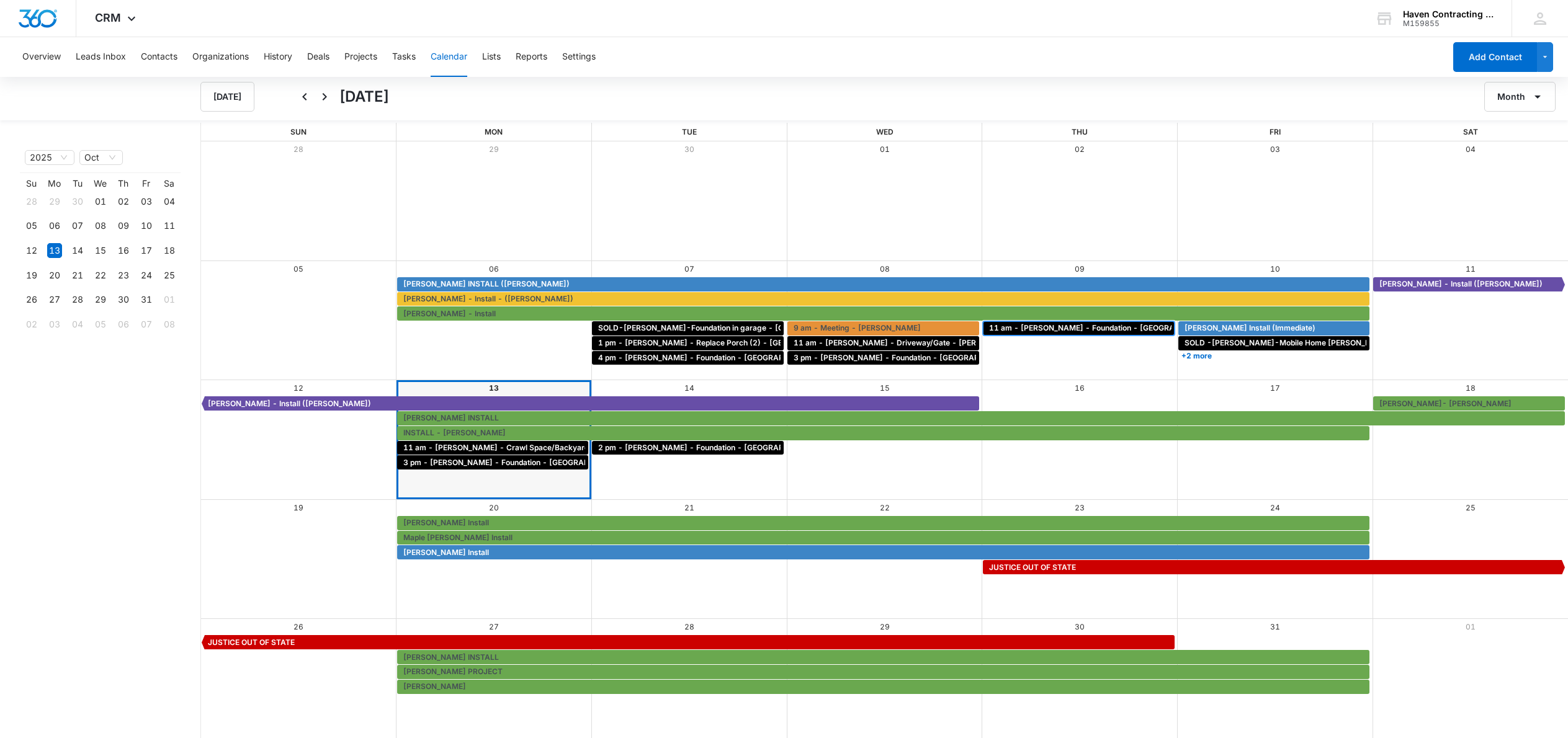
click at [1041, 329] on span "11 am - [PERSON_NAME] - Foundation - [GEOGRAPHIC_DATA]" at bounding box center [1105, 328] width 231 height 11
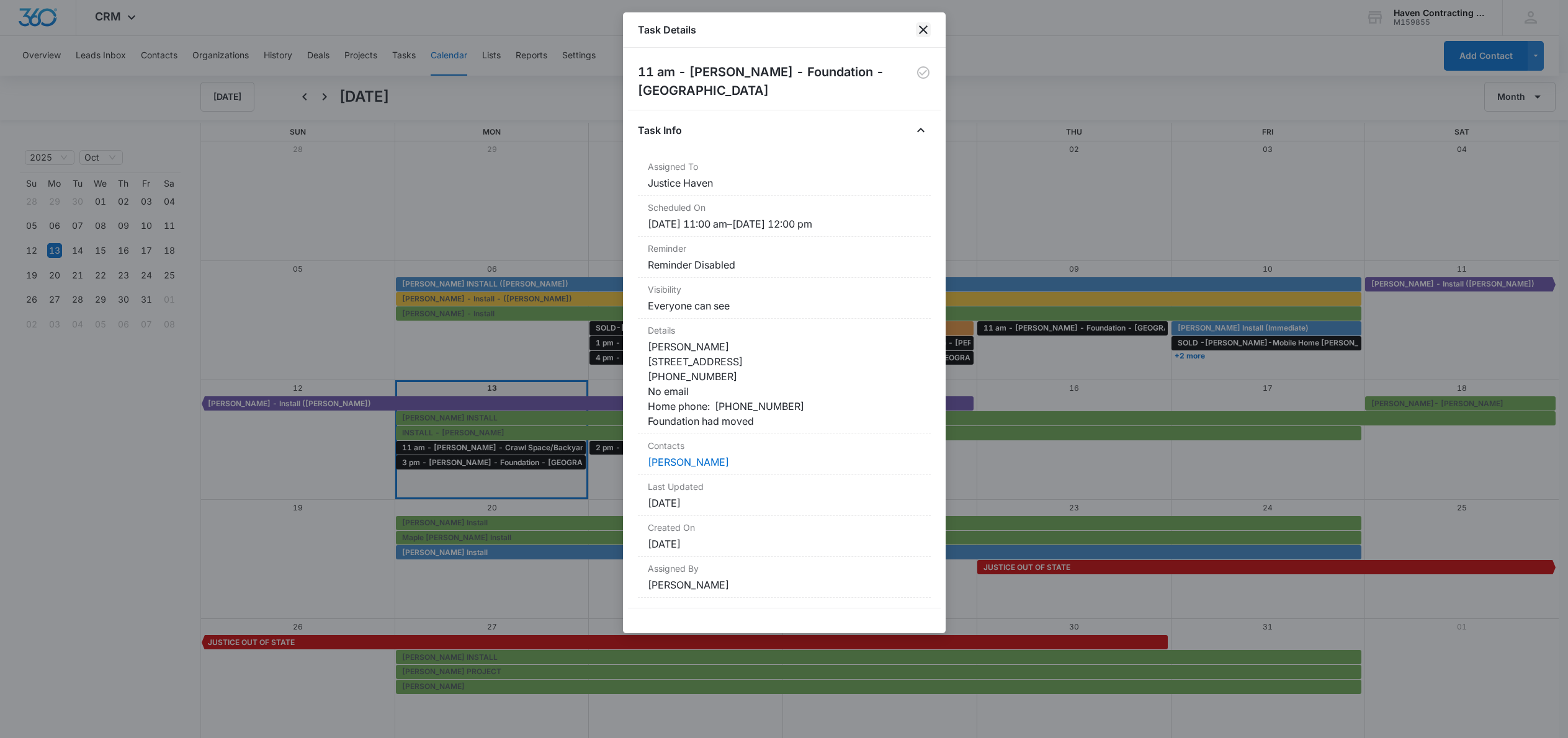
click at [924, 30] on icon "close" at bounding box center [924, 30] width 9 height 9
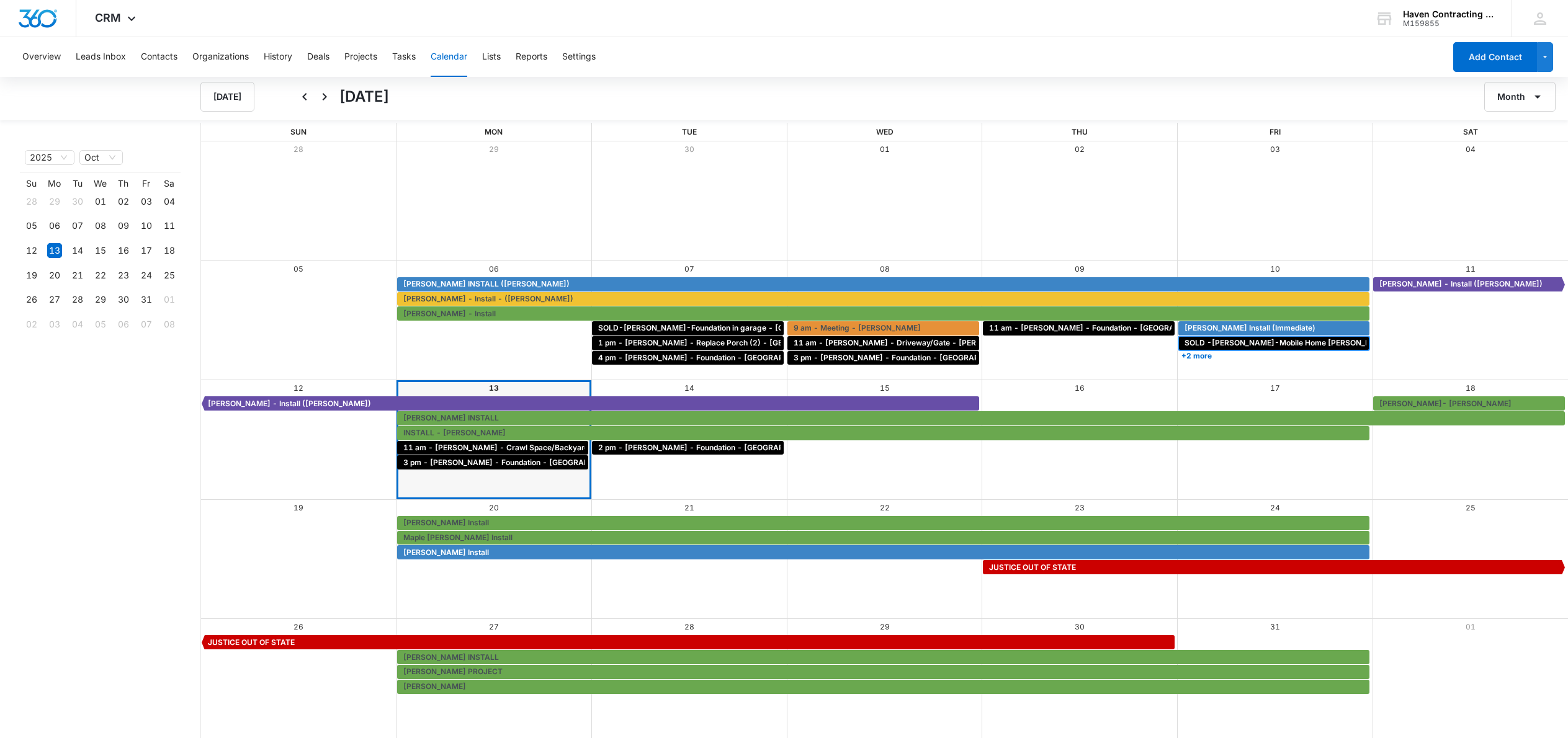
click at [1242, 342] on span "SOLD -[PERSON_NAME]-Mobile Home [PERSON_NAME]" at bounding box center [1287, 343] width 206 height 11
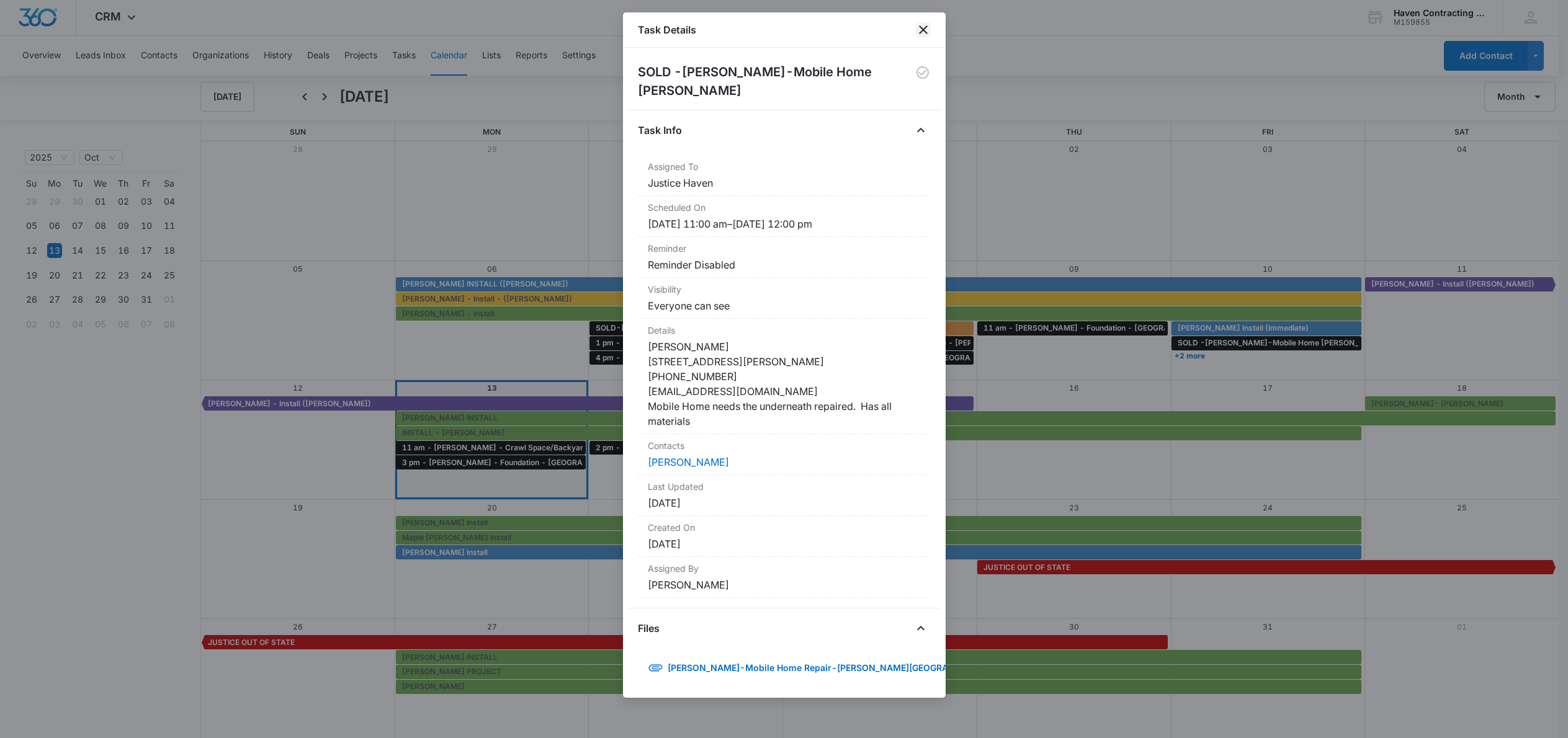
click at [922, 28] on icon "close" at bounding box center [924, 30] width 9 height 9
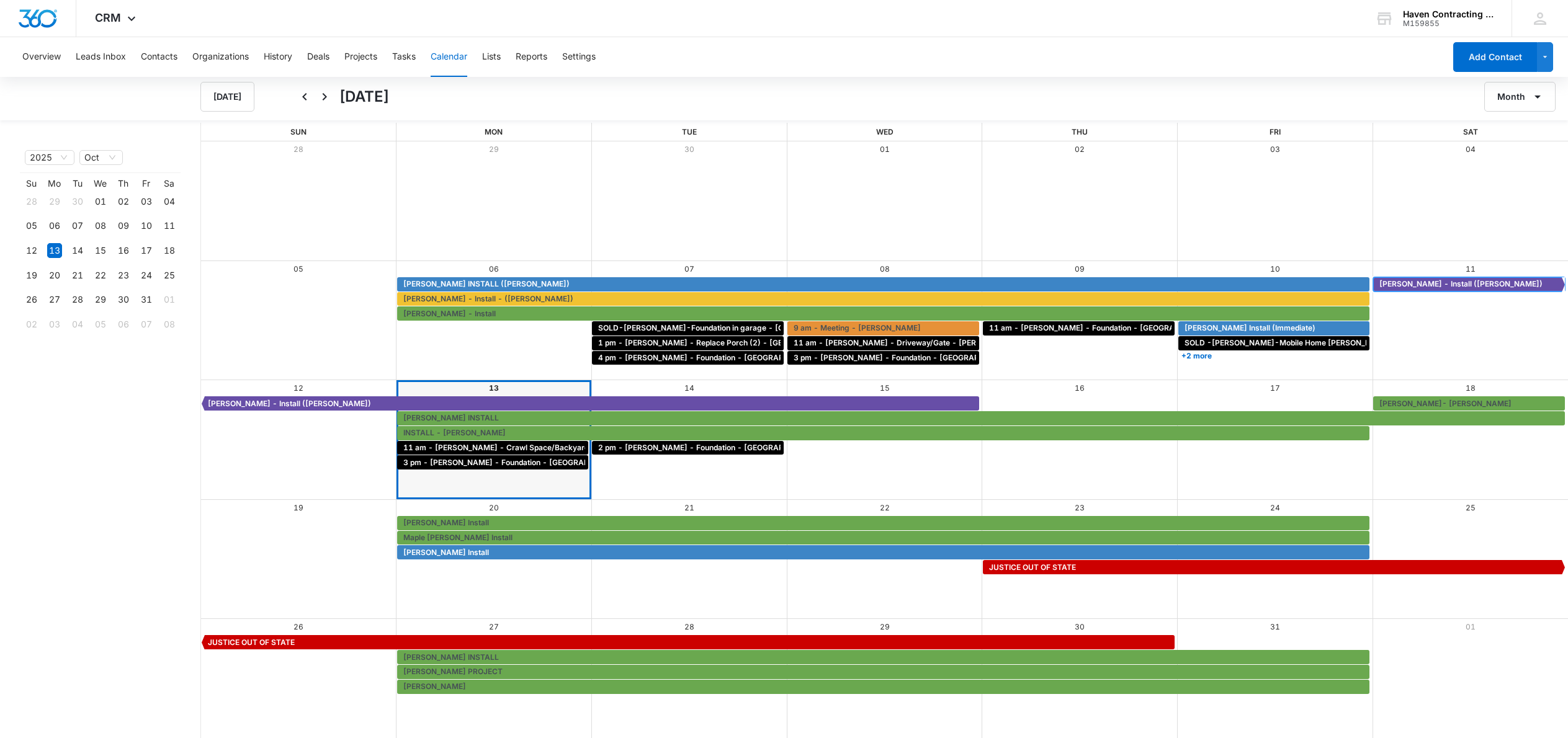
click at [1424, 285] on span "[PERSON_NAME] - Install ([PERSON_NAME])" at bounding box center [1461, 284] width 163 height 11
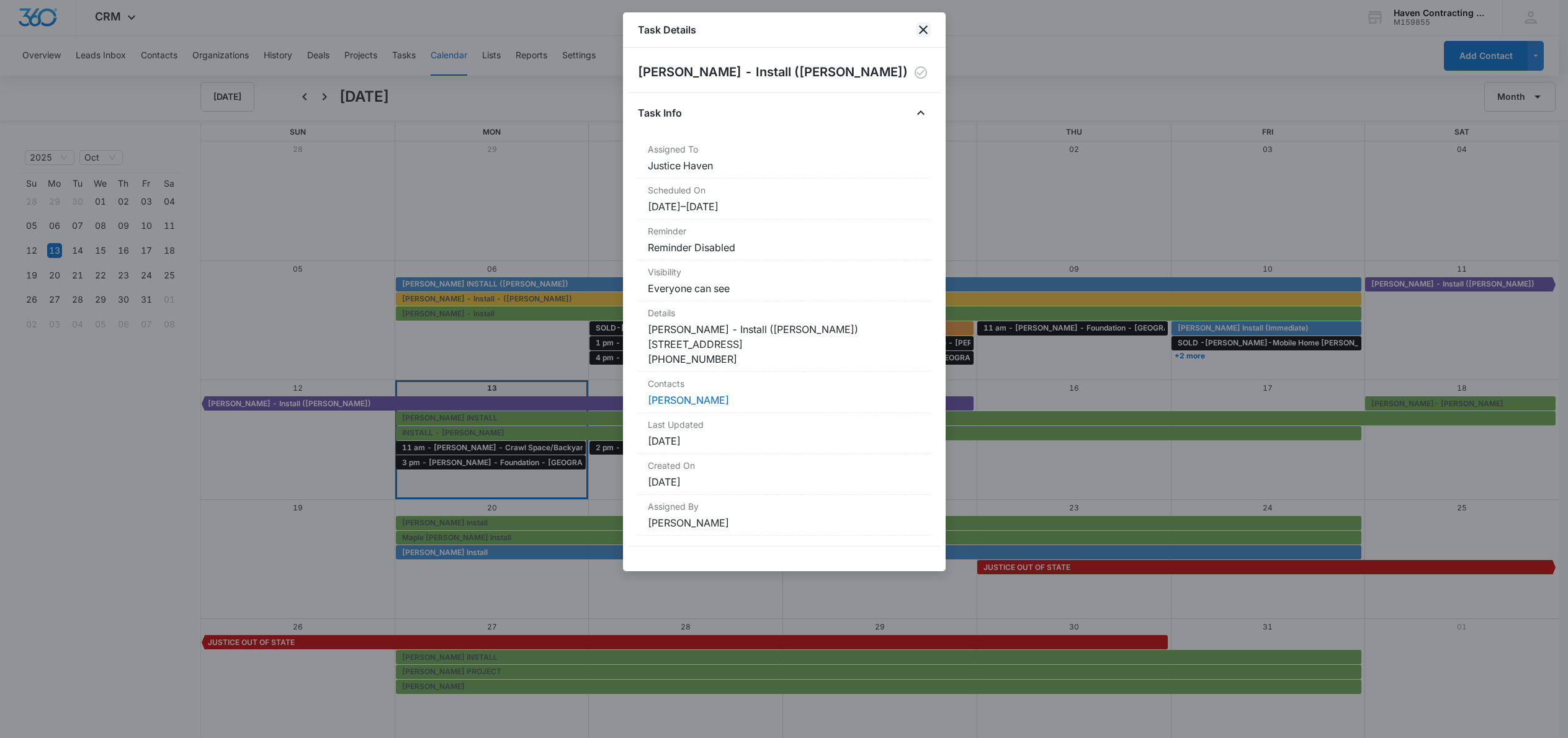
click at [922, 24] on icon "close" at bounding box center [924, 30] width 15 height 15
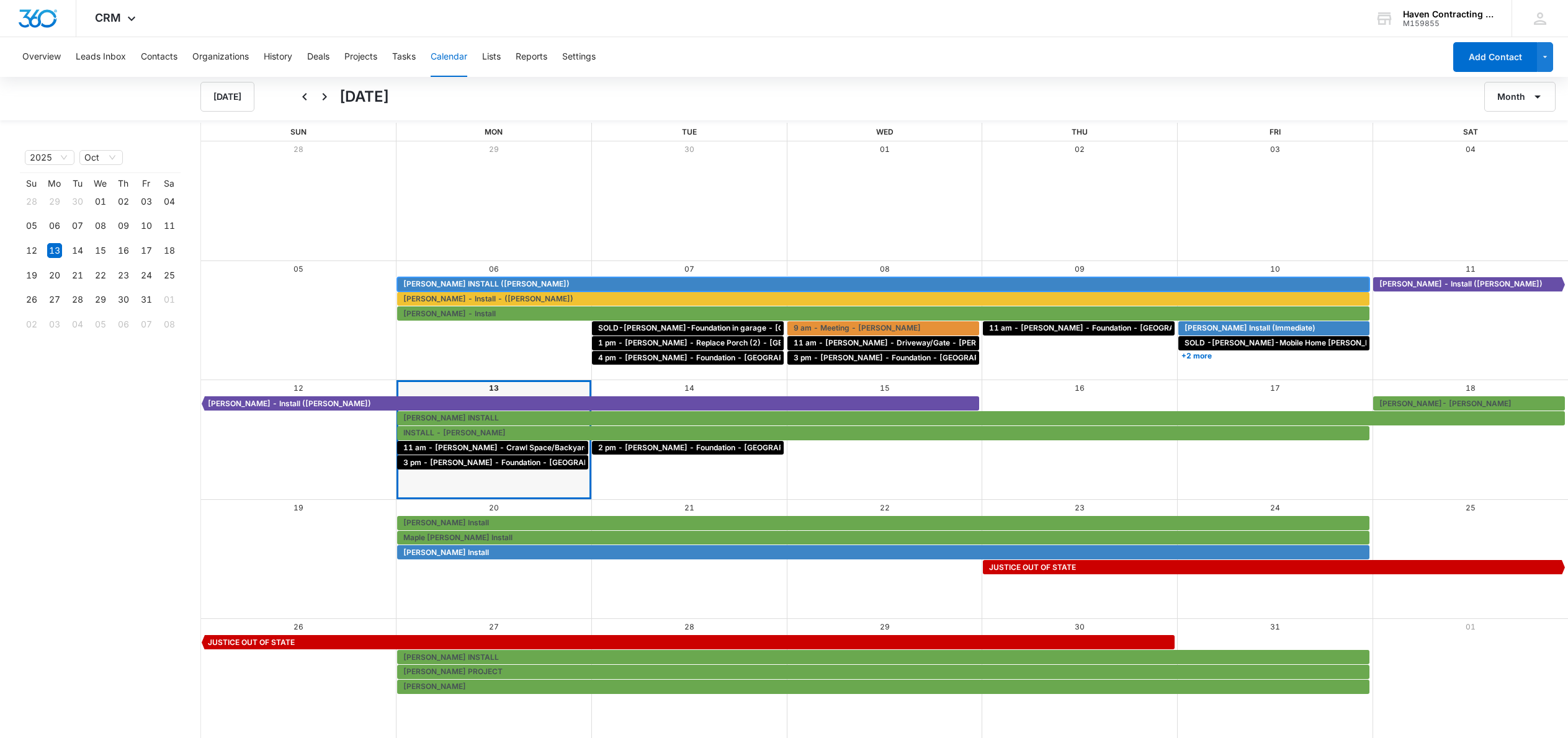
click at [475, 282] on span "[PERSON_NAME] INSTALL ([PERSON_NAME])" at bounding box center [487, 284] width 166 height 11
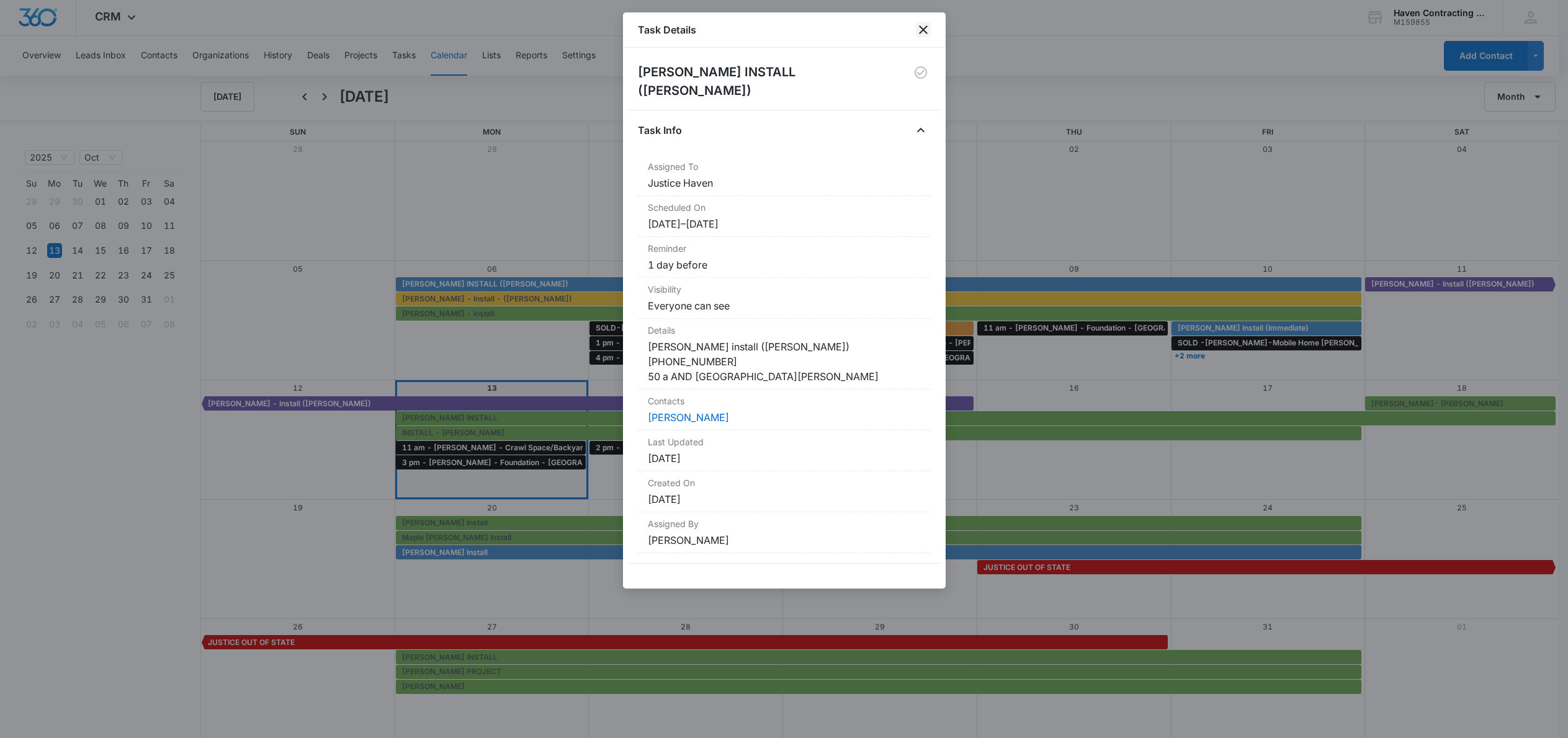
click at [920, 33] on icon "close" at bounding box center [924, 30] width 9 height 9
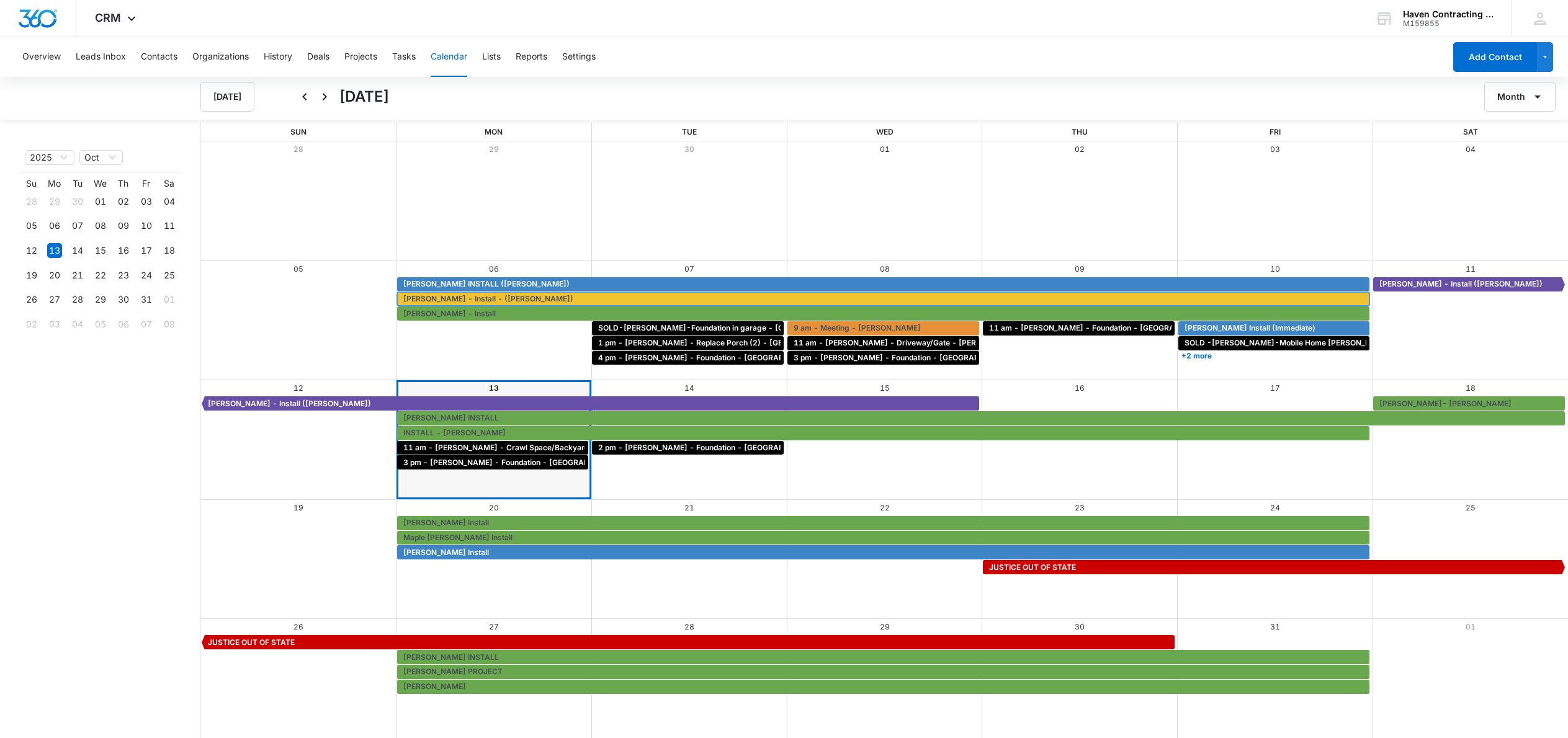
click at [455, 299] on span "[PERSON_NAME] - Install - ([PERSON_NAME])" at bounding box center [489, 299] width 170 height 11
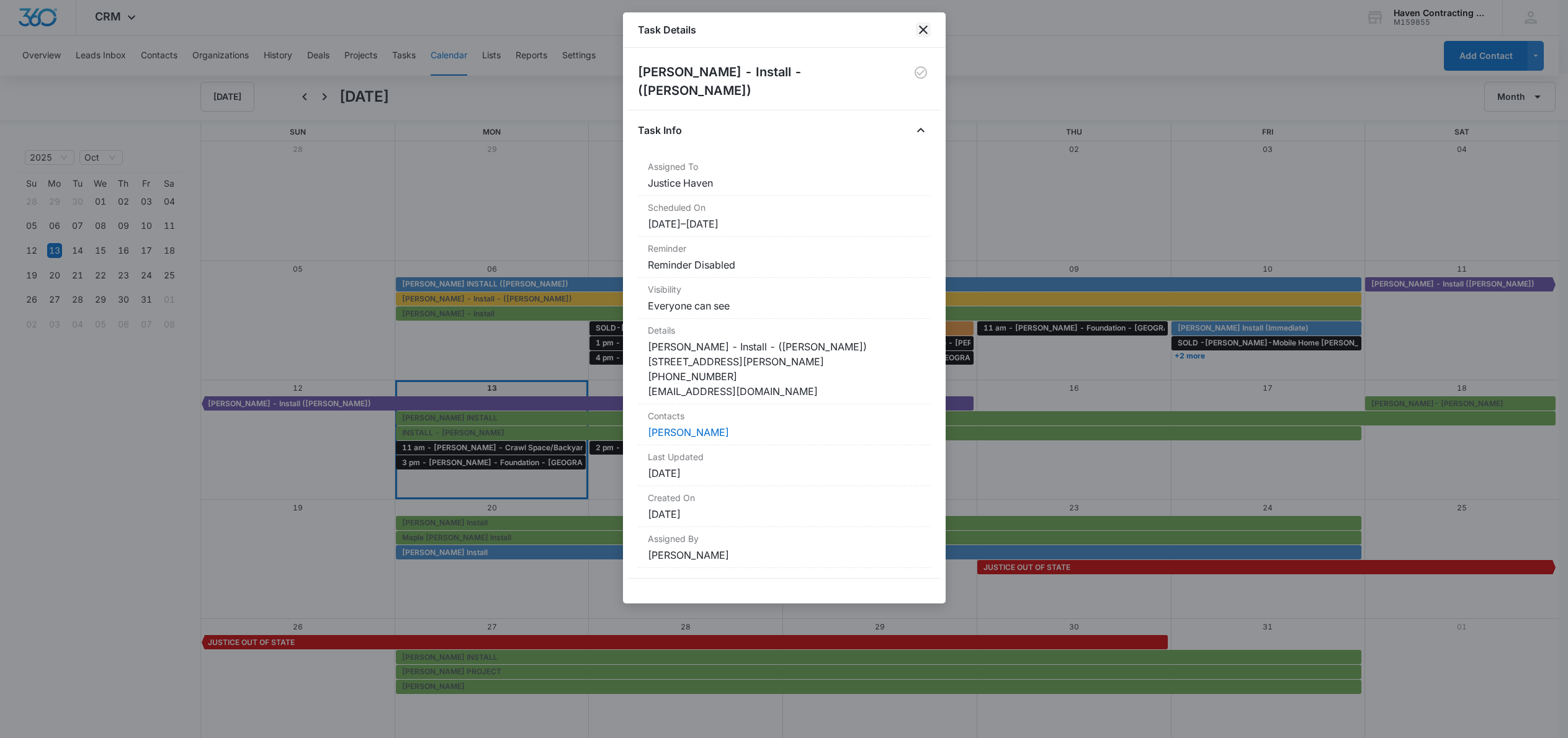
click at [920, 26] on icon "close" at bounding box center [924, 30] width 9 height 9
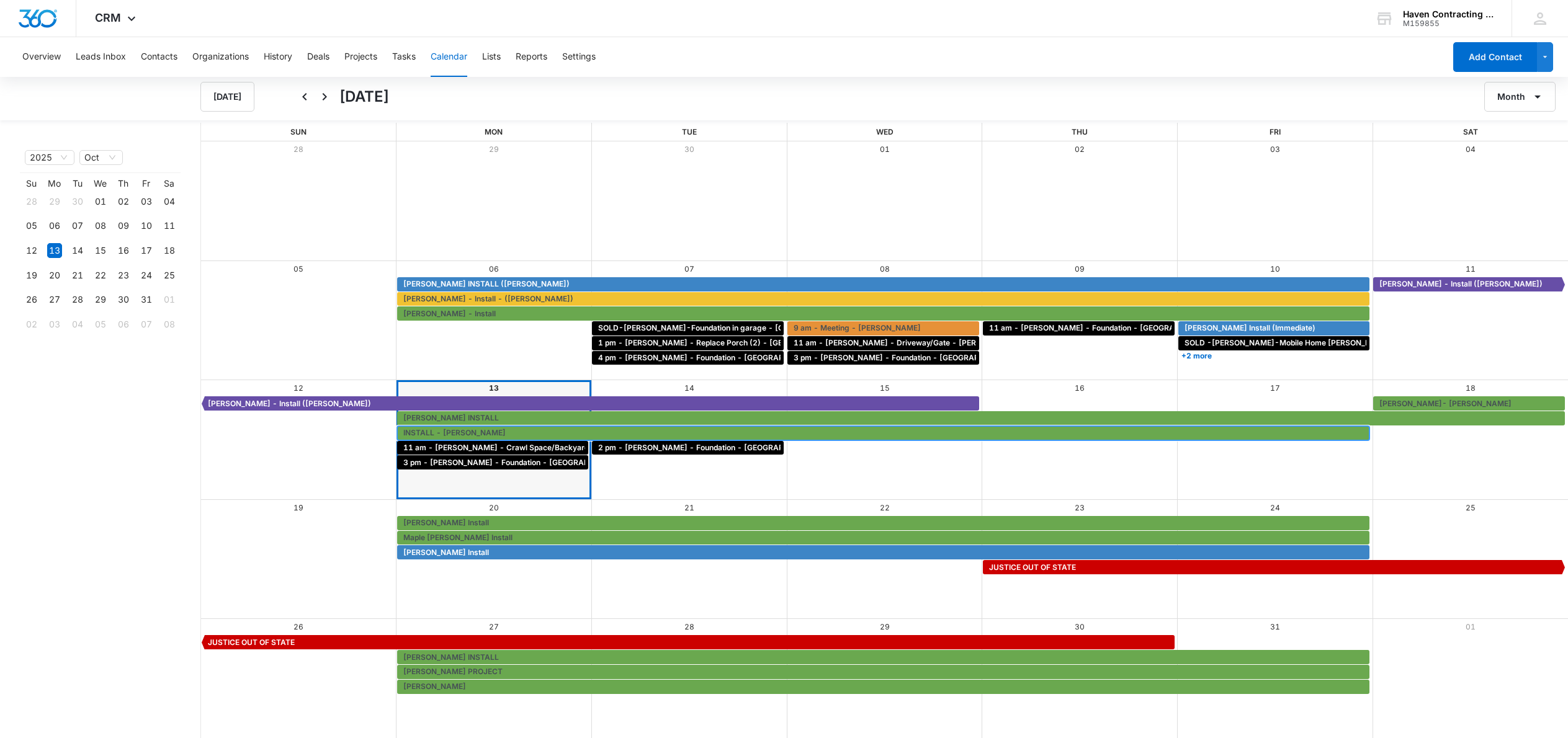
click at [470, 427] on div "INSTALL - [PERSON_NAME]" at bounding box center [883, 433] width 973 height 14
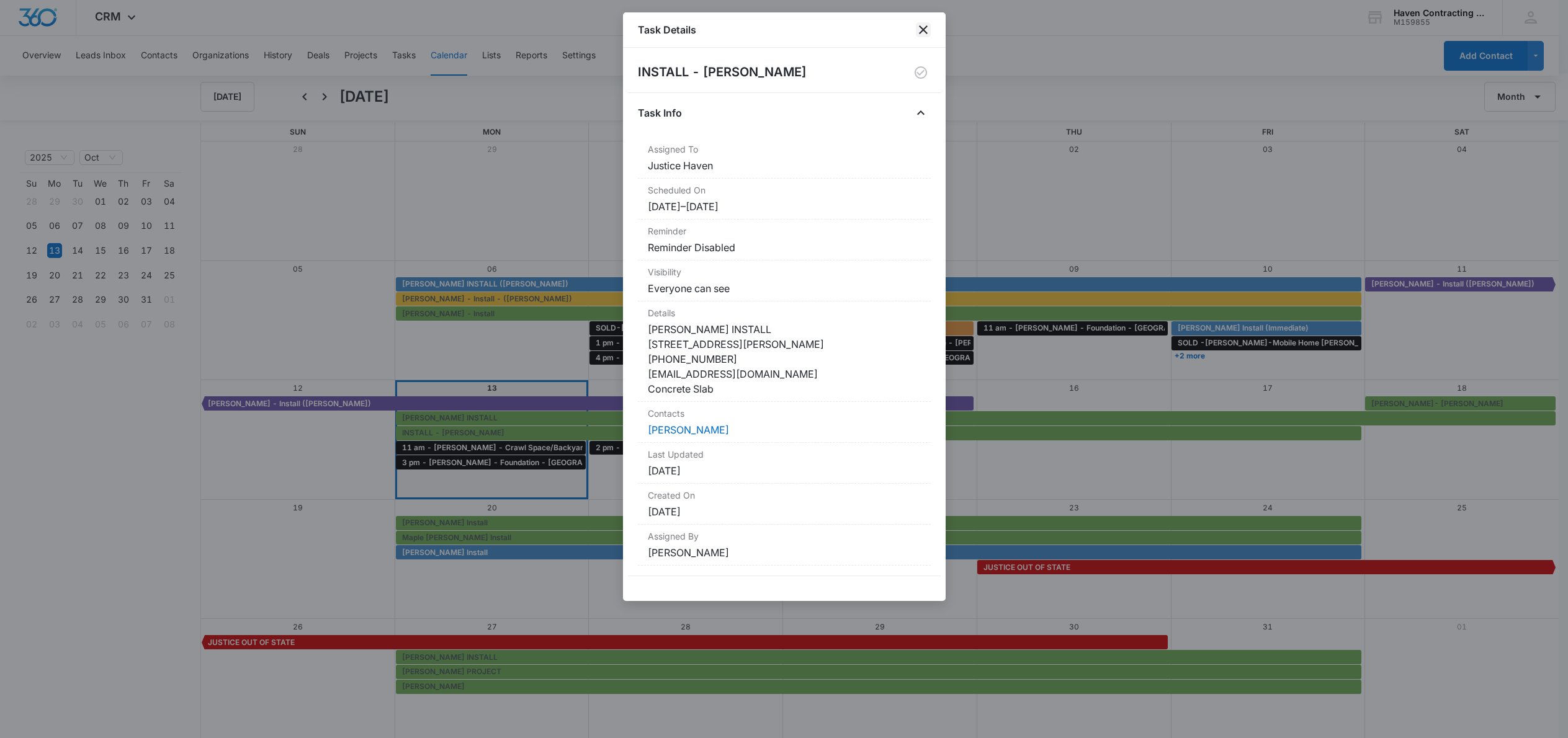
click at [922, 32] on icon "close" at bounding box center [924, 30] width 15 height 15
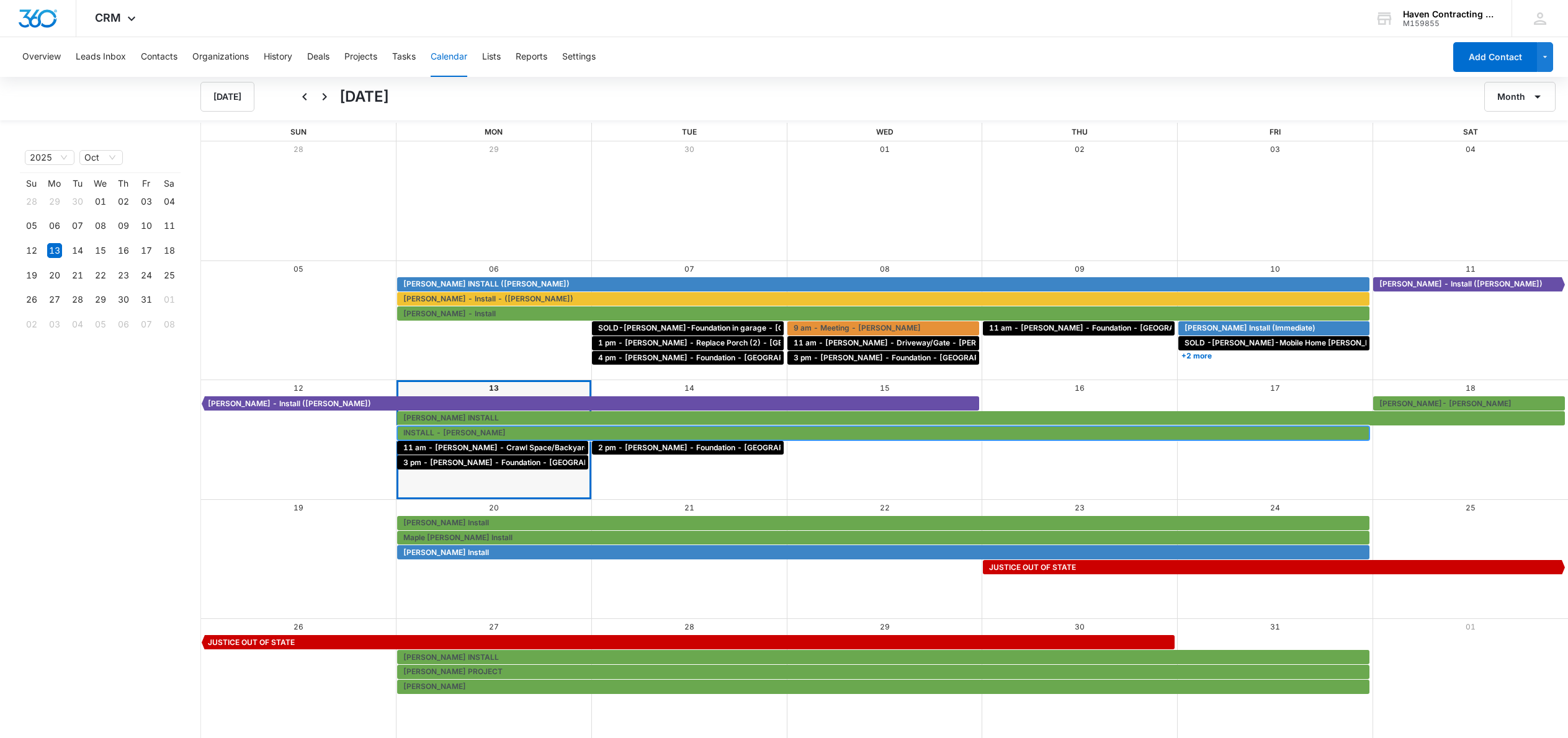
click at [462, 433] on span "INSTALL - [PERSON_NAME]" at bounding box center [455, 433] width 102 height 11
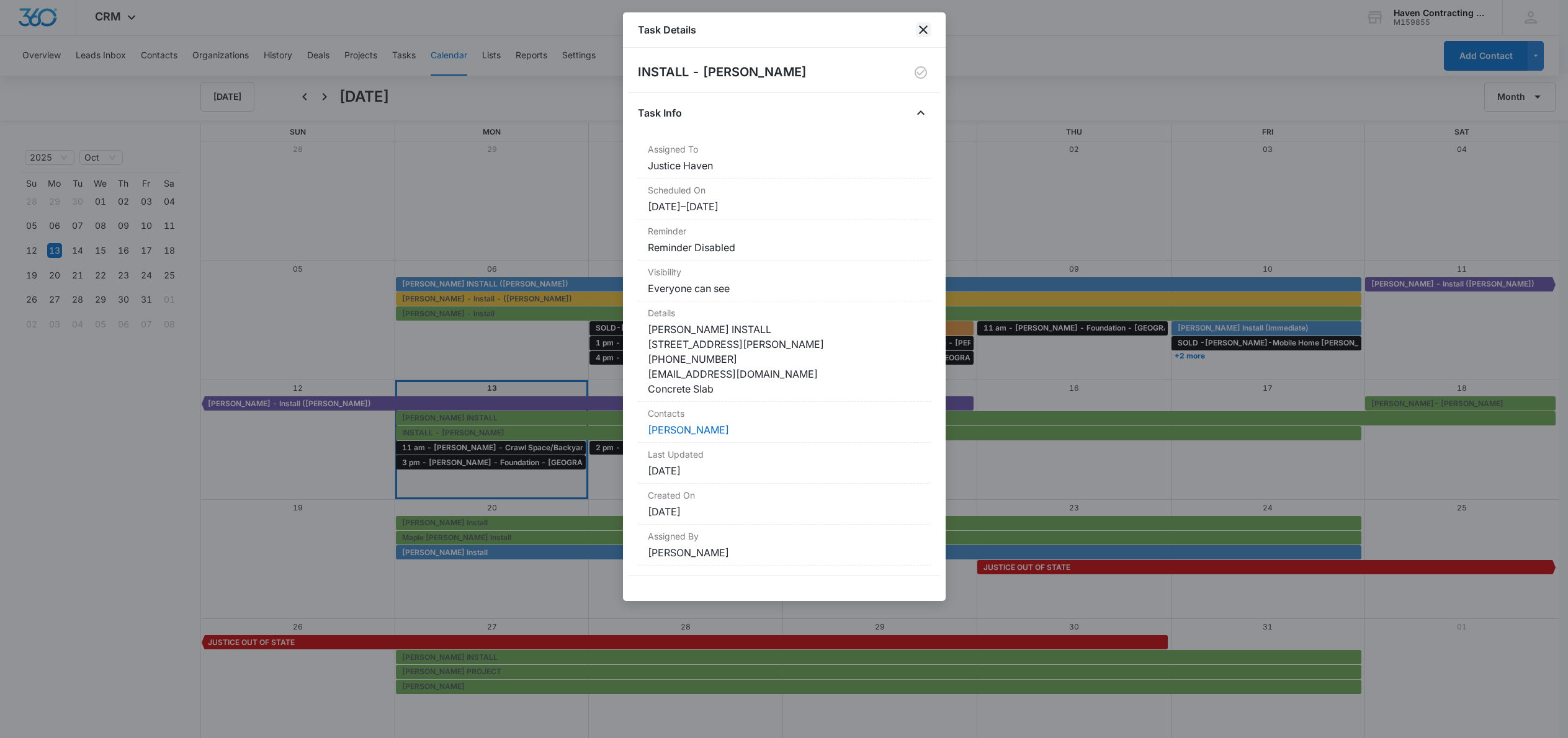
click at [925, 25] on icon "close" at bounding box center [924, 30] width 15 height 15
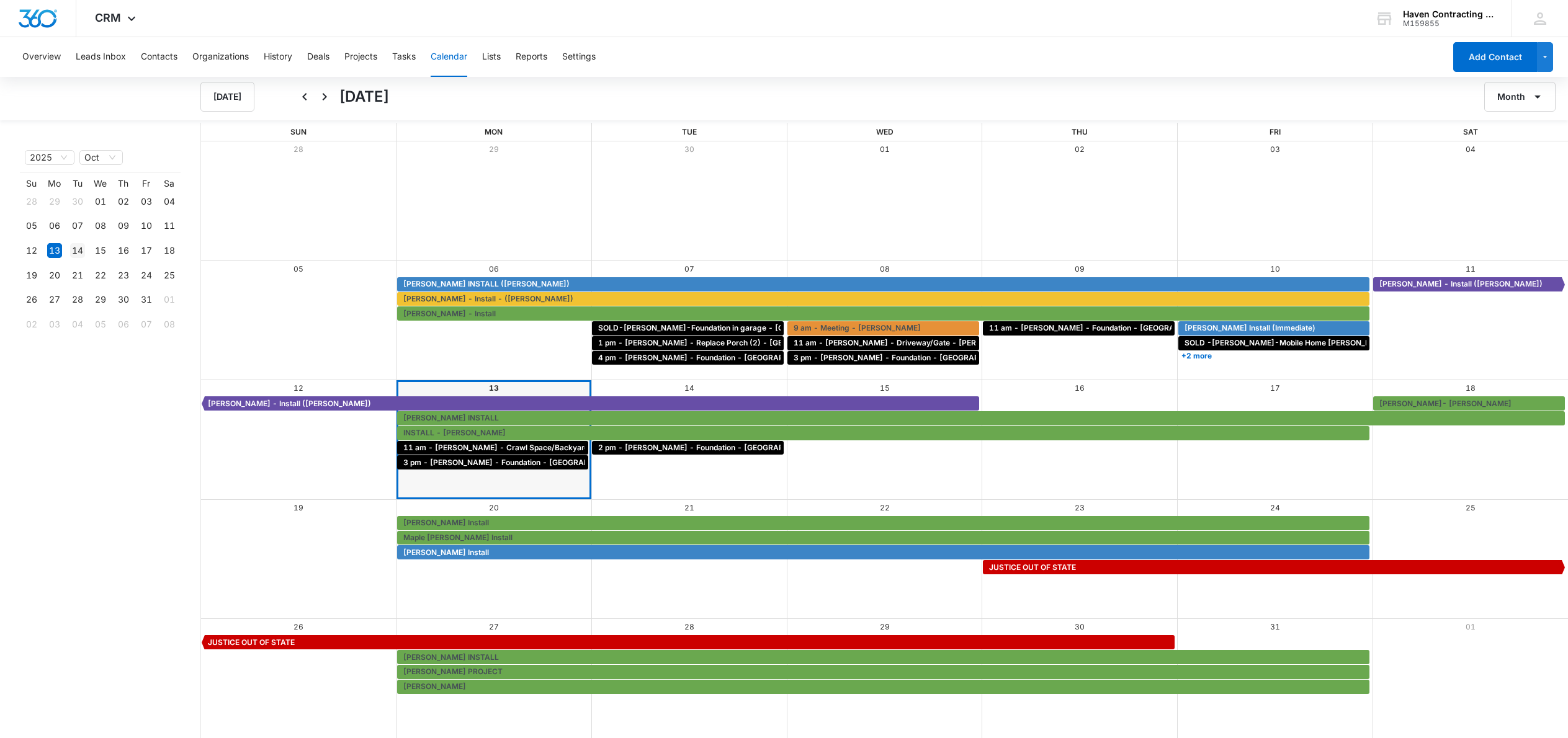
click at [78, 252] on div "14" at bounding box center [78, 251] width 15 height 15
click at [72, 251] on div "14" at bounding box center [78, 251] width 15 height 15
click at [55, 253] on div "13" at bounding box center [55, 251] width 15 height 15
click at [683, 475] on div "Month View" at bounding box center [689, 439] width 195 height 119
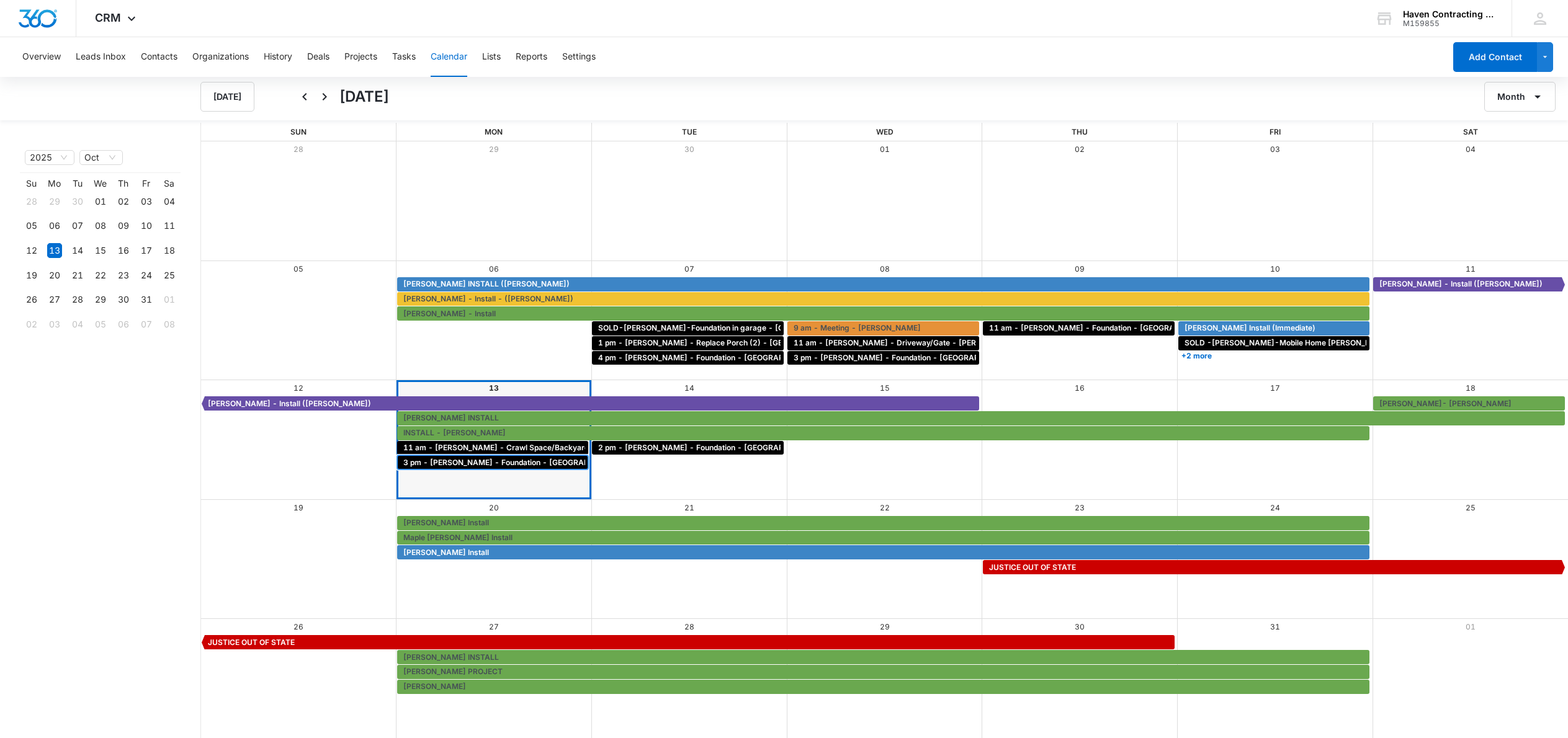
click at [510, 463] on span "3 pm - [PERSON_NAME] - Foundation - [GEOGRAPHIC_DATA]" at bounding box center [516, 463] width 226 height 11
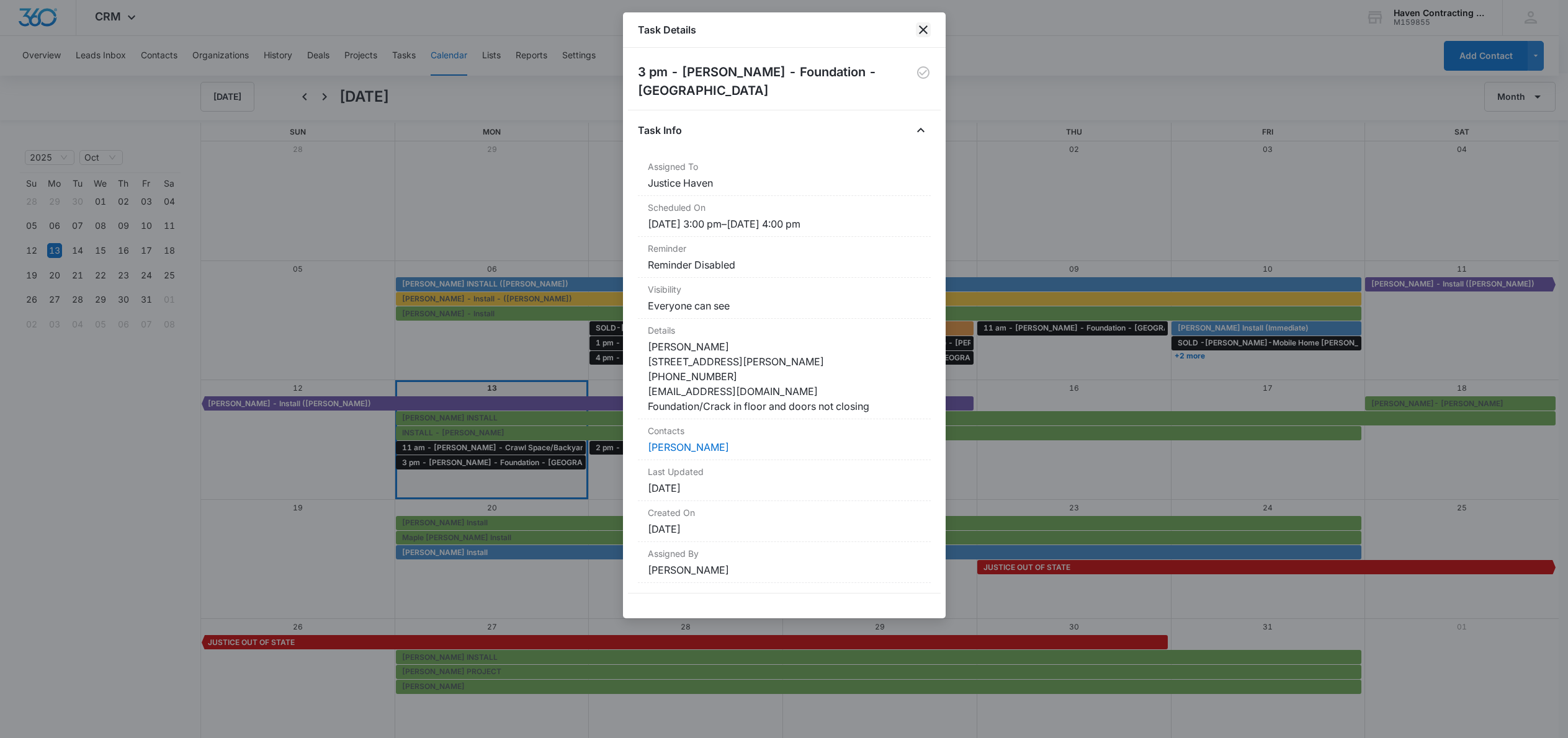
click at [922, 30] on icon "close" at bounding box center [924, 30] width 15 height 15
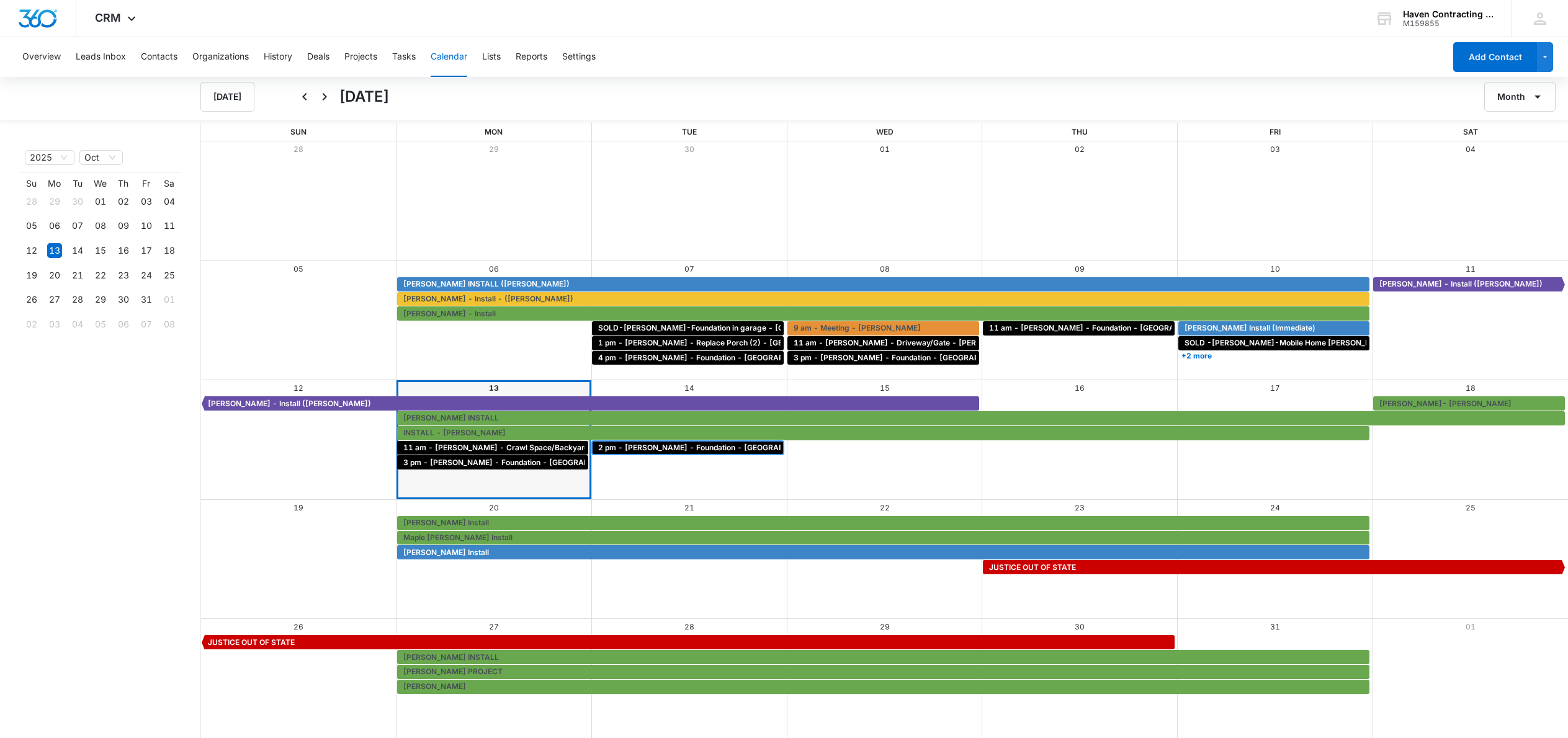
click at [694, 447] on span "2 pm - [PERSON_NAME] - Foundation - [GEOGRAPHIC_DATA]" at bounding box center [711, 448] width 226 height 11
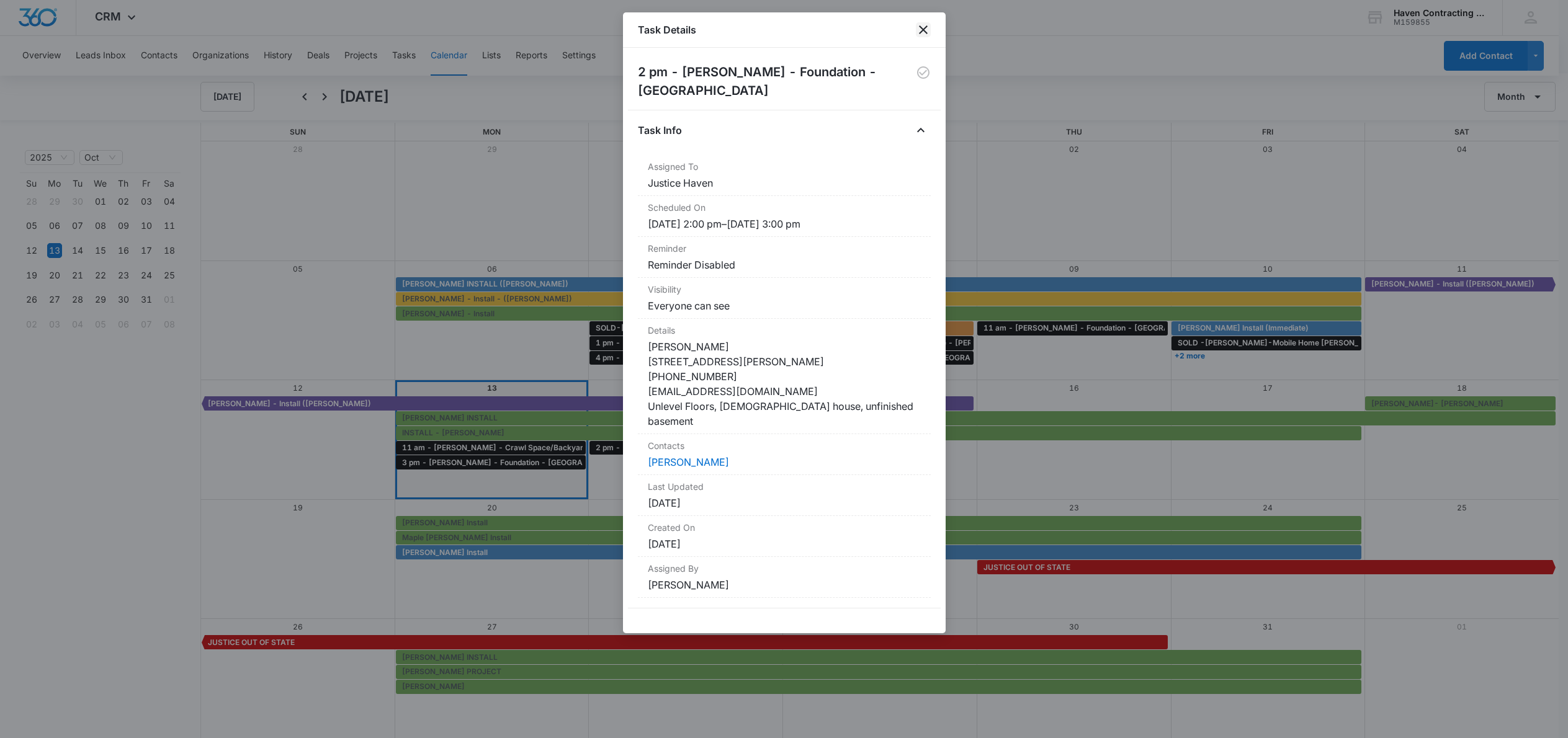
click at [921, 28] on icon "close" at bounding box center [924, 30] width 15 height 15
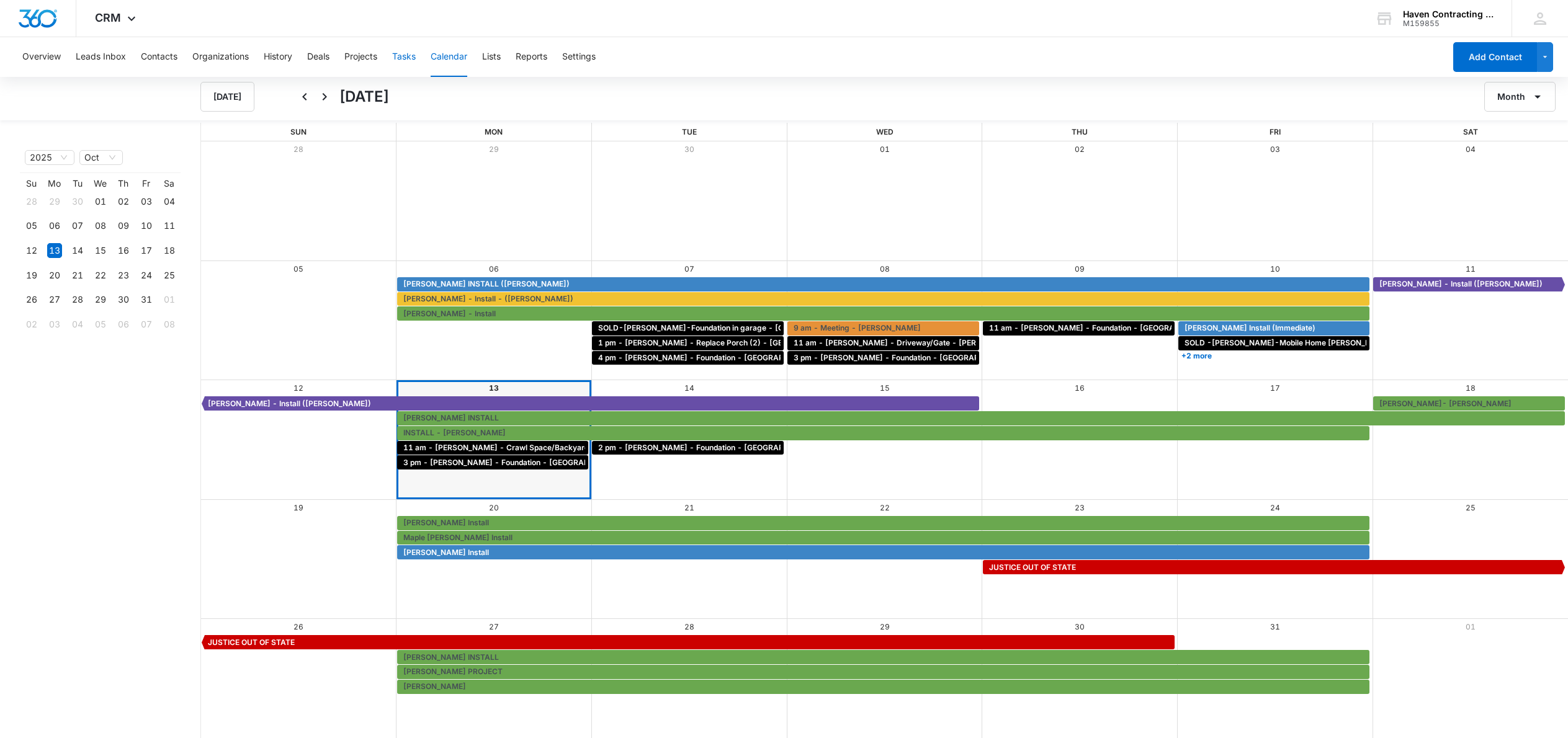
click at [406, 57] on button "Tasks" at bounding box center [404, 57] width 23 height 40
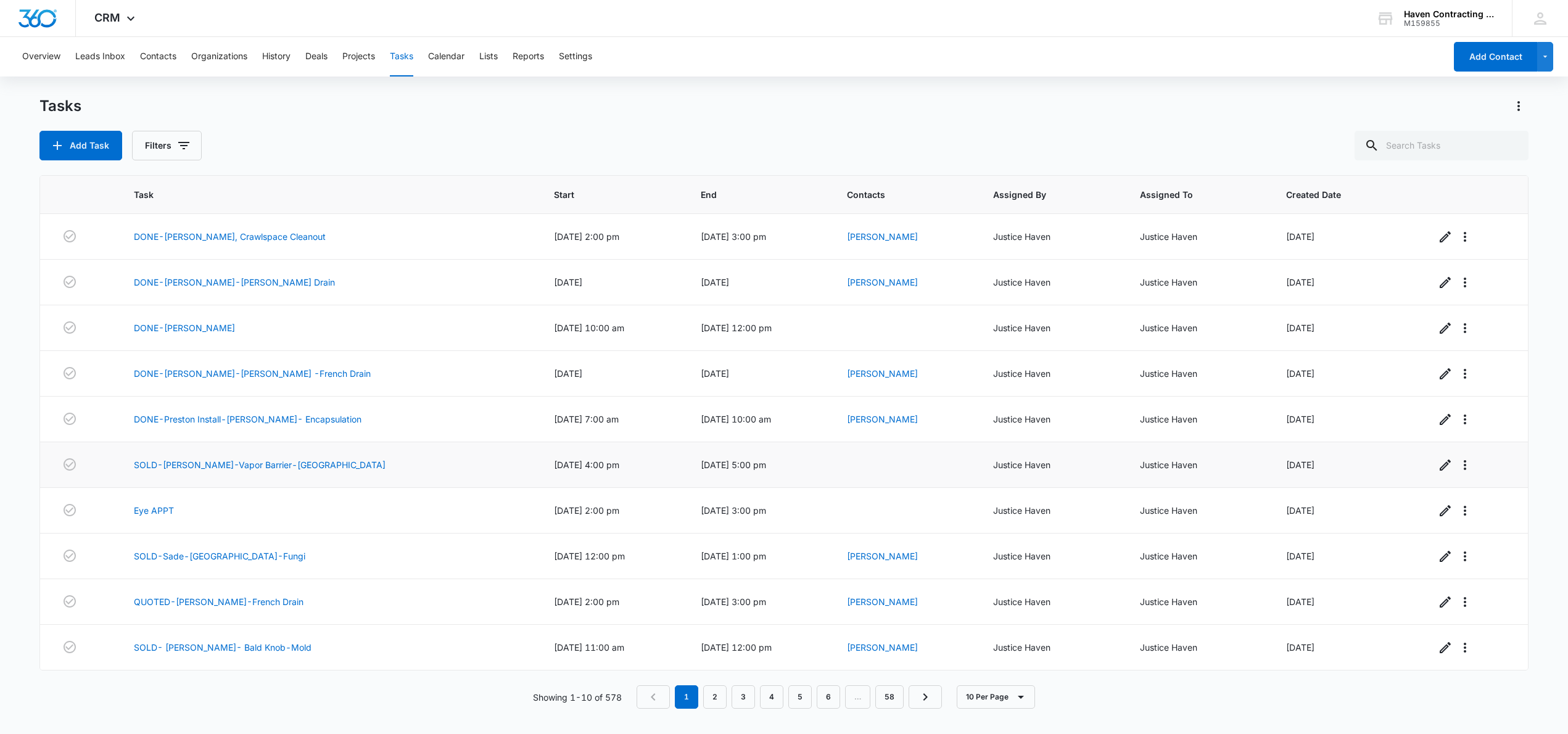
click at [409, 471] on td "SOLD-[PERSON_NAME]-Vapor Barrier-[GEOGRAPHIC_DATA]" at bounding box center [329, 465] width 420 height 46
click at [286, 464] on link "SOLD-[PERSON_NAME]-Vapor Barrier-[GEOGRAPHIC_DATA]" at bounding box center [260, 464] width 252 height 13
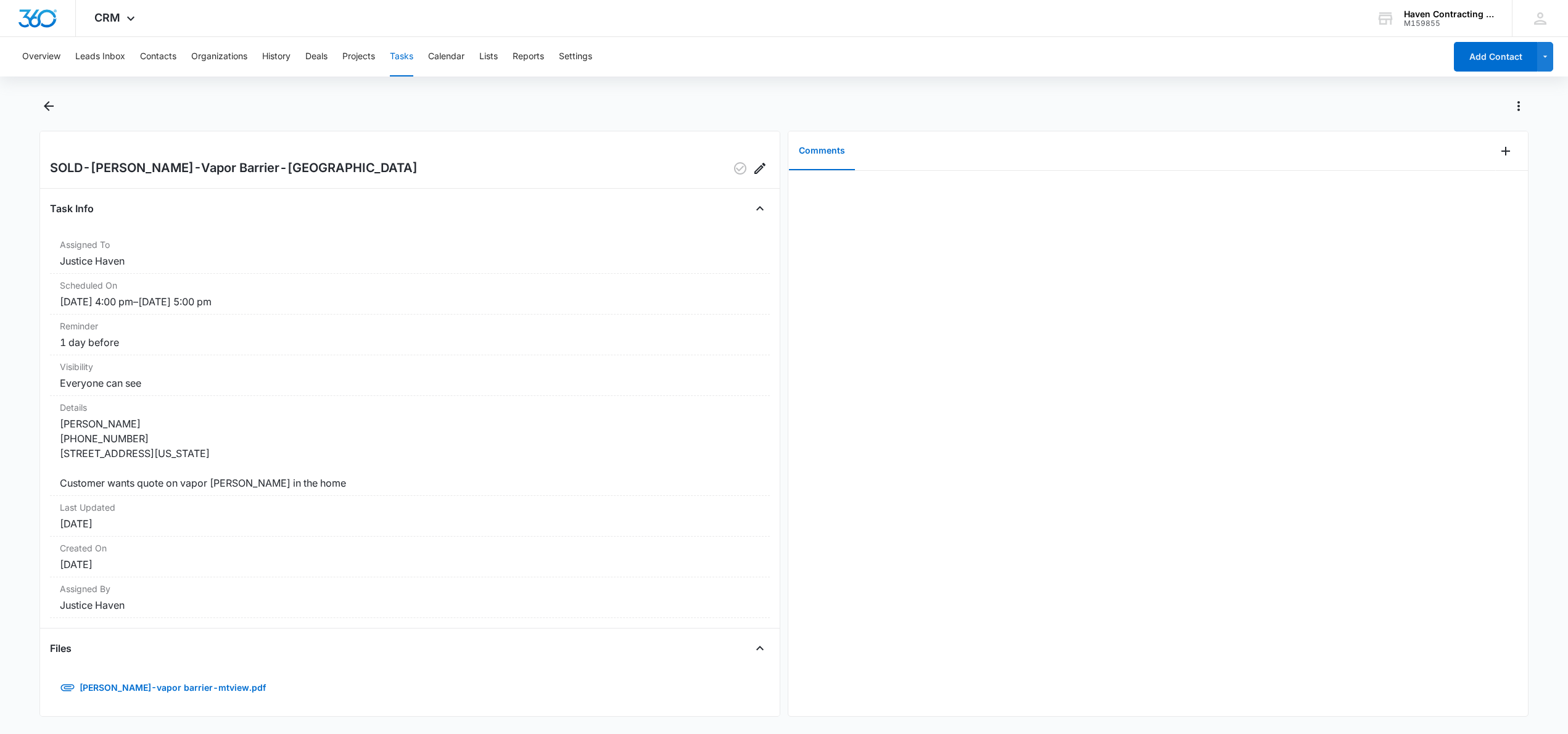
scroll to position [11, 0]
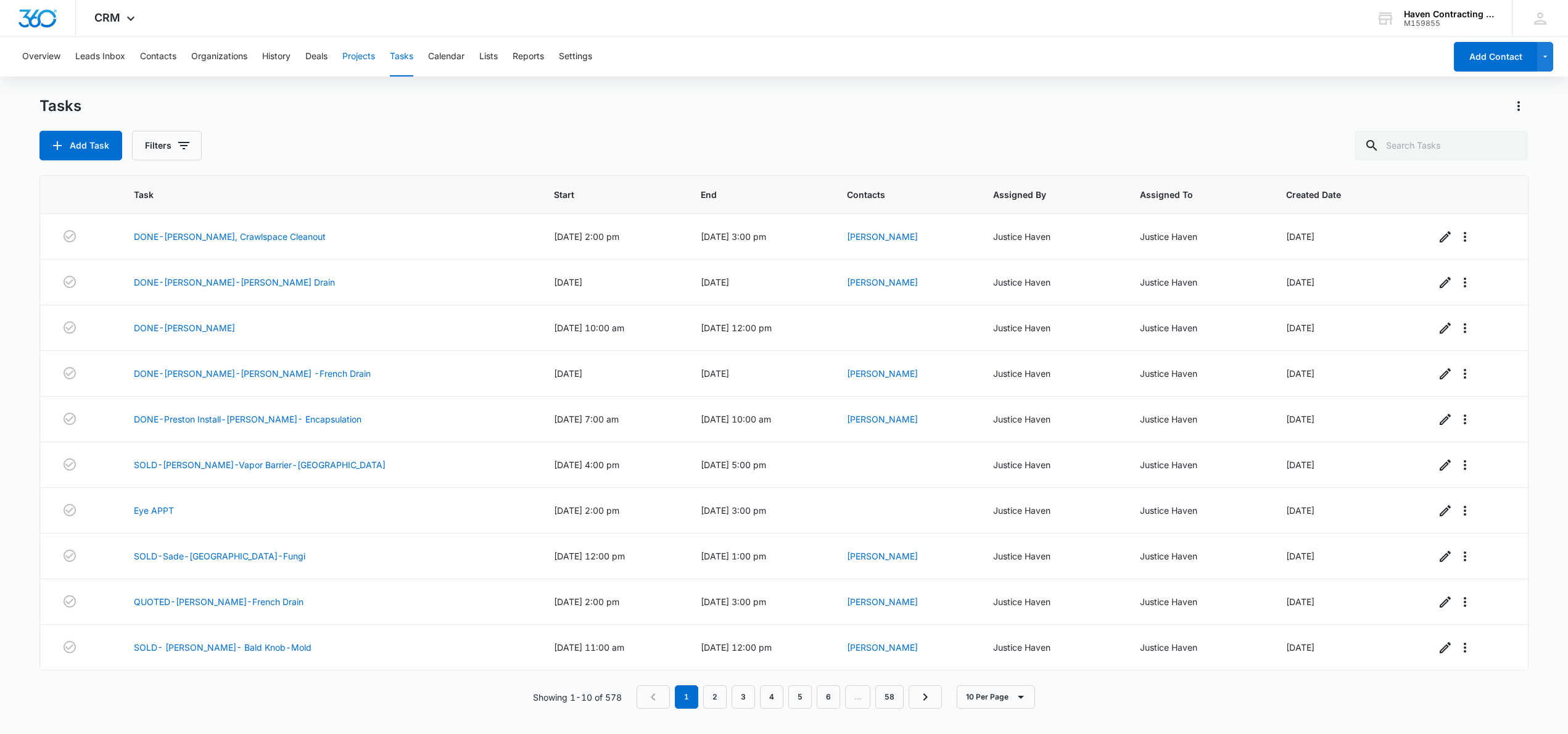
click at [349, 59] on button "Projects" at bounding box center [358, 56] width 33 height 39
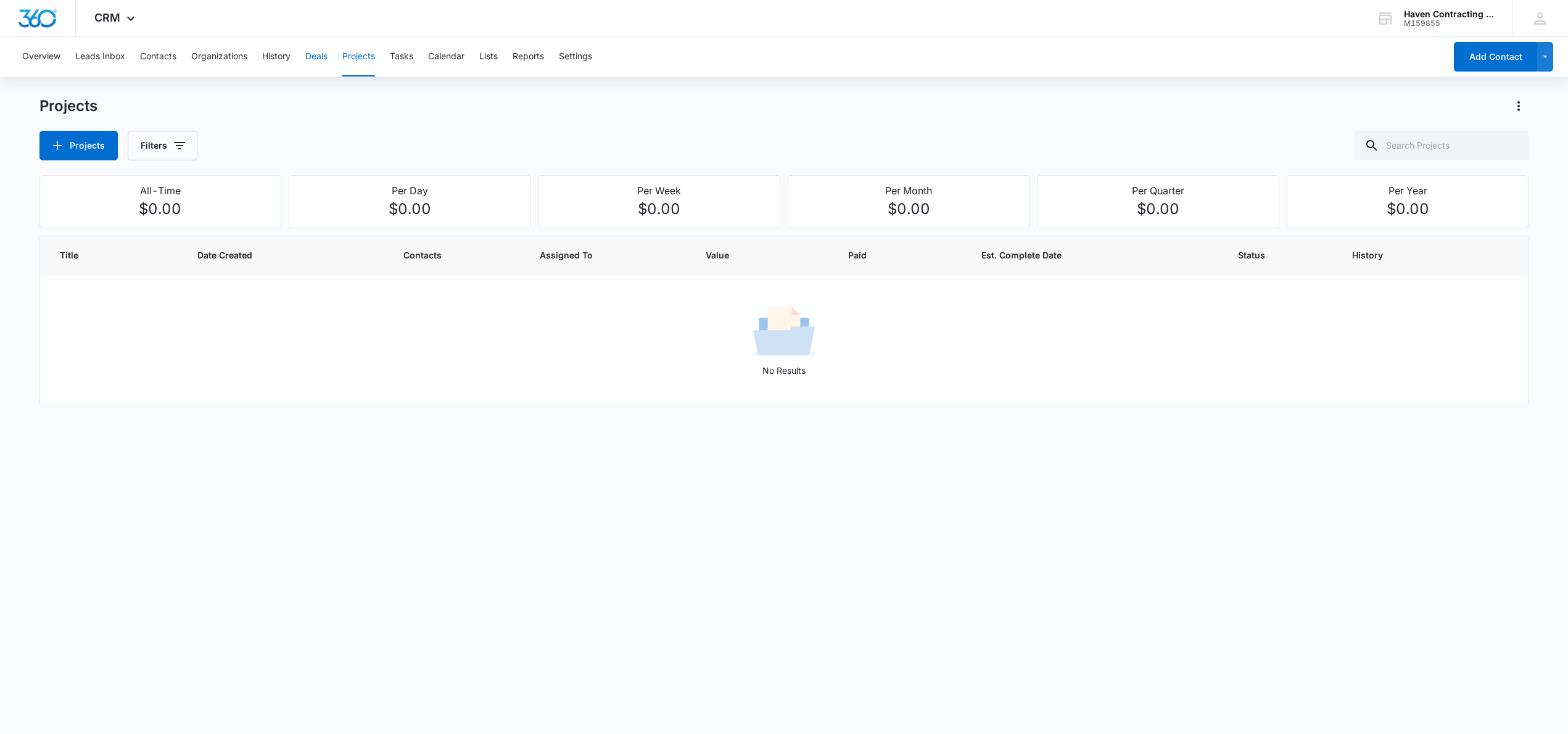
click at [310, 56] on button "Deals" at bounding box center [316, 56] width 22 height 39
click at [277, 59] on button "History" at bounding box center [276, 56] width 28 height 39
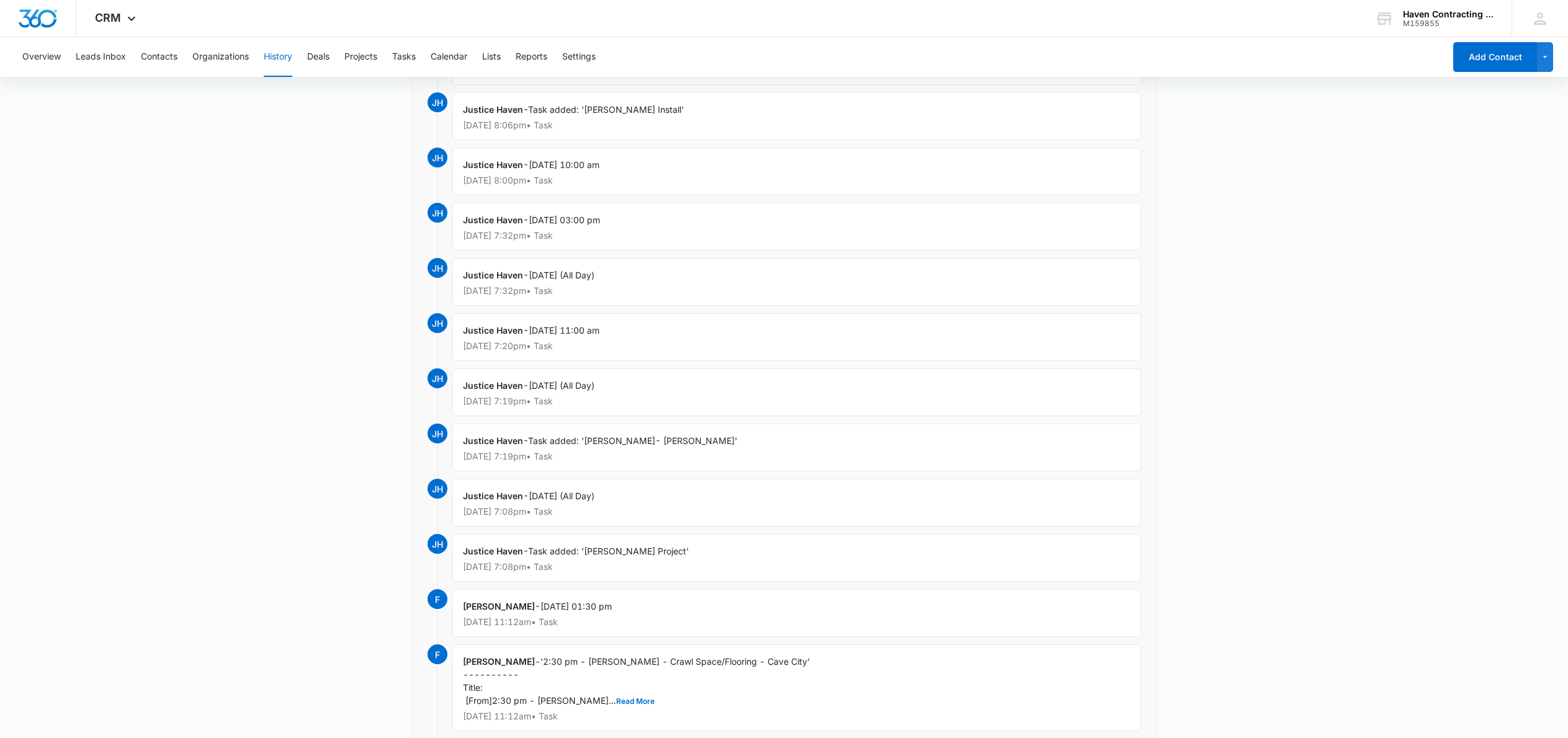
scroll to position [235, 0]
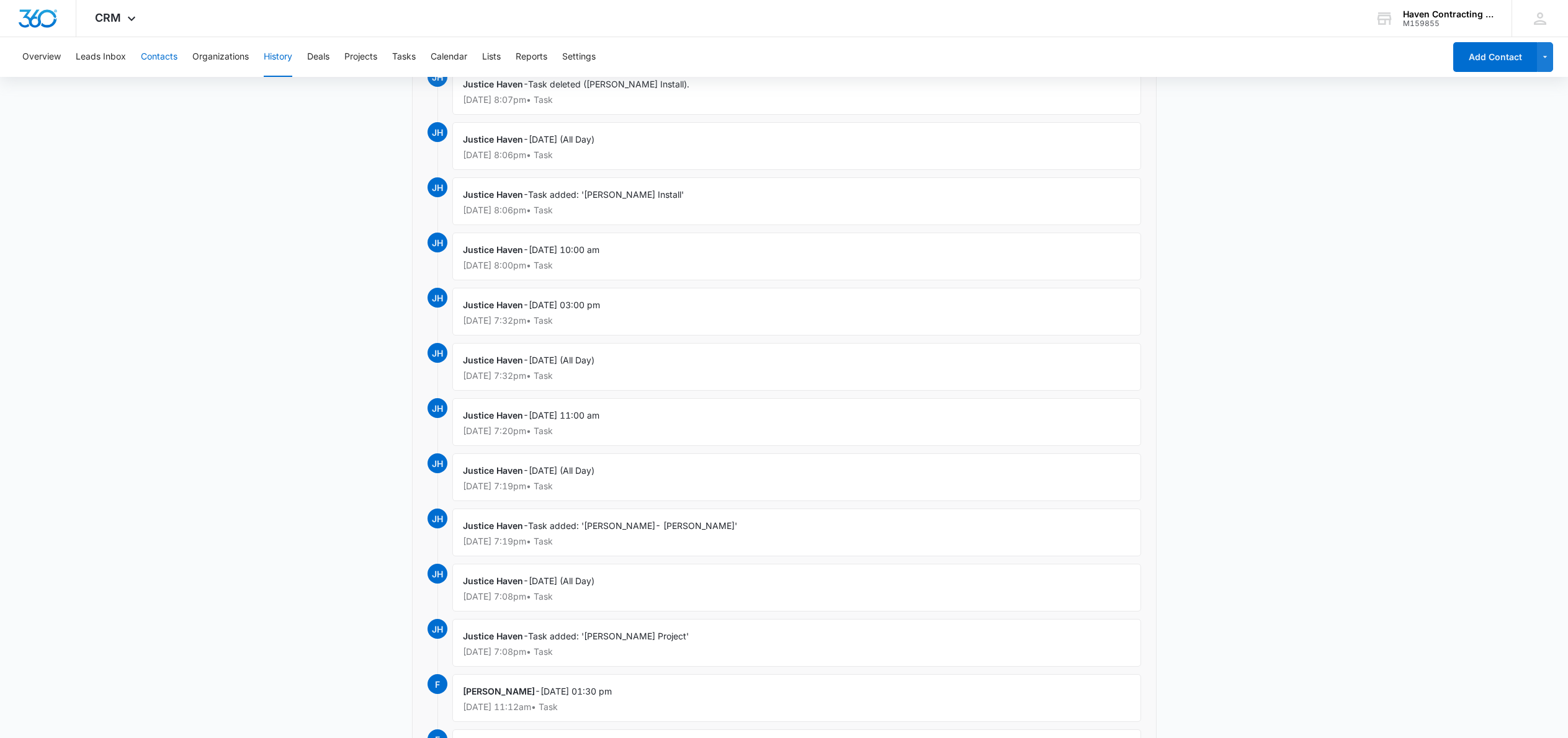
click at [161, 57] on button "Contacts" at bounding box center [159, 57] width 37 height 40
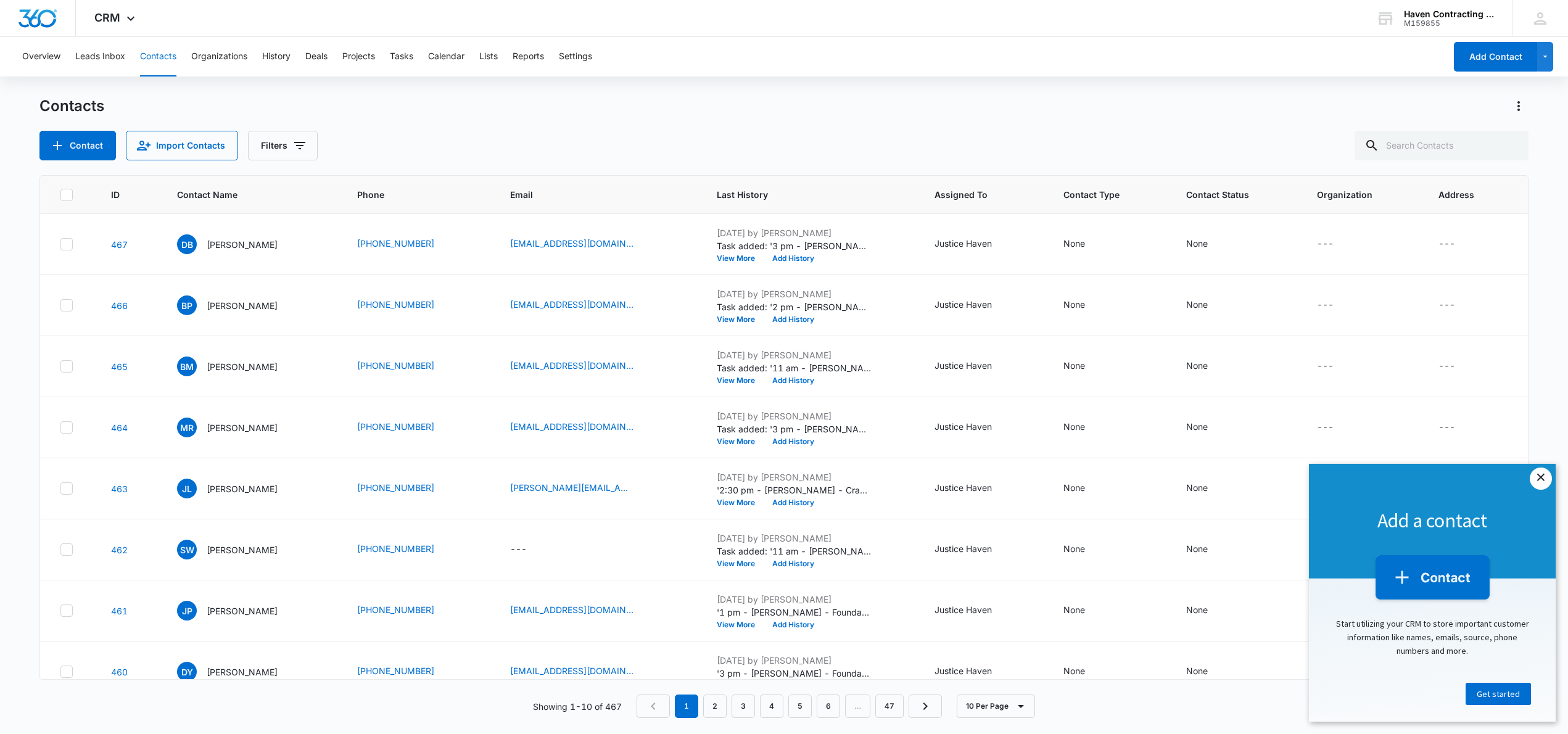
click at [1544, 479] on link "×" at bounding box center [1540, 478] width 22 height 22
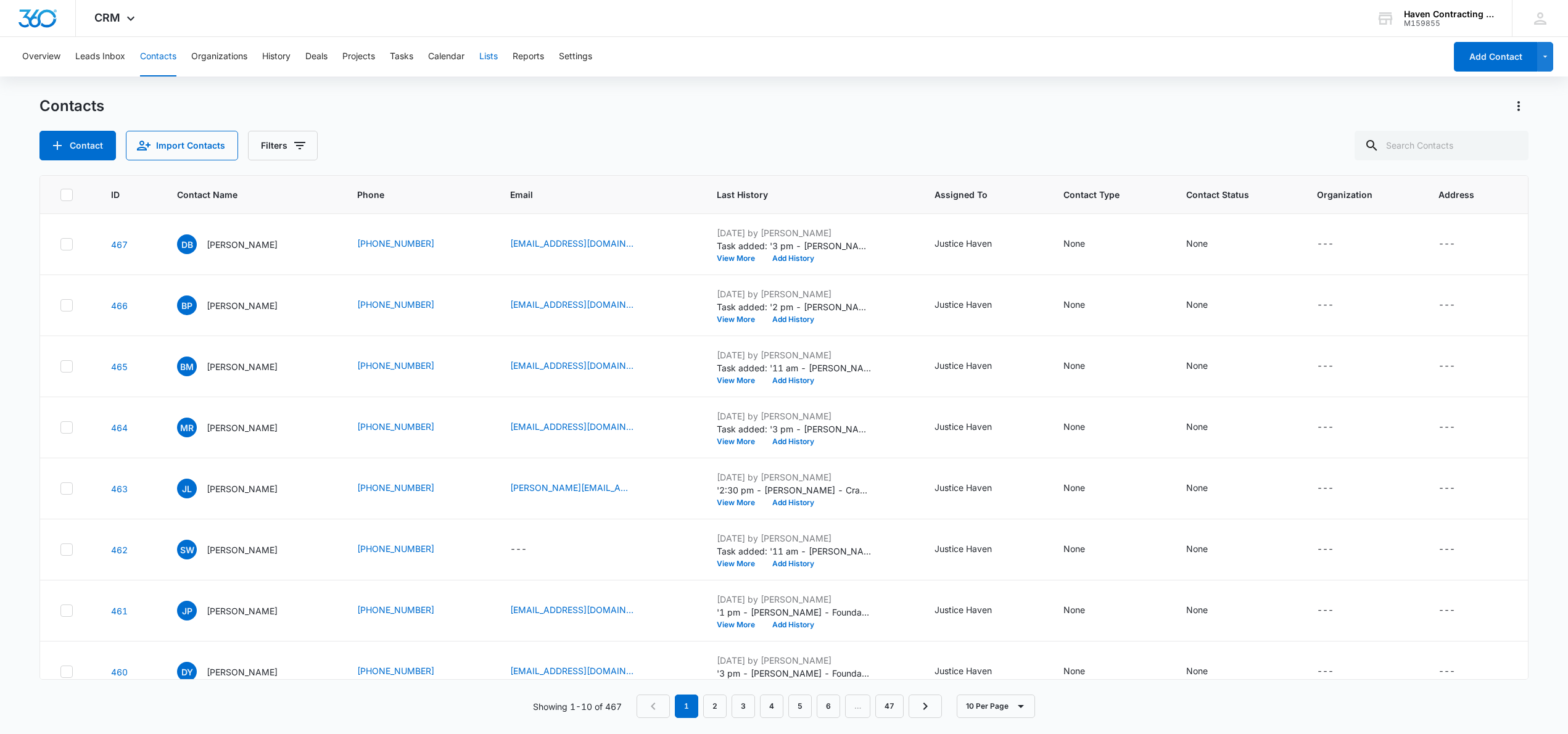
click at [491, 52] on button "Lists" at bounding box center [489, 56] width 19 height 39
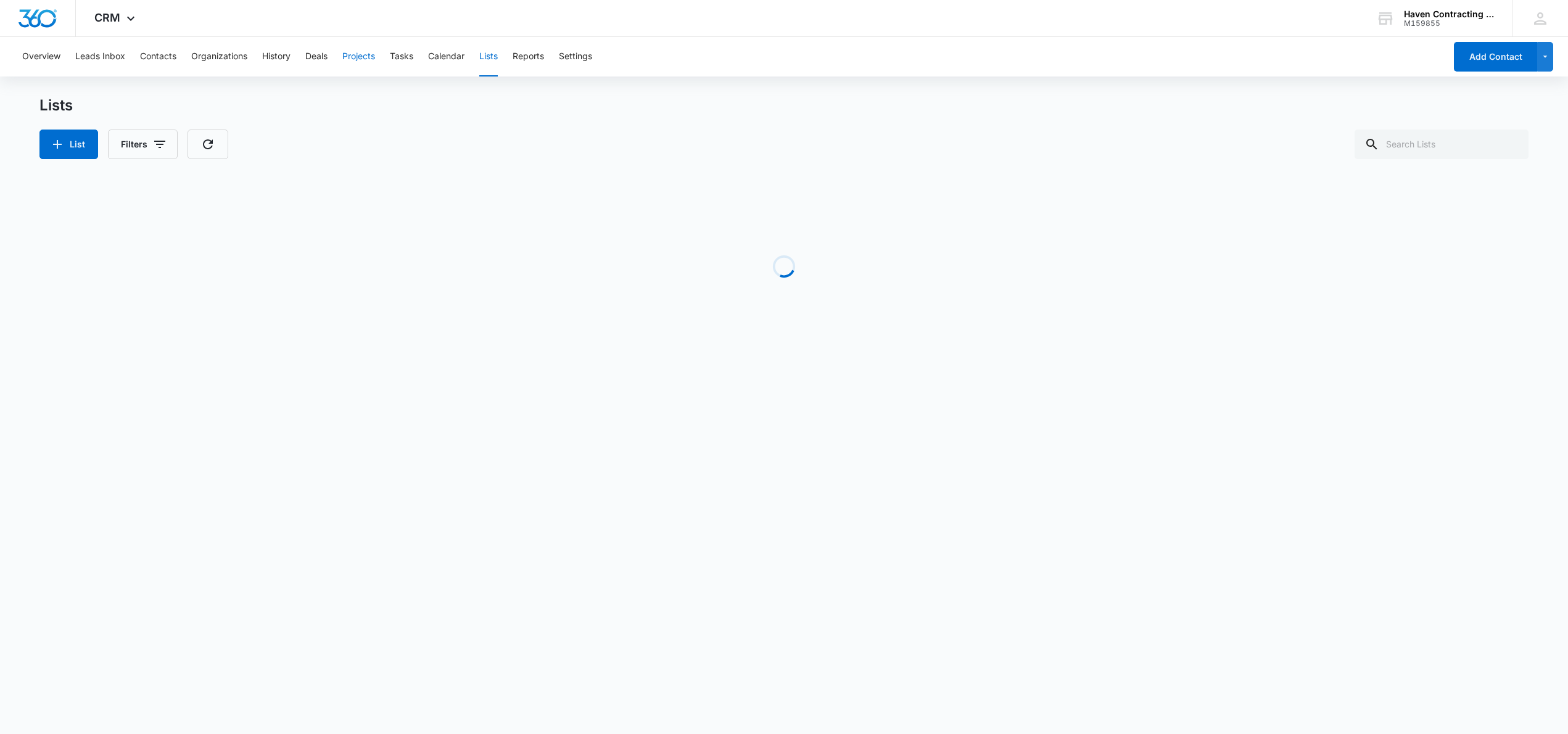
click at [374, 55] on button "Projects" at bounding box center [358, 56] width 33 height 39
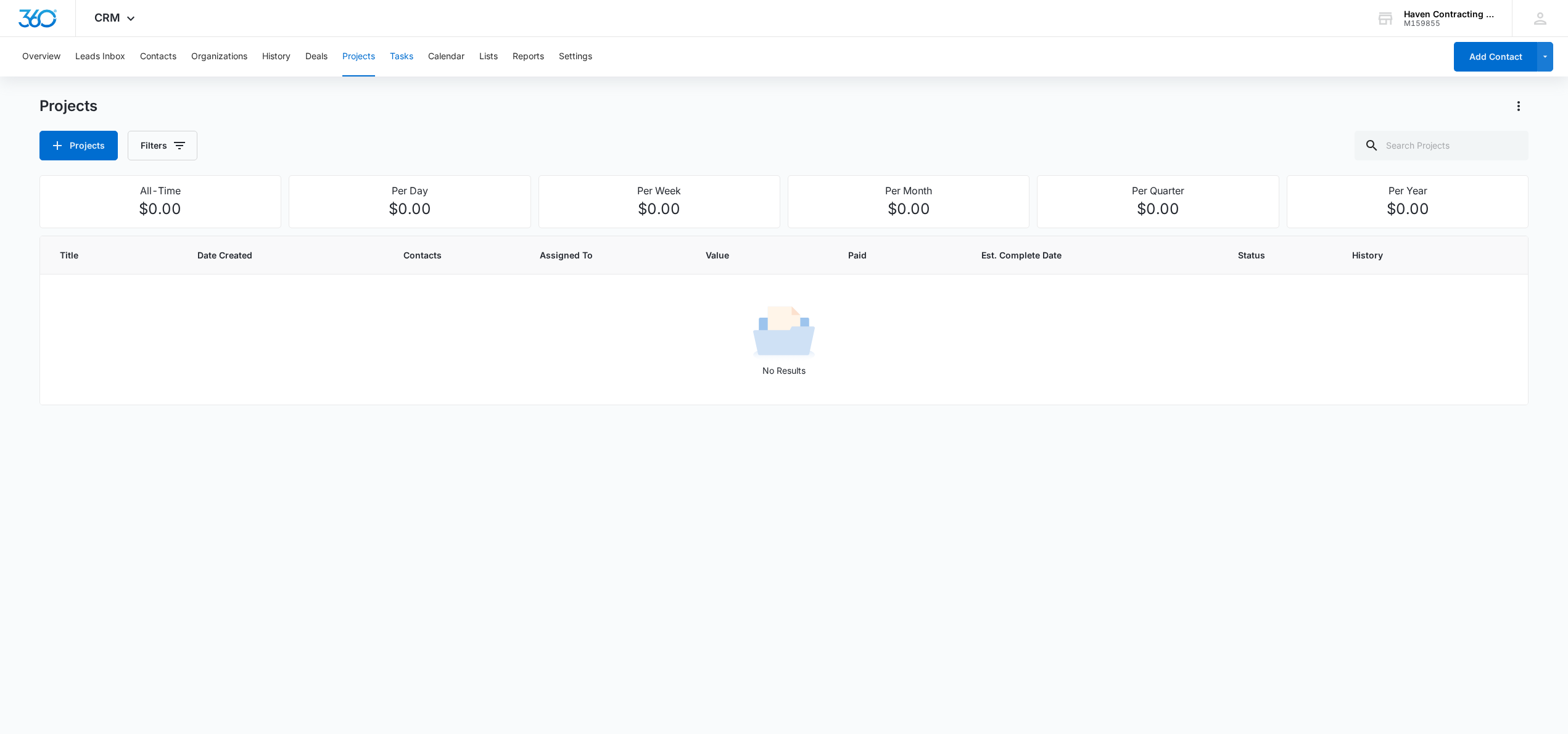
click at [400, 62] on button "Tasks" at bounding box center [401, 56] width 23 height 39
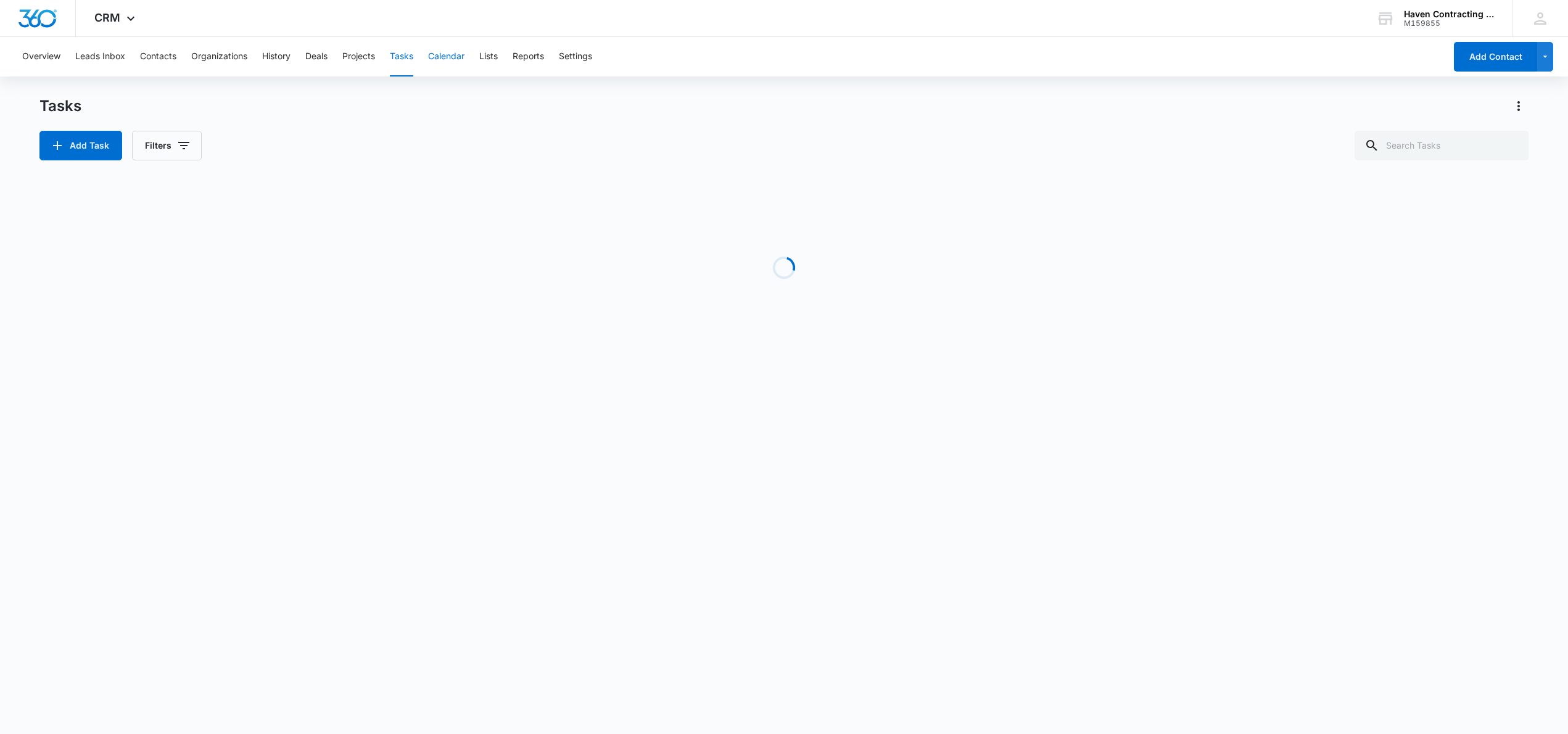
click at [446, 55] on button "Calendar" at bounding box center [446, 56] width 36 height 39
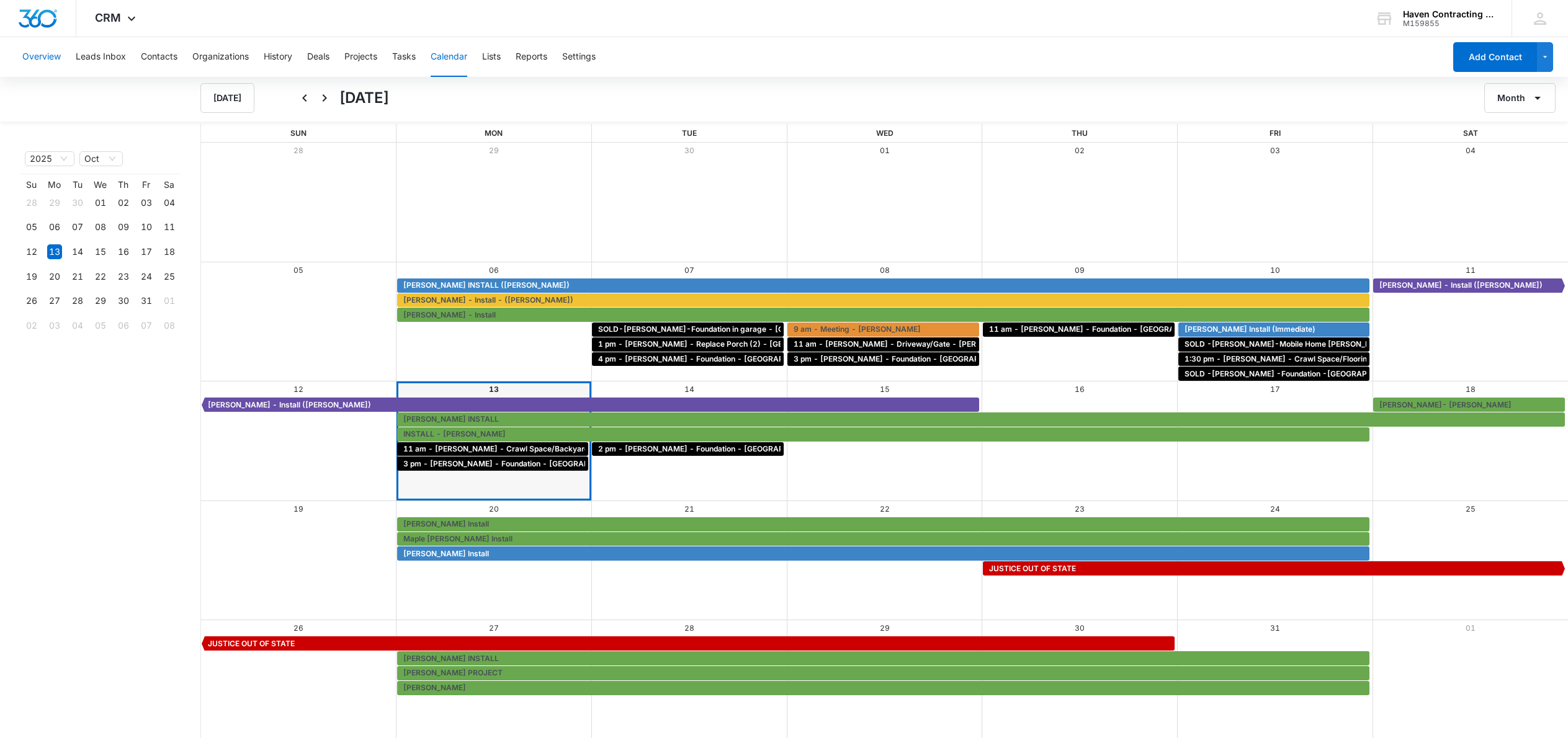
click at [52, 55] on button "Overview" at bounding box center [41, 57] width 38 height 40
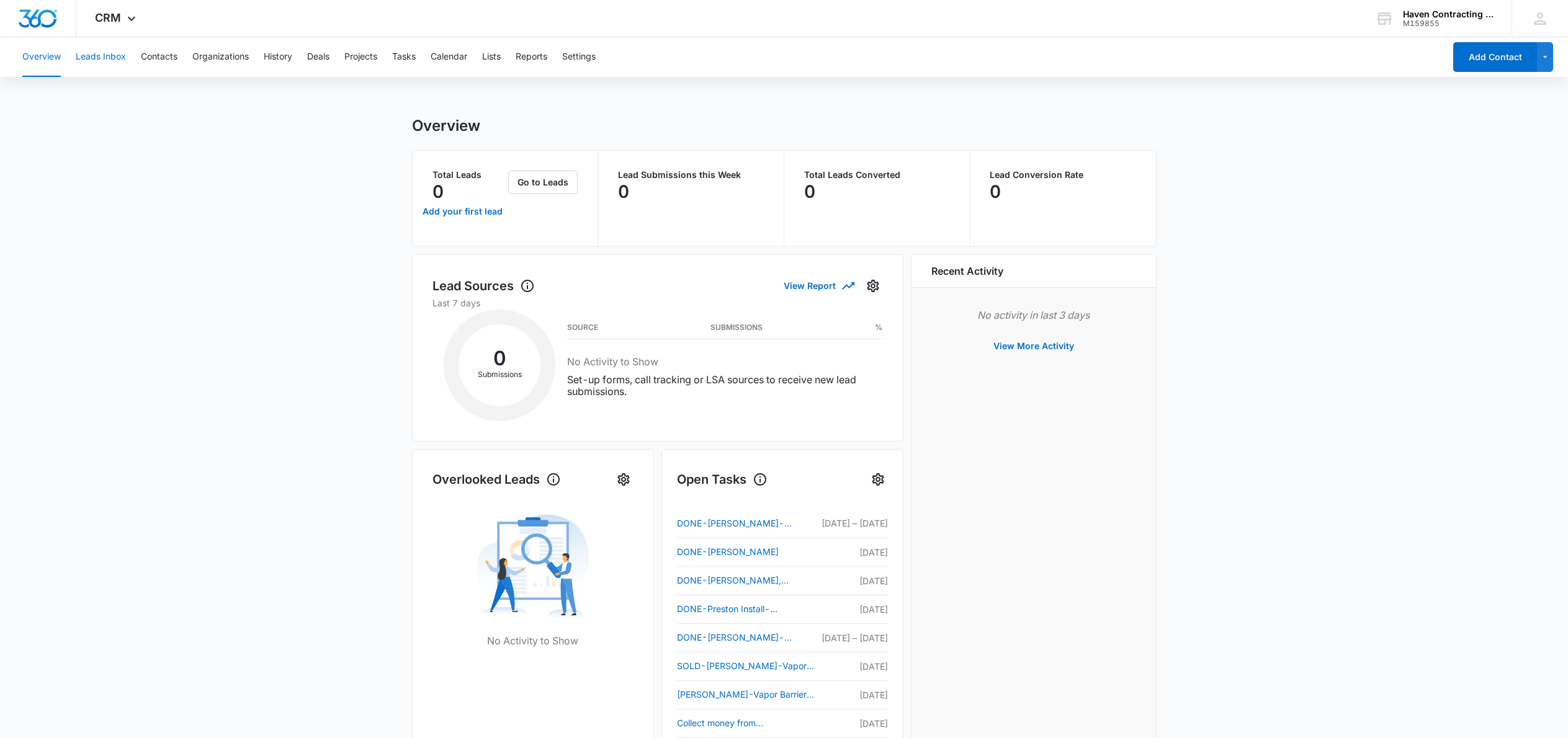
click at [102, 57] on button "Leads Inbox" at bounding box center [101, 57] width 50 height 40
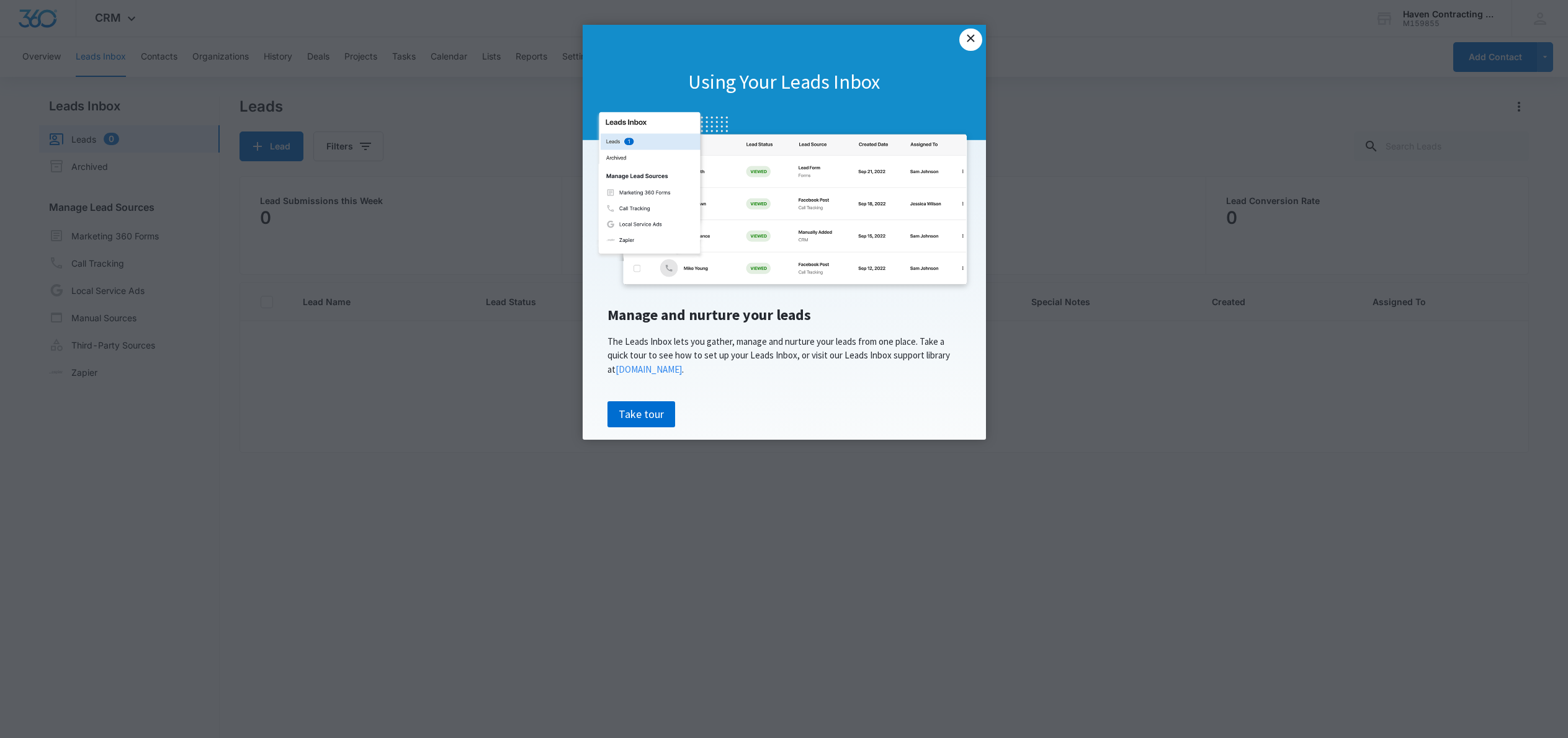
click at [979, 37] on link "×" at bounding box center [970, 39] width 22 height 22
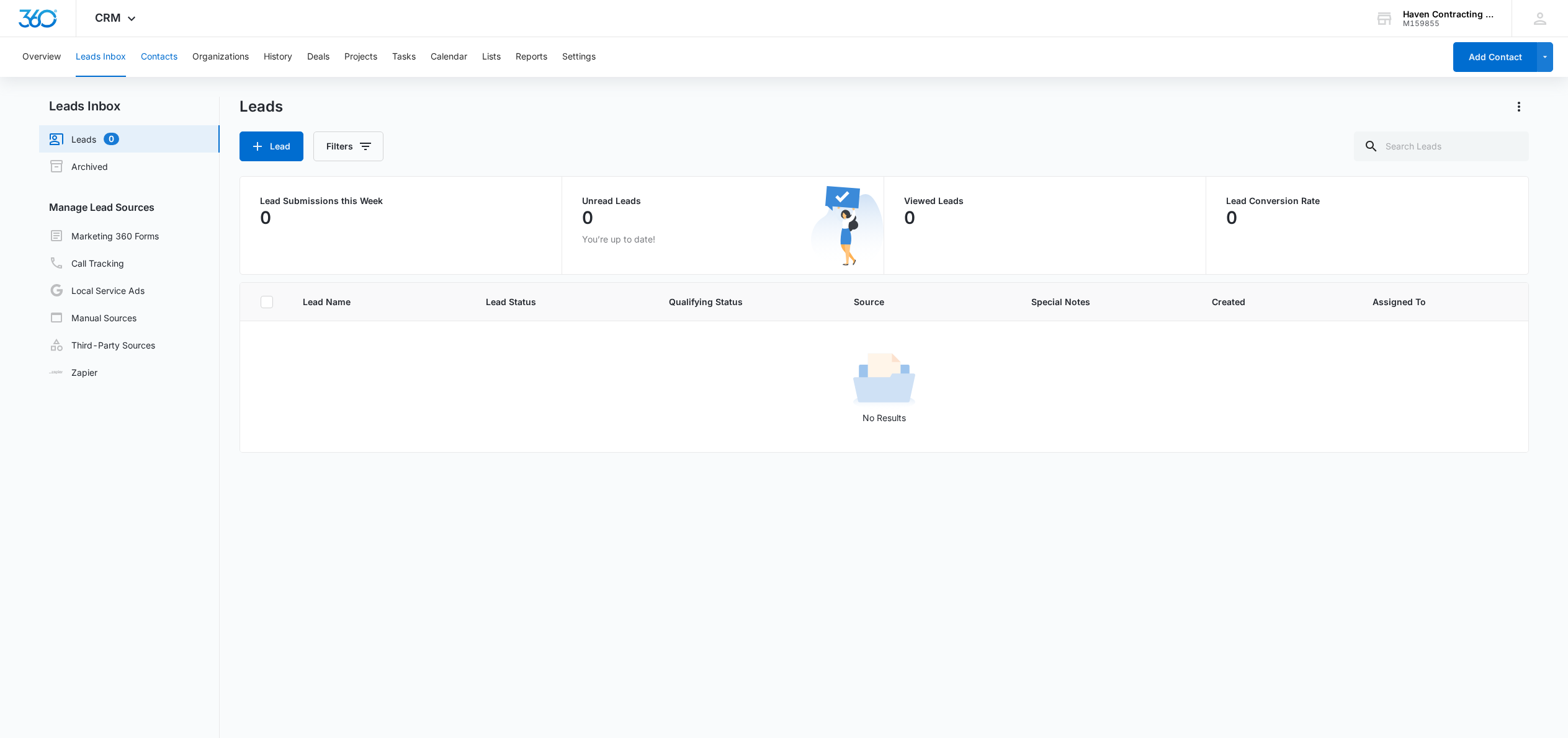
click at [162, 59] on button "Contacts" at bounding box center [159, 57] width 37 height 40
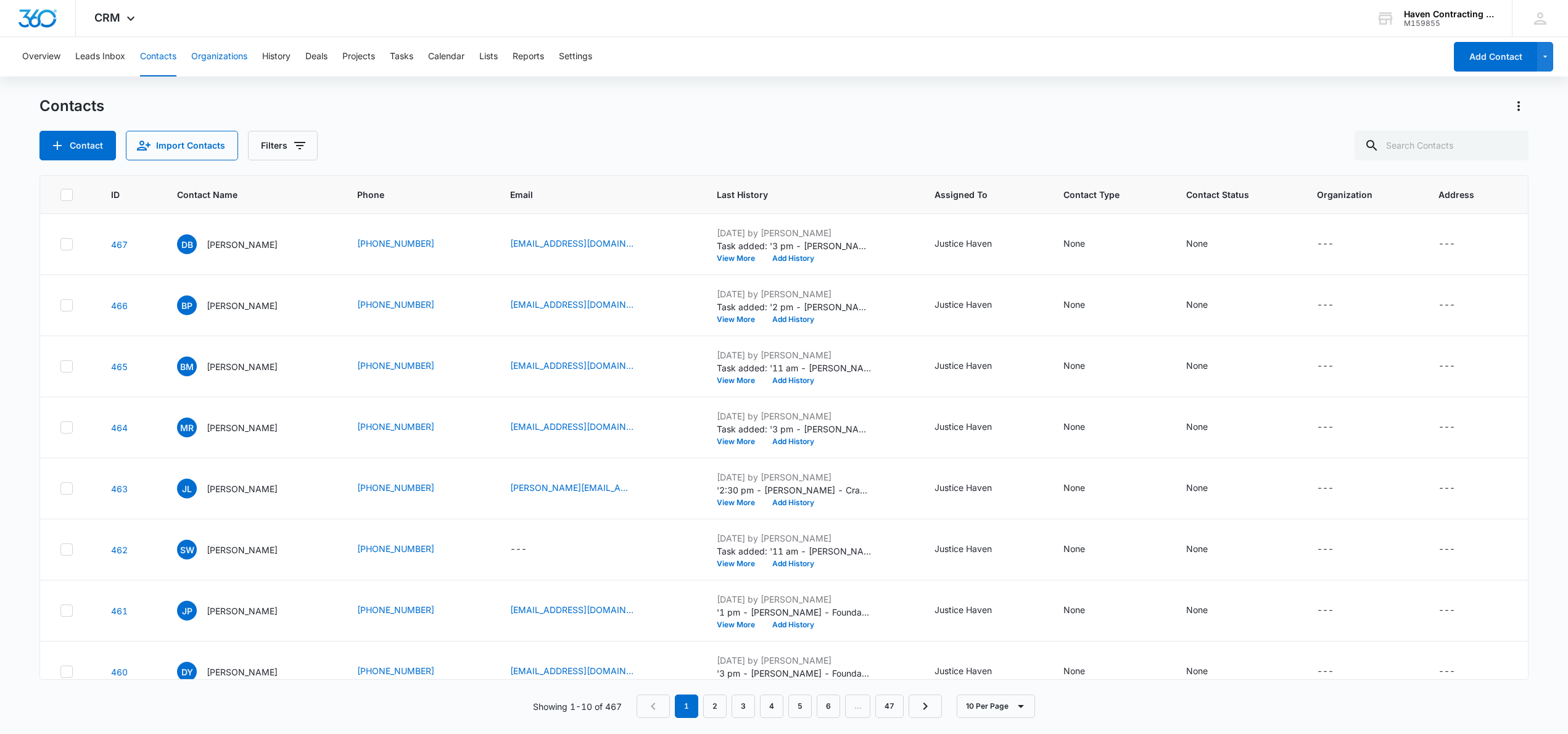
click at [212, 51] on button "Organizations" at bounding box center [219, 56] width 56 height 39
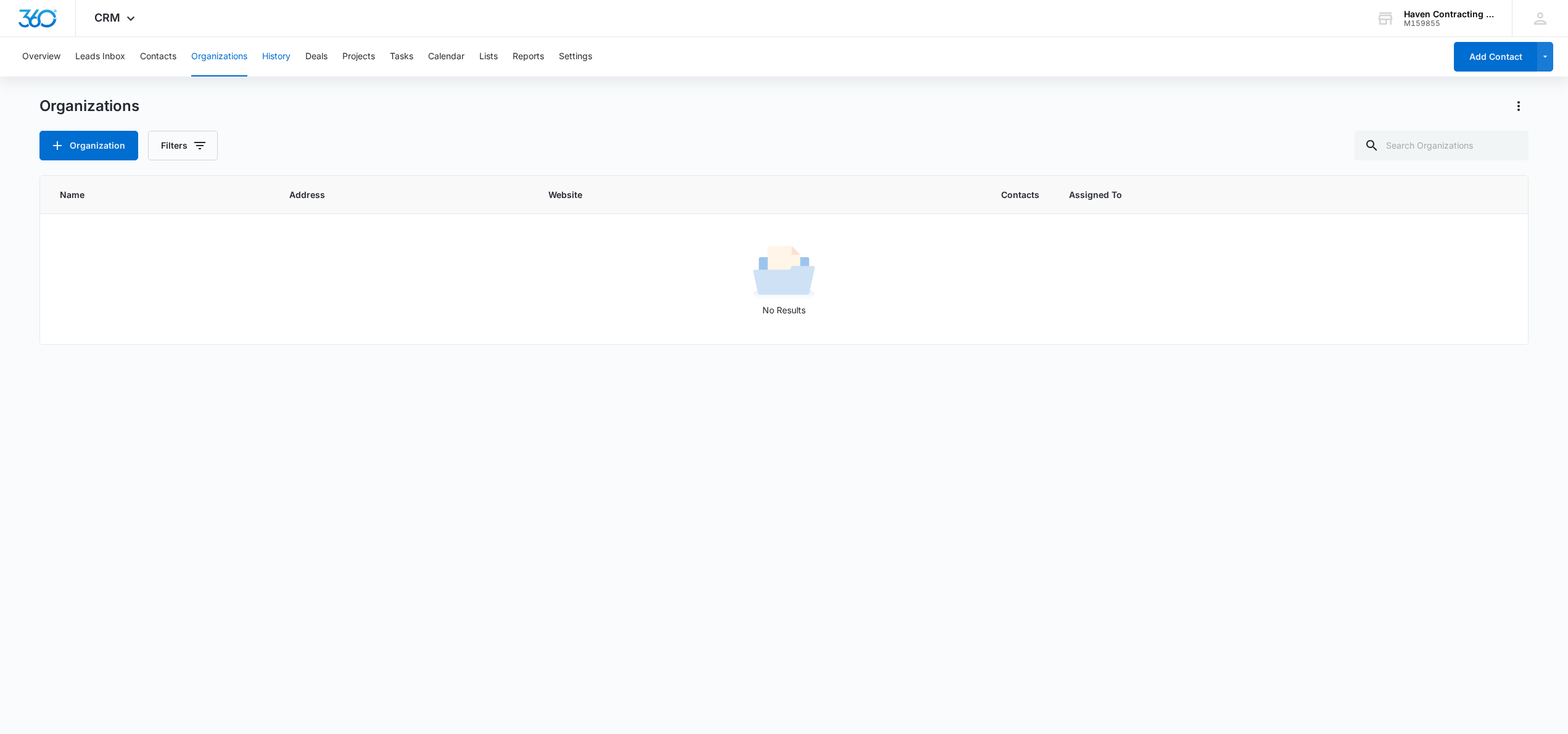
click at [274, 63] on button "History" at bounding box center [276, 56] width 28 height 39
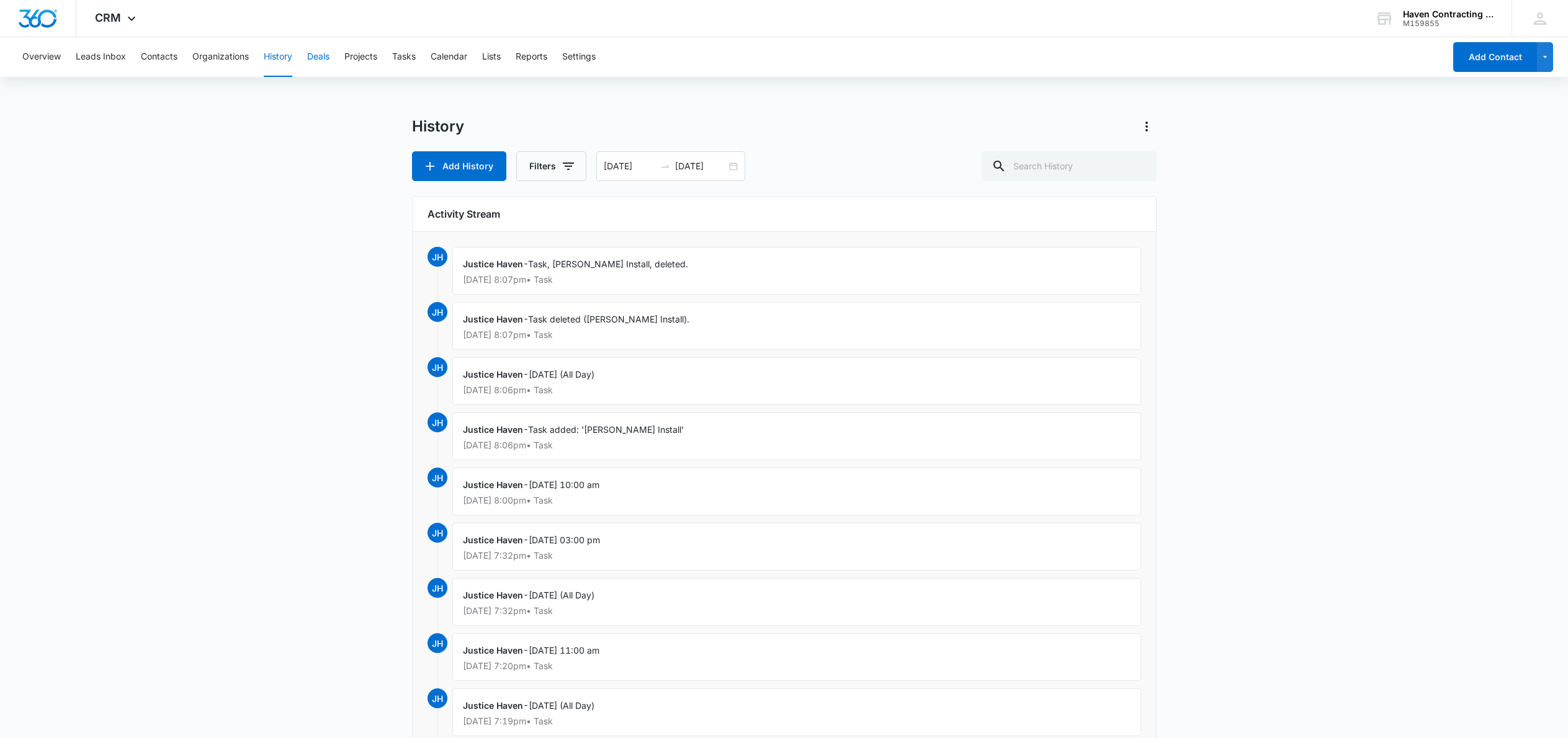
click at [328, 59] on button "Deals" at bounding box center [318, 57] width 22 height 40
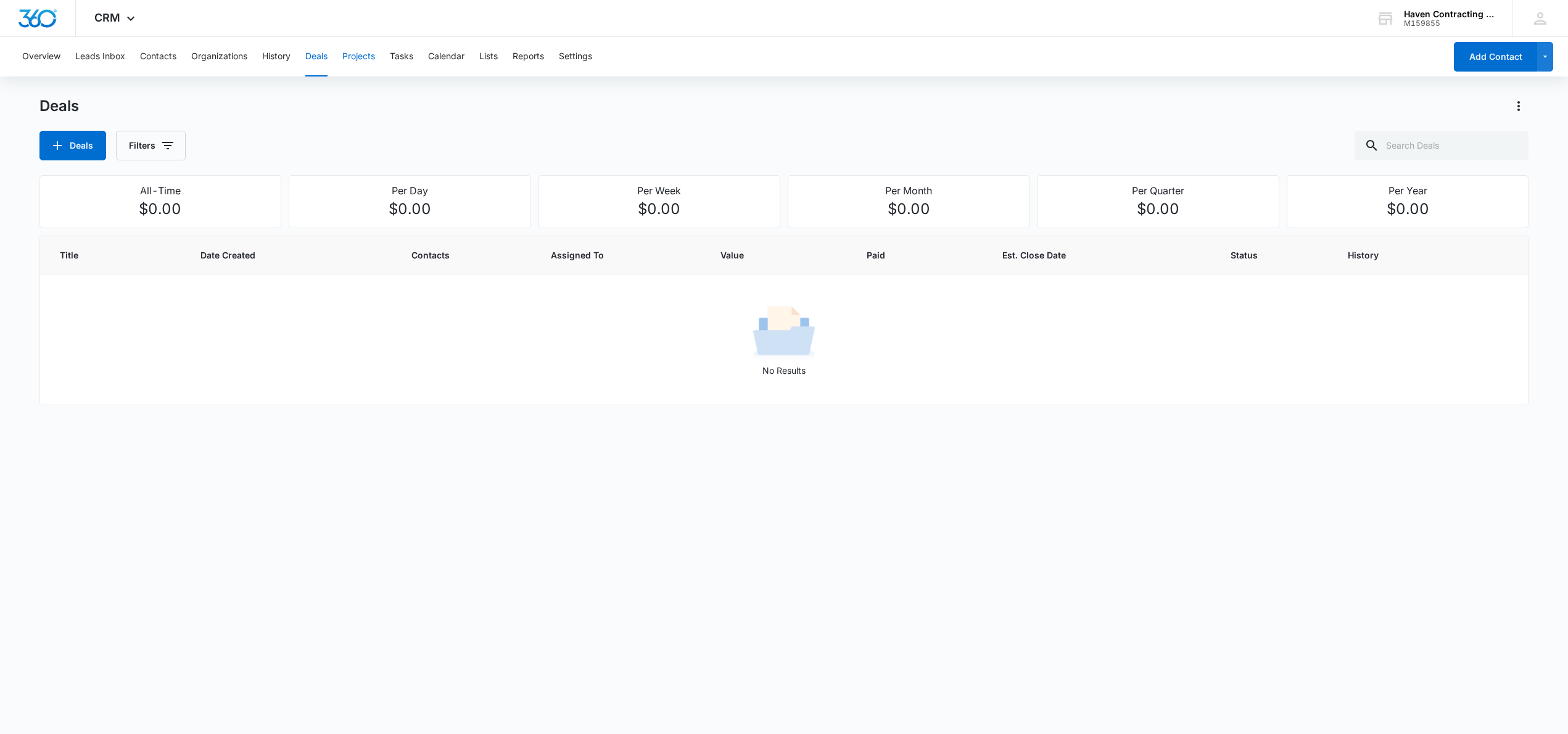
click at [361, 58] on button "Projects" at bounding box center [358, 56] width 33 height 39
click at [402, 60] on button "Tasks" at bounding box center [401, 56] width 23 height 39
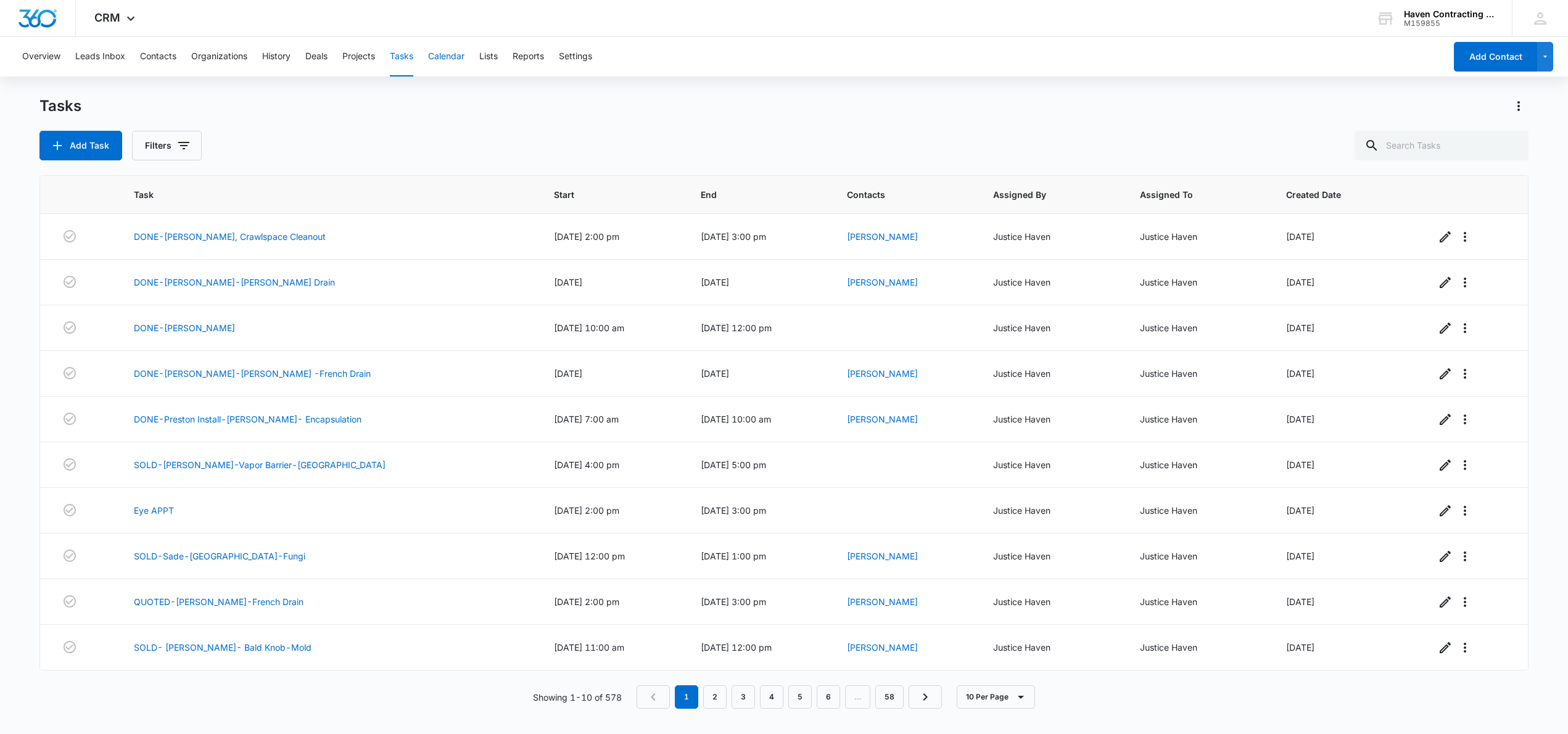
click at [454, 65] on button "Calendar" at bounding box center [446, 56] width 36 height 39
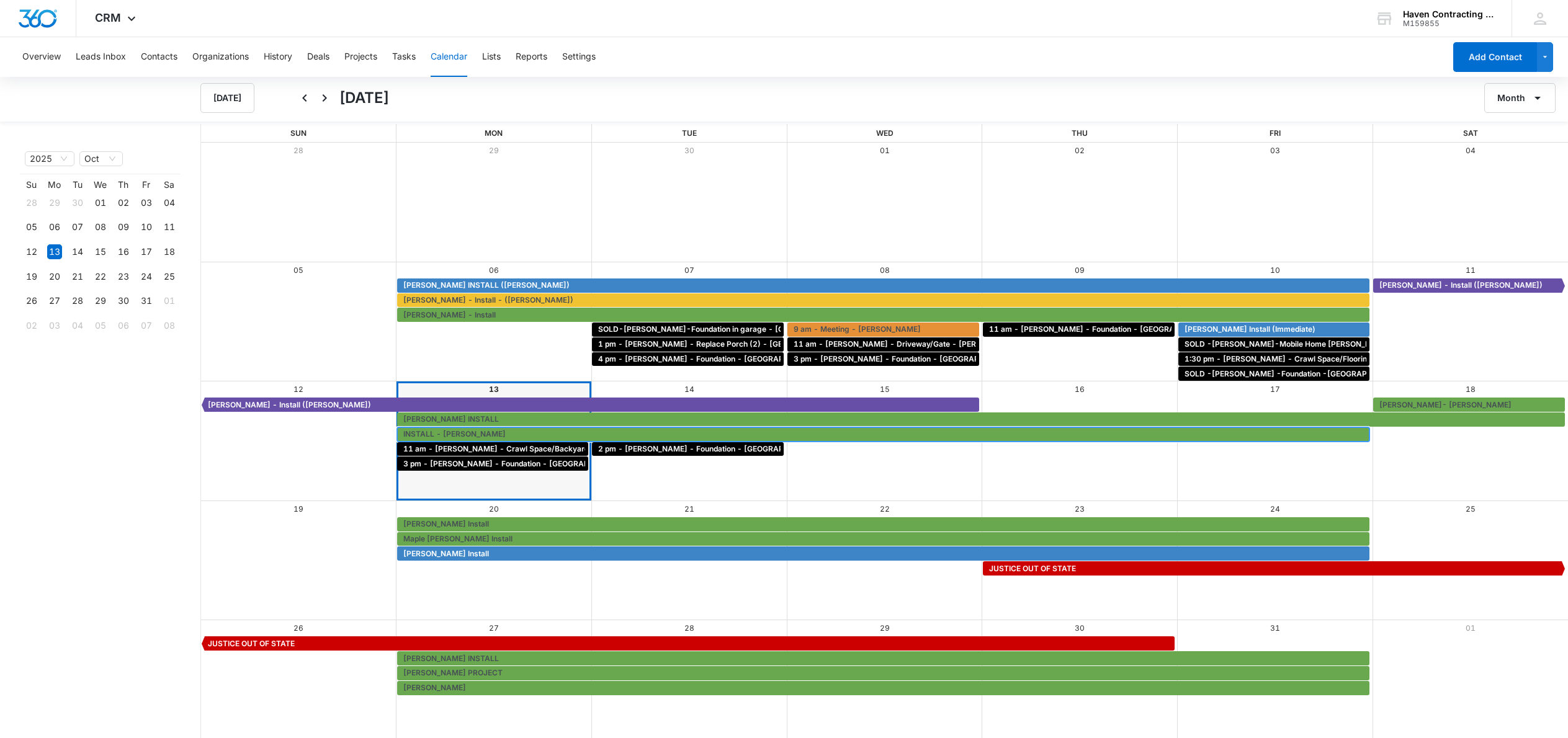
click at [433, 434] on span "INSTALL - [PERSON_NAME]" at bounding box center [455, 434] width 102 height 11
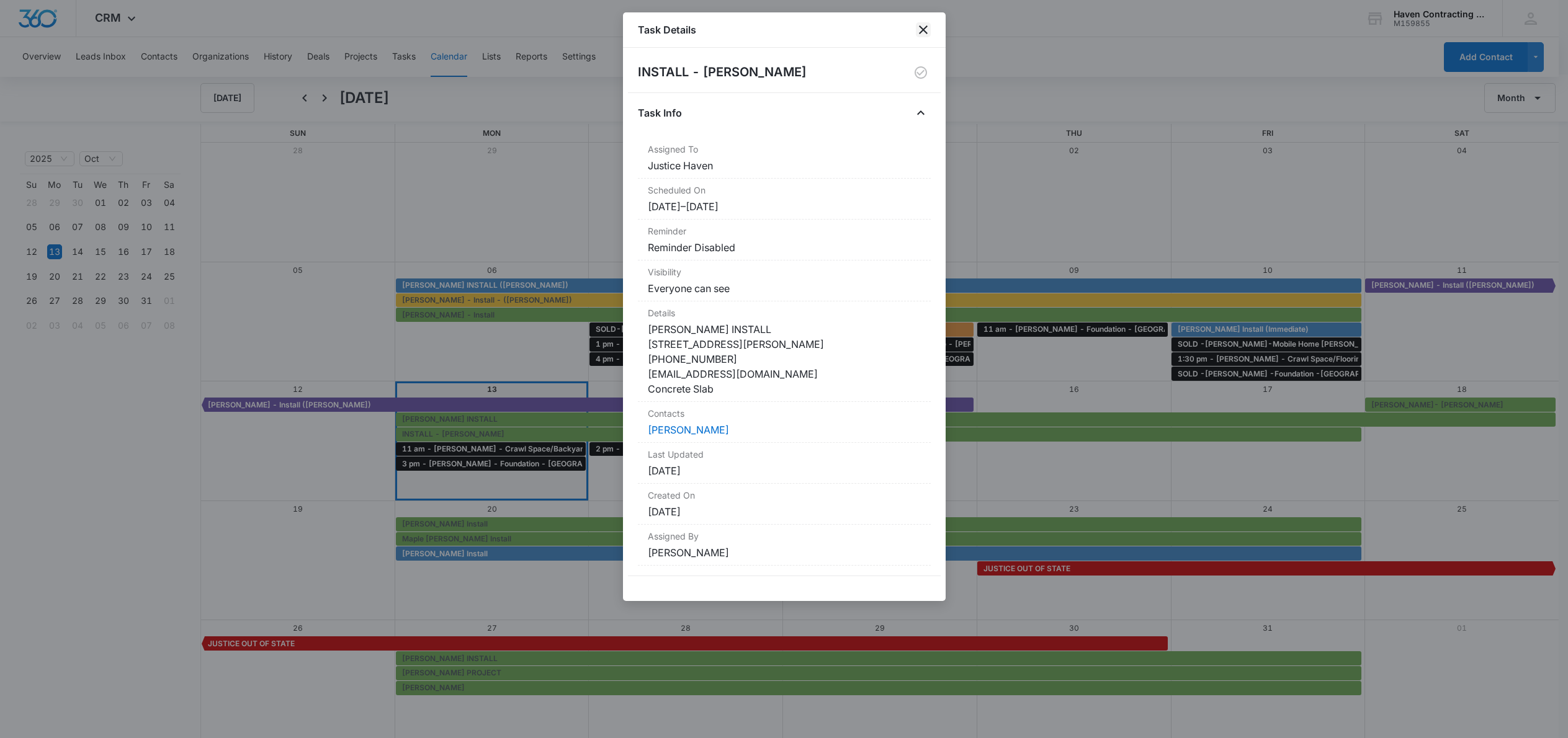
click at [926, 32] on icon "close" at bounding box center [924, 30] width 9 height 9
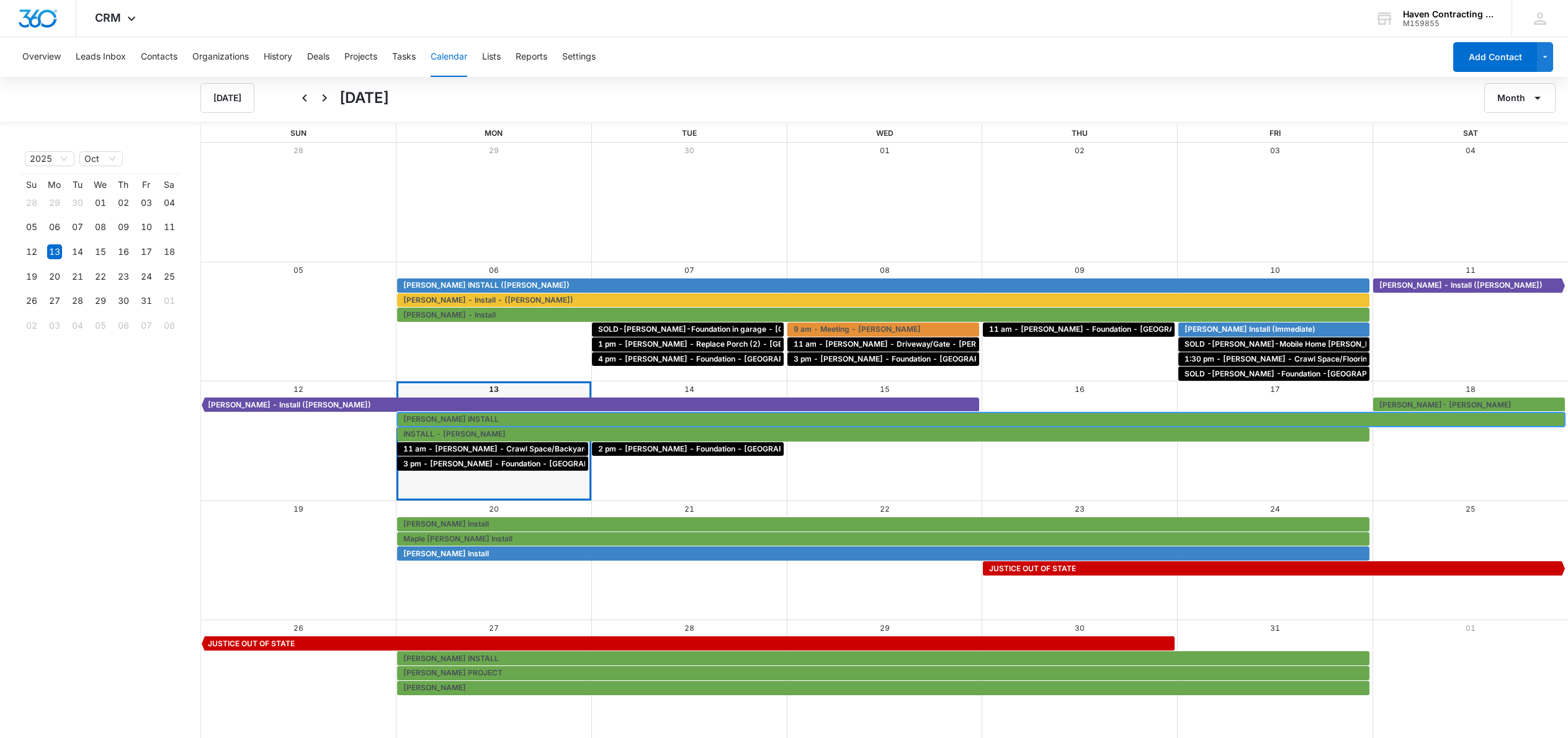
click at [464, 417] on span "[PERSON_NAME] INSTALL" at bounding box center [451, 420] width 96 height 11
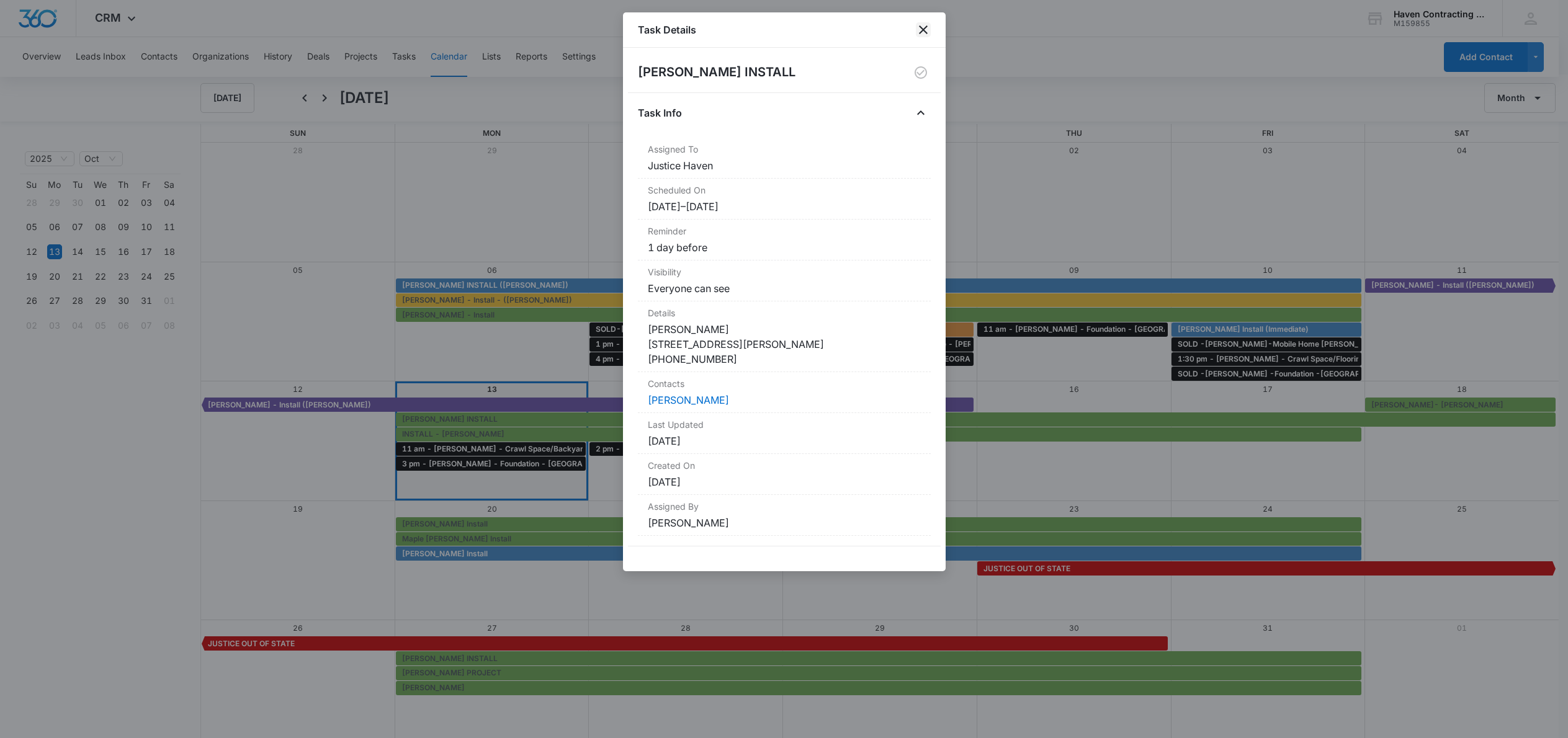
click at [920, 28] on icon "close" at bounding box center [924, 30] width 15 height 15
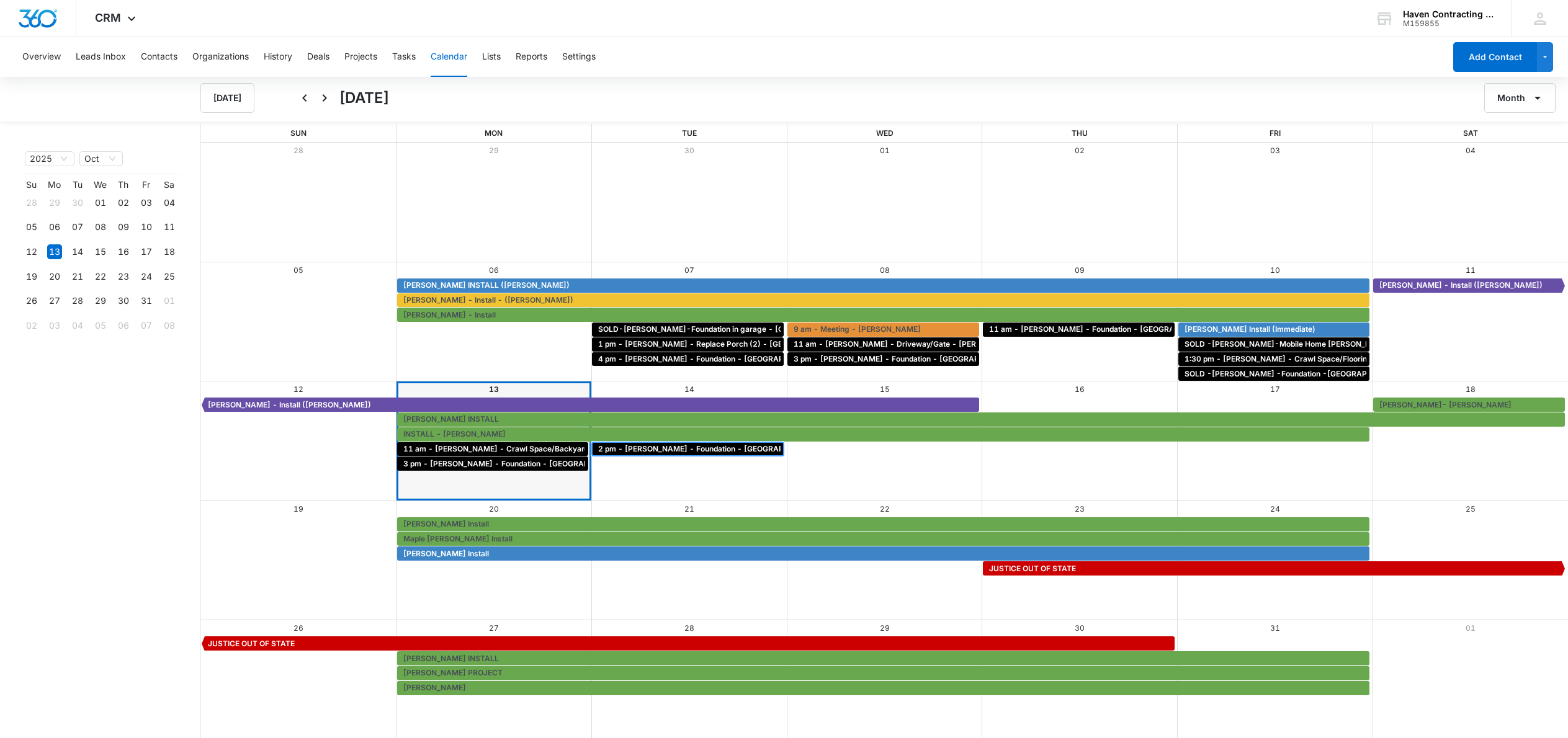
click at [675, 449] on span "2 pm - [PERSON_NAME] - Foundation - [GEOGRAPHIC_DATA]" at bounding box center [711, 449] width 226 height 11
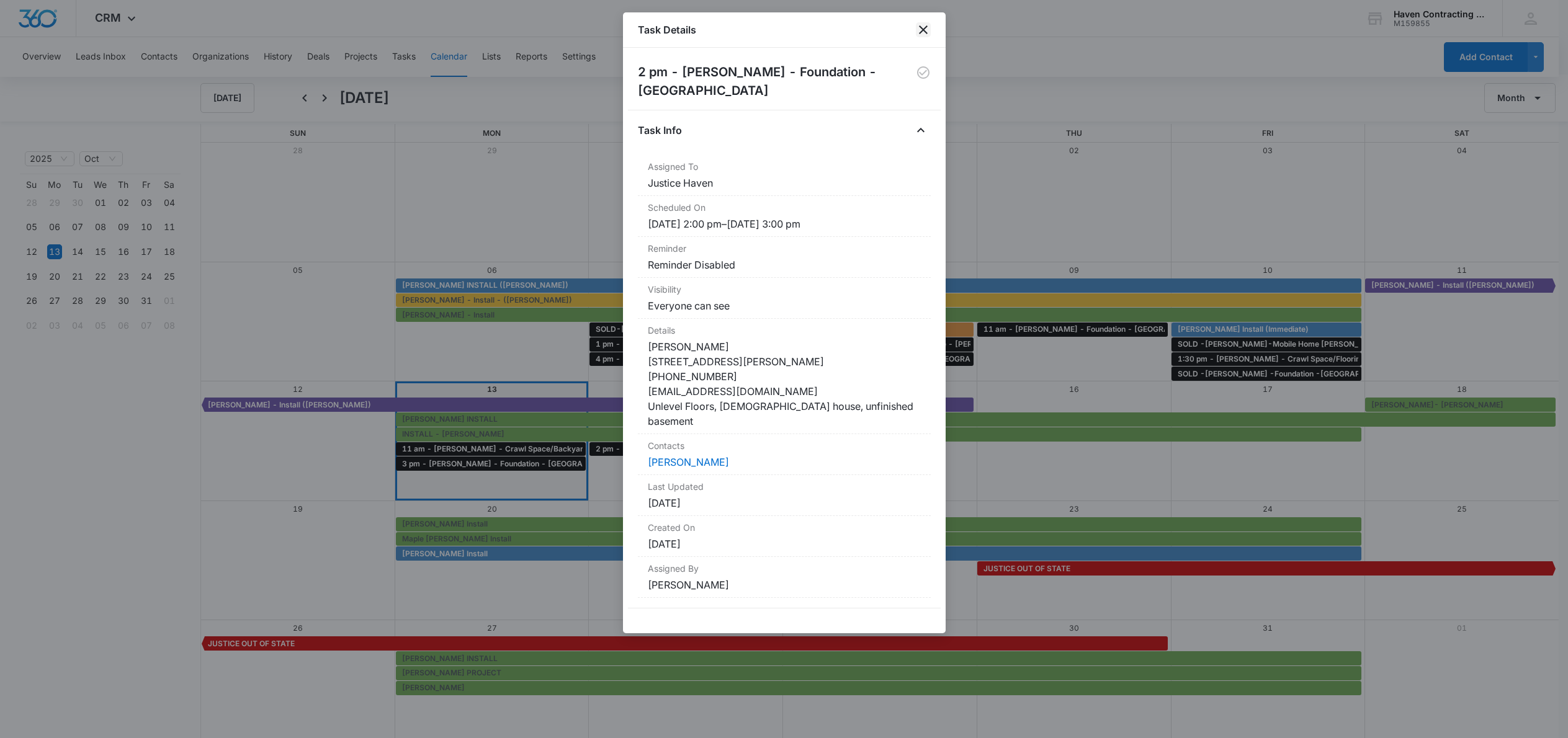
click at [928, 31] on icon "close" at bounding box center [924, 30] width 15 height 15
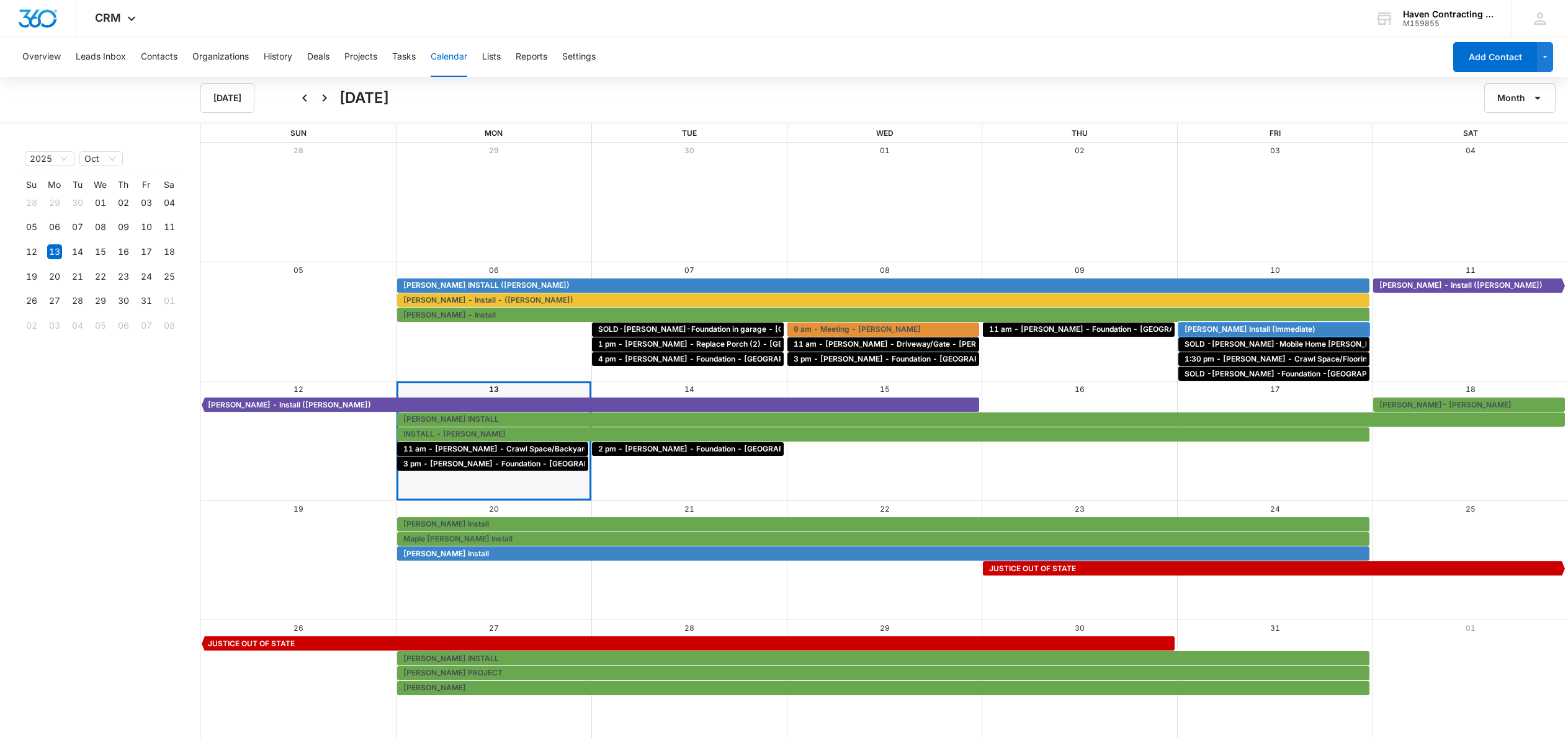
click at [1236, 329] on span "[PERSON_NAME] Install (Immediate)" at bounding box center [1250, 330] width 131 height 11
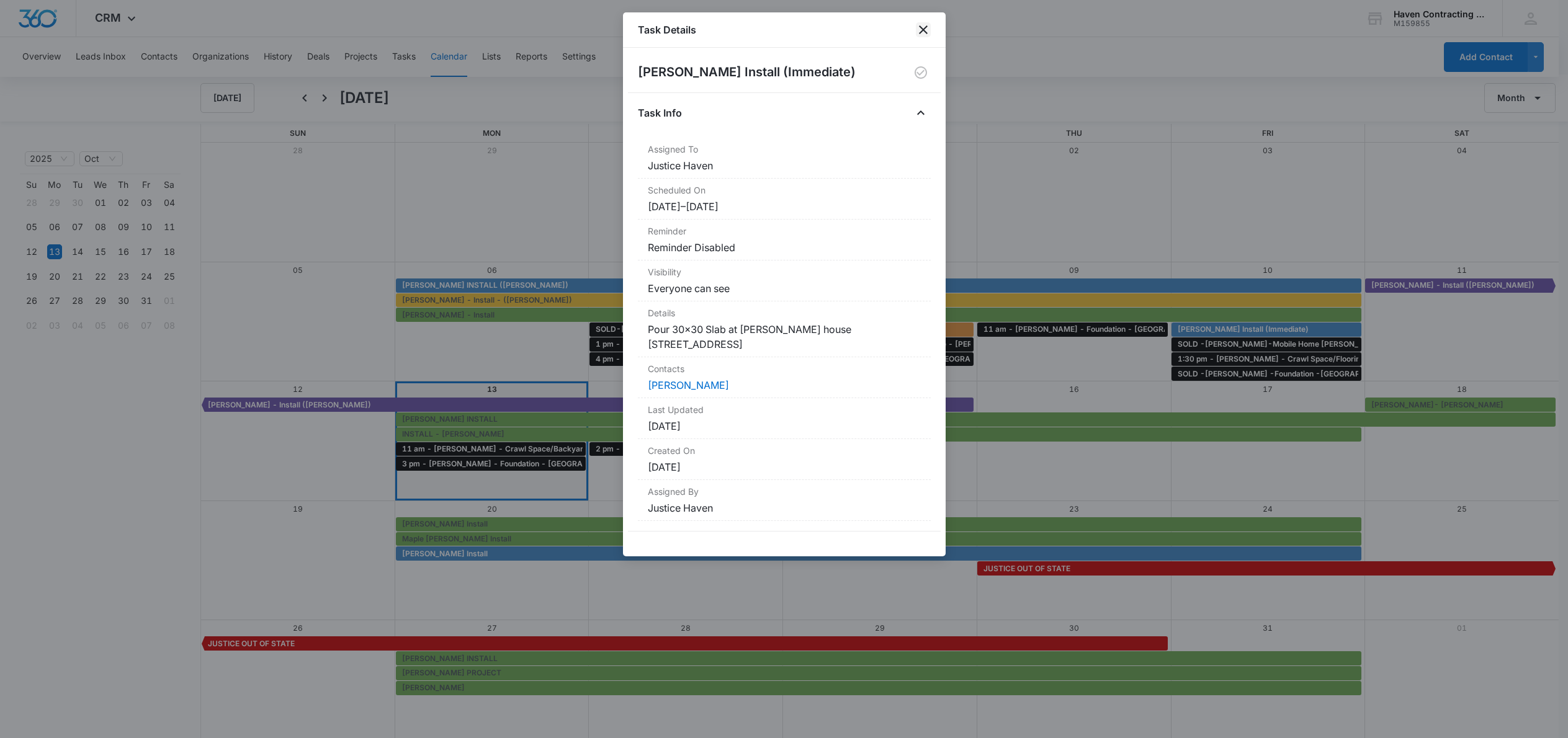
click at [925, 29] on icon "close" at bounding box center [924, 30] width 15 height 15
